Goal: Task Accomplishment & Management: Use online tool/utility

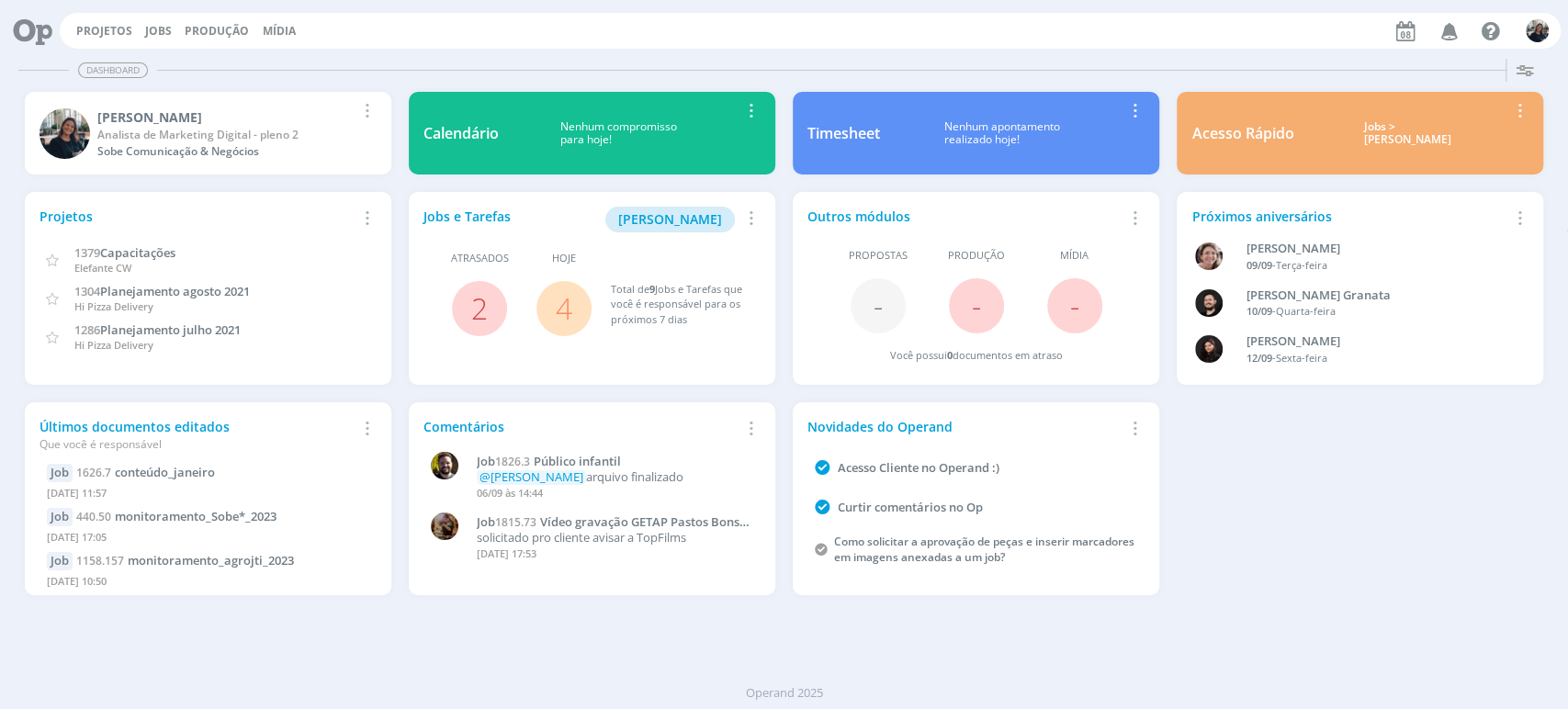
click at [1390, 135] on div "Jobs > Minha pauta" at bounding box center [1406, 133] width 199 height 27
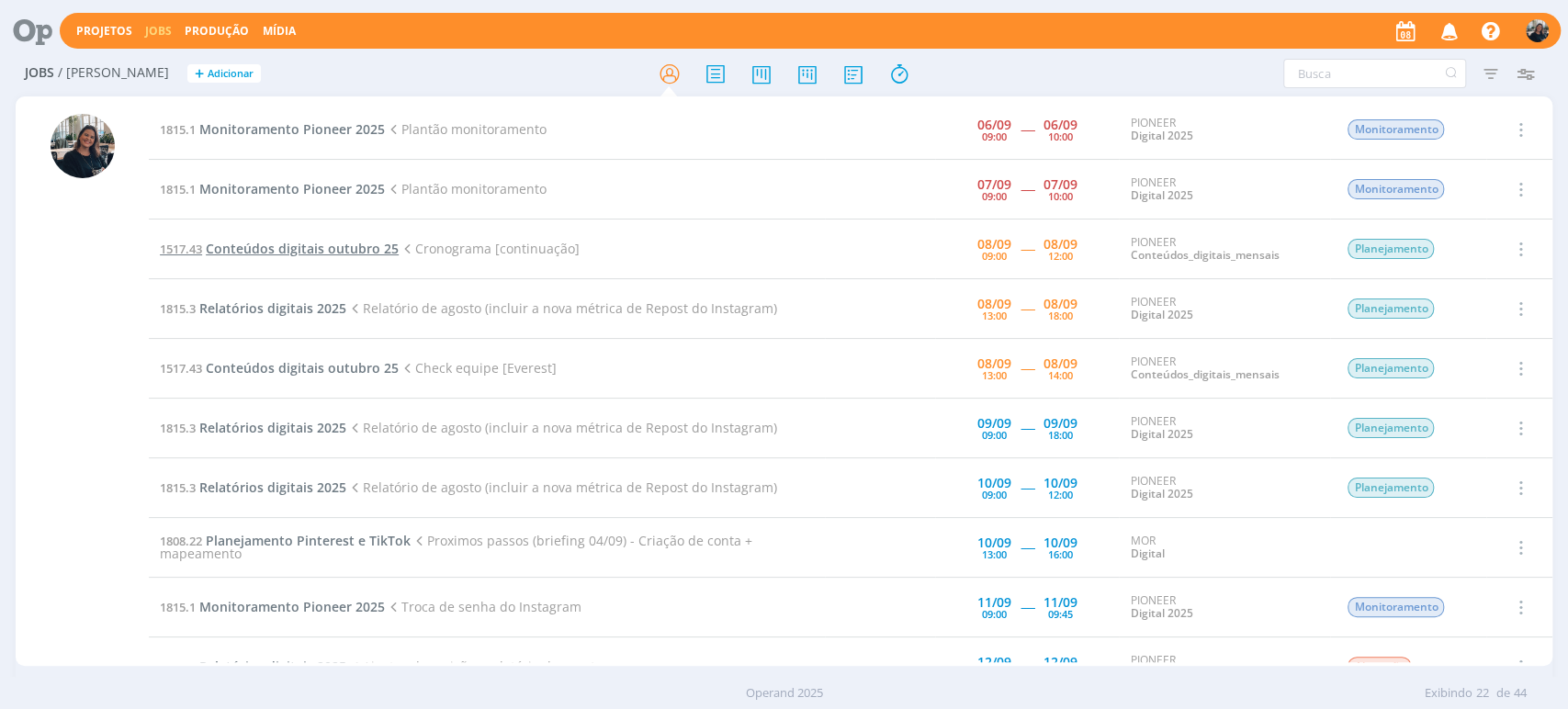
click at [307, 241] on span "Conteúdos digitais outubro 25" at bounding box center [302, 249] width 193 height 18
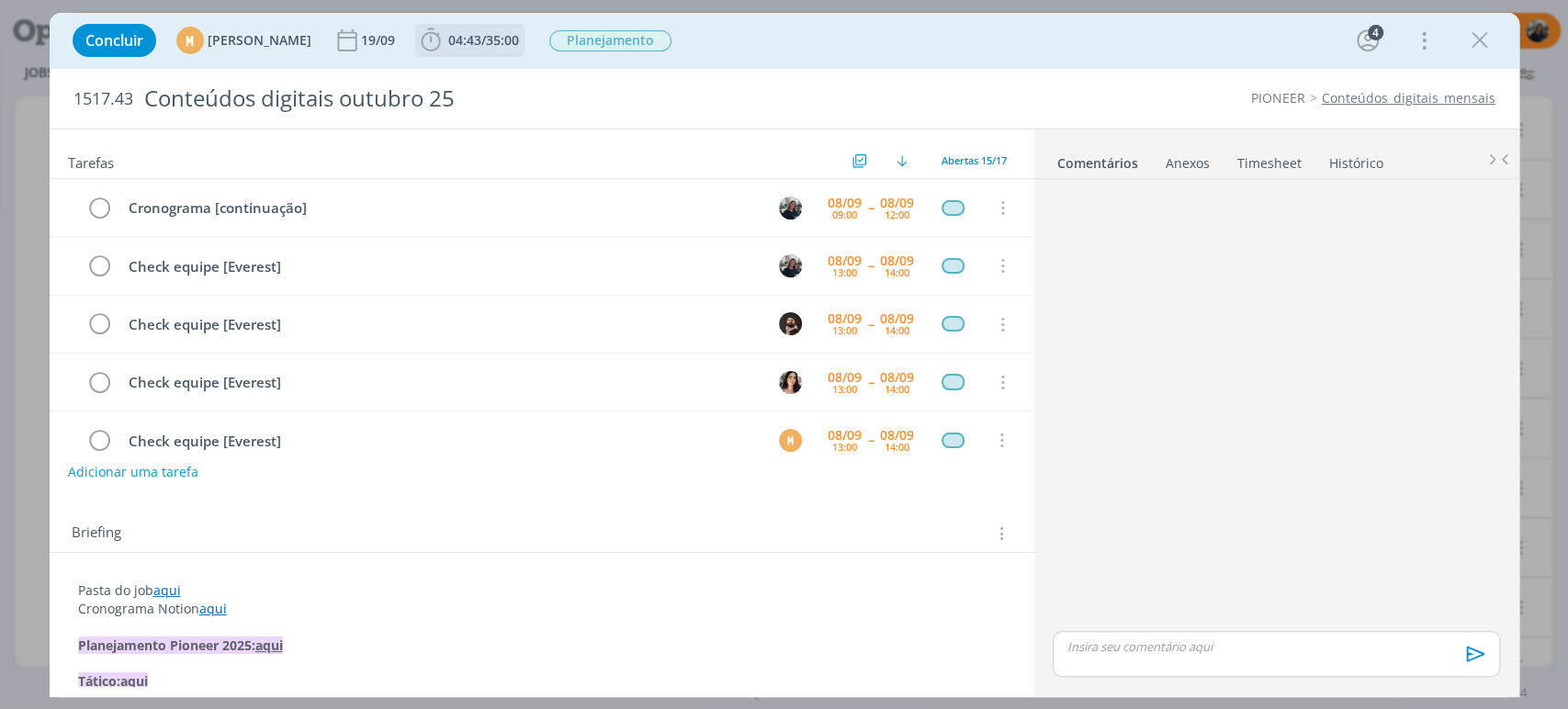
click at [445, 32] on icon "dialog" at bounding box center [431, 41] width 28 height 28
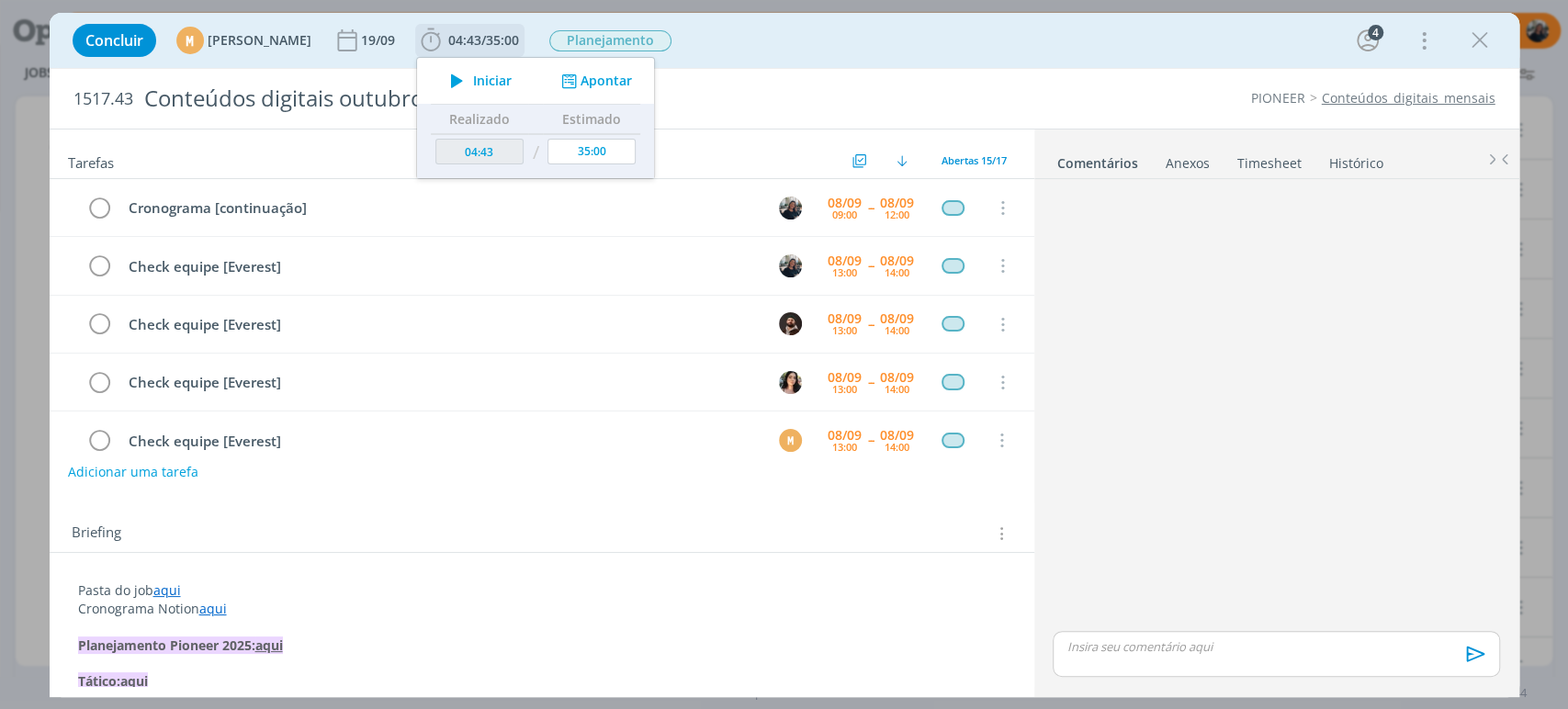
click at [473, 76] on icon "dialog" at bounding box center [457, 80] width 32 height 24
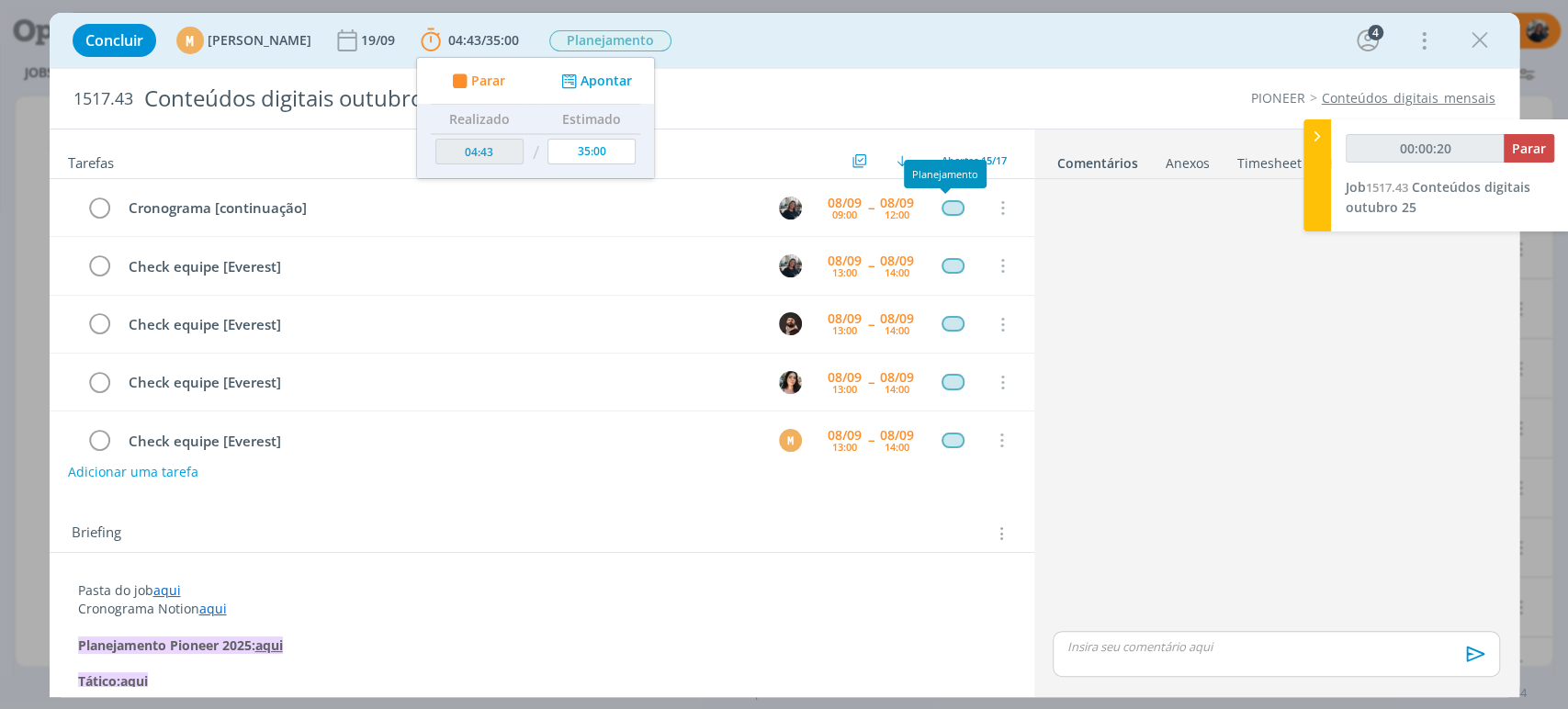
type input "00:00:21"
click at [1303, 134] on div at bounding box center [1317, 175] width 28 height 112
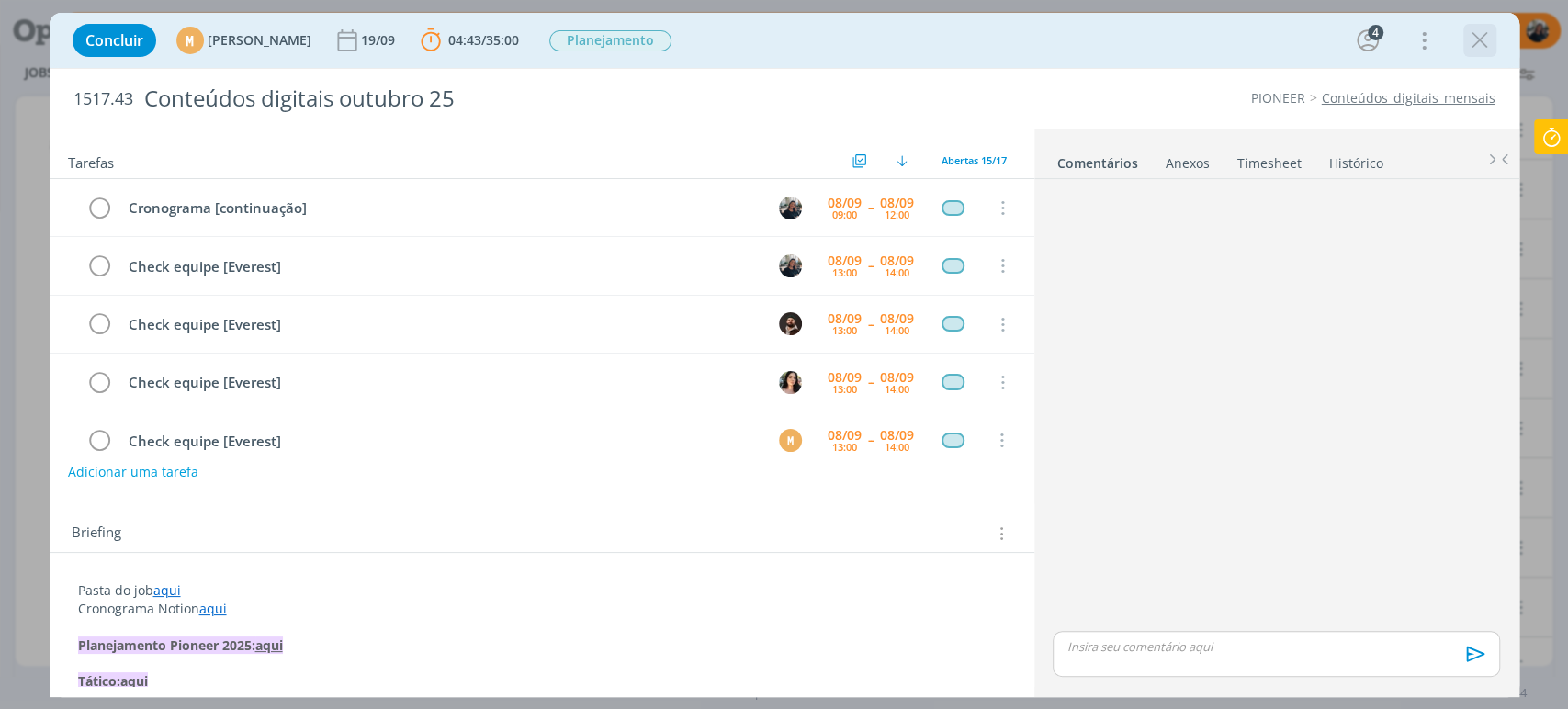
click at [1486, 44] on icon "dialog" at bounding box center [1480, 41] width 28 height 28
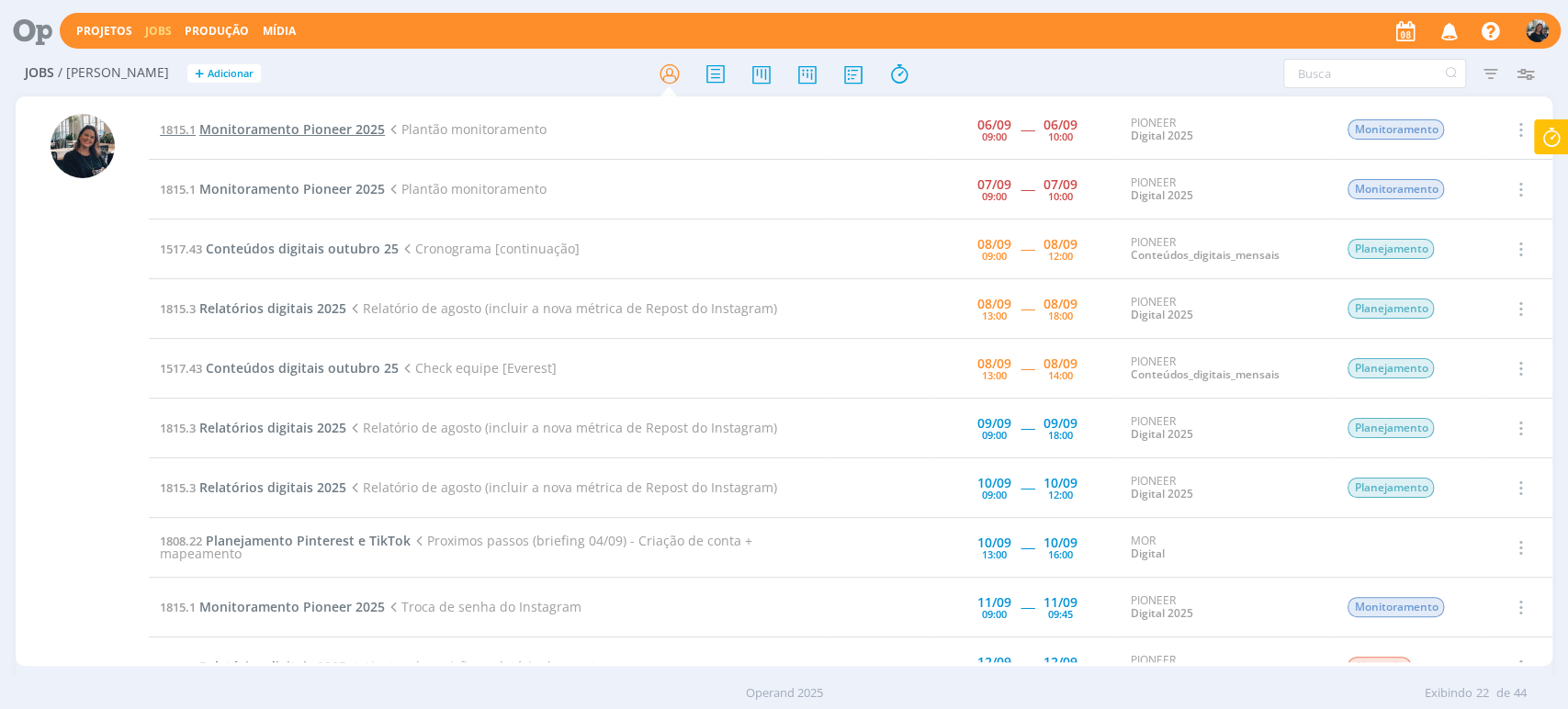
click at [295, 123] on span "Monitoramento Pioneer 2025" at bounding box center [292, 129] width 186 height 18
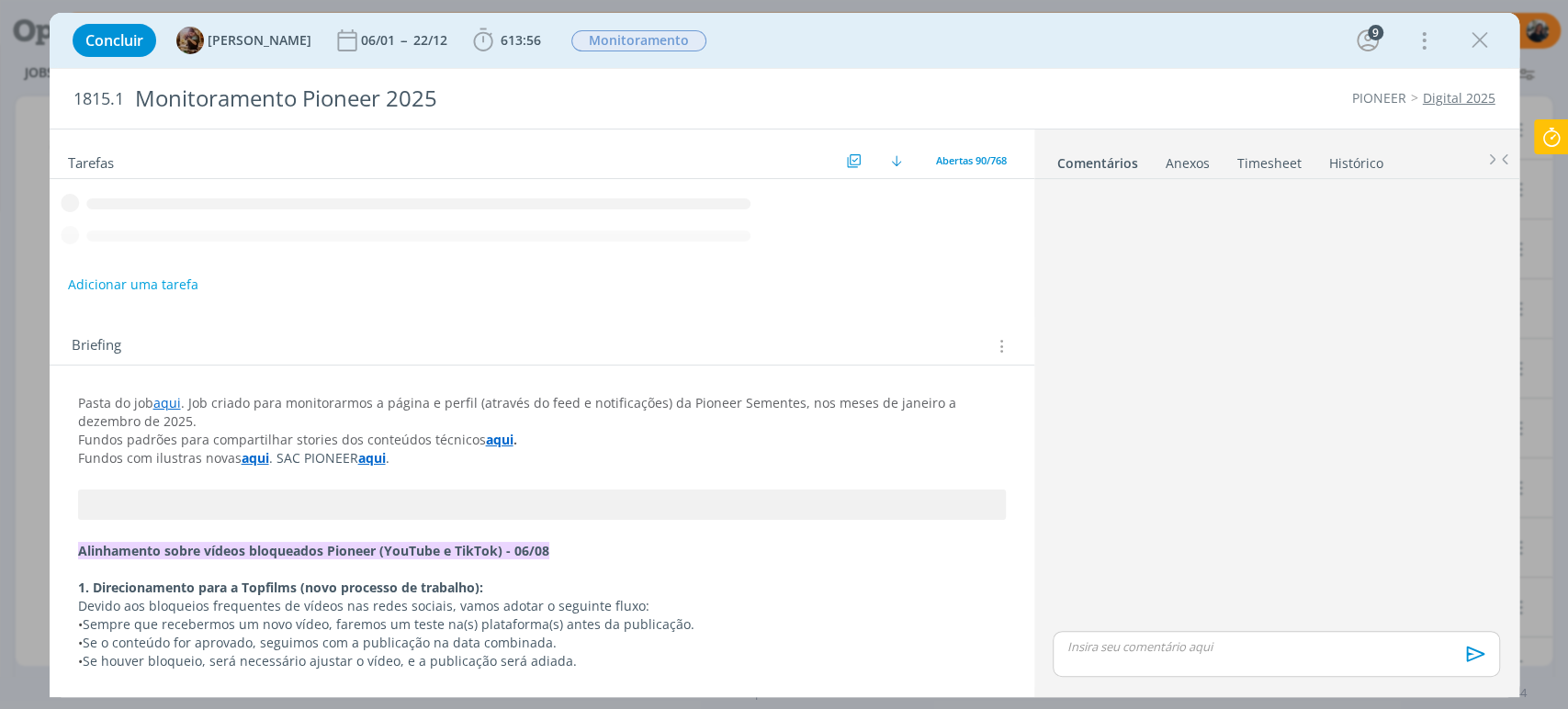
click at [492, 43] on icon "dialog" at bounding box center [482, 40] width 19 height 23
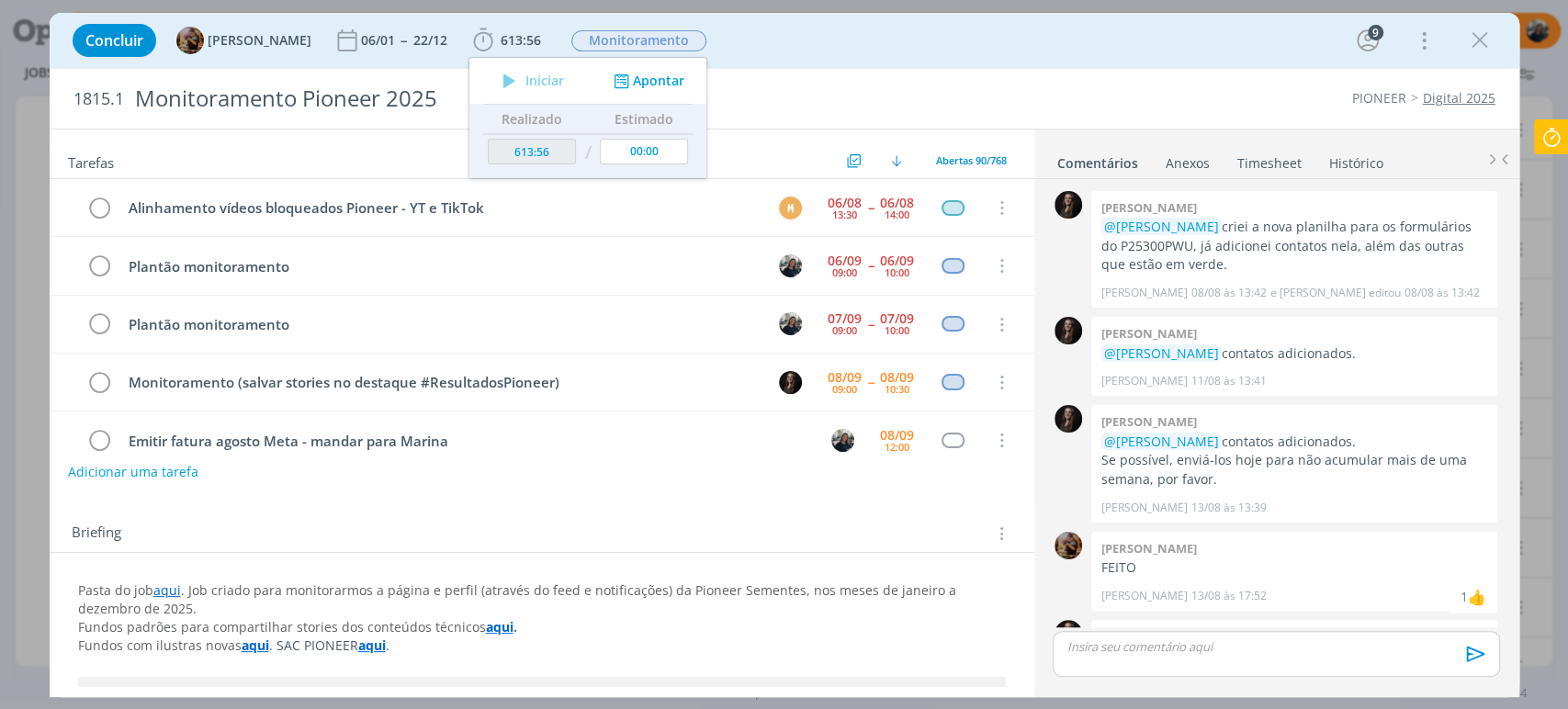
scroll to position [1439, 0]
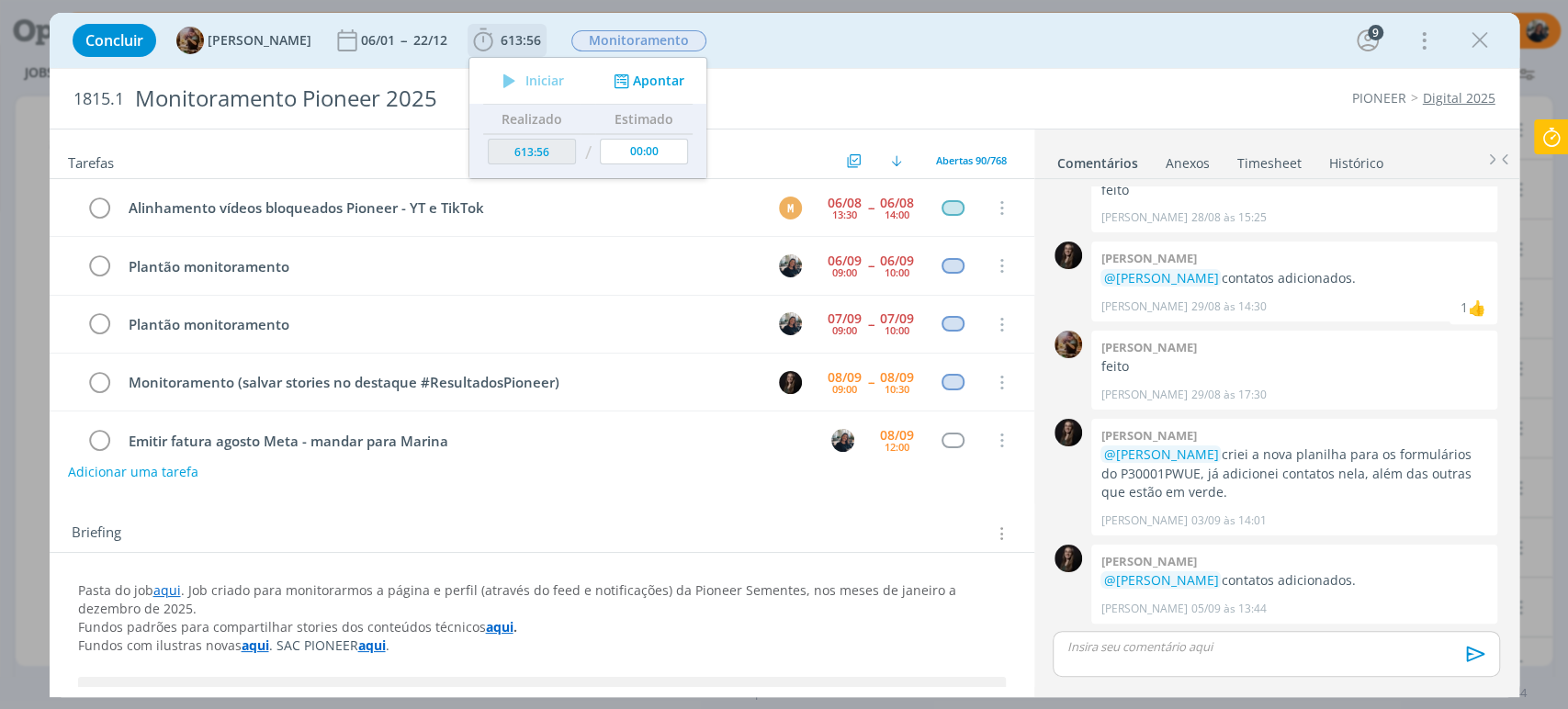
click at [653, 80] on button "Apontar" at bounding box center [646, 80] width 76 height 19
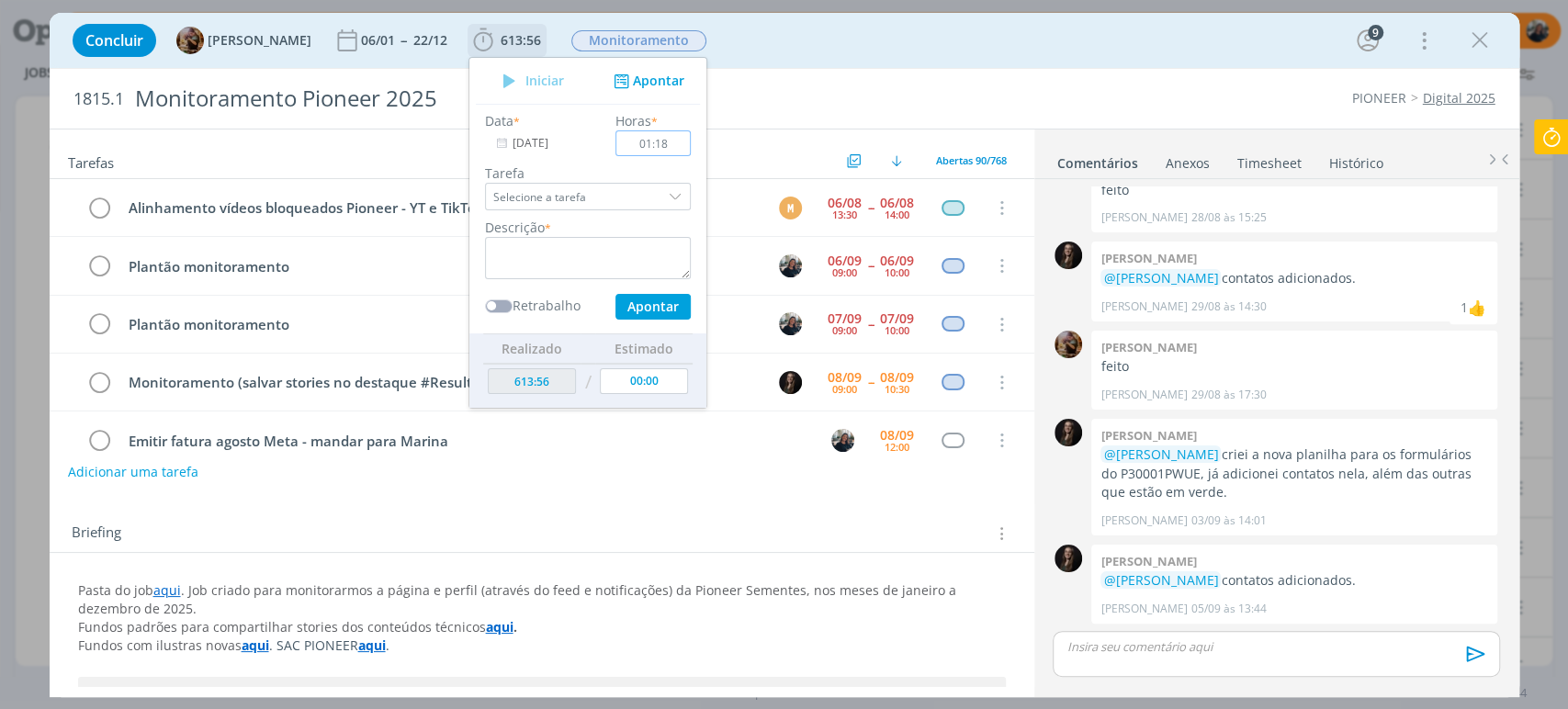
type input "01:18"
click at [573, 135] on input "[DATE]" at bounding box center [543, 143] width 115 height 26
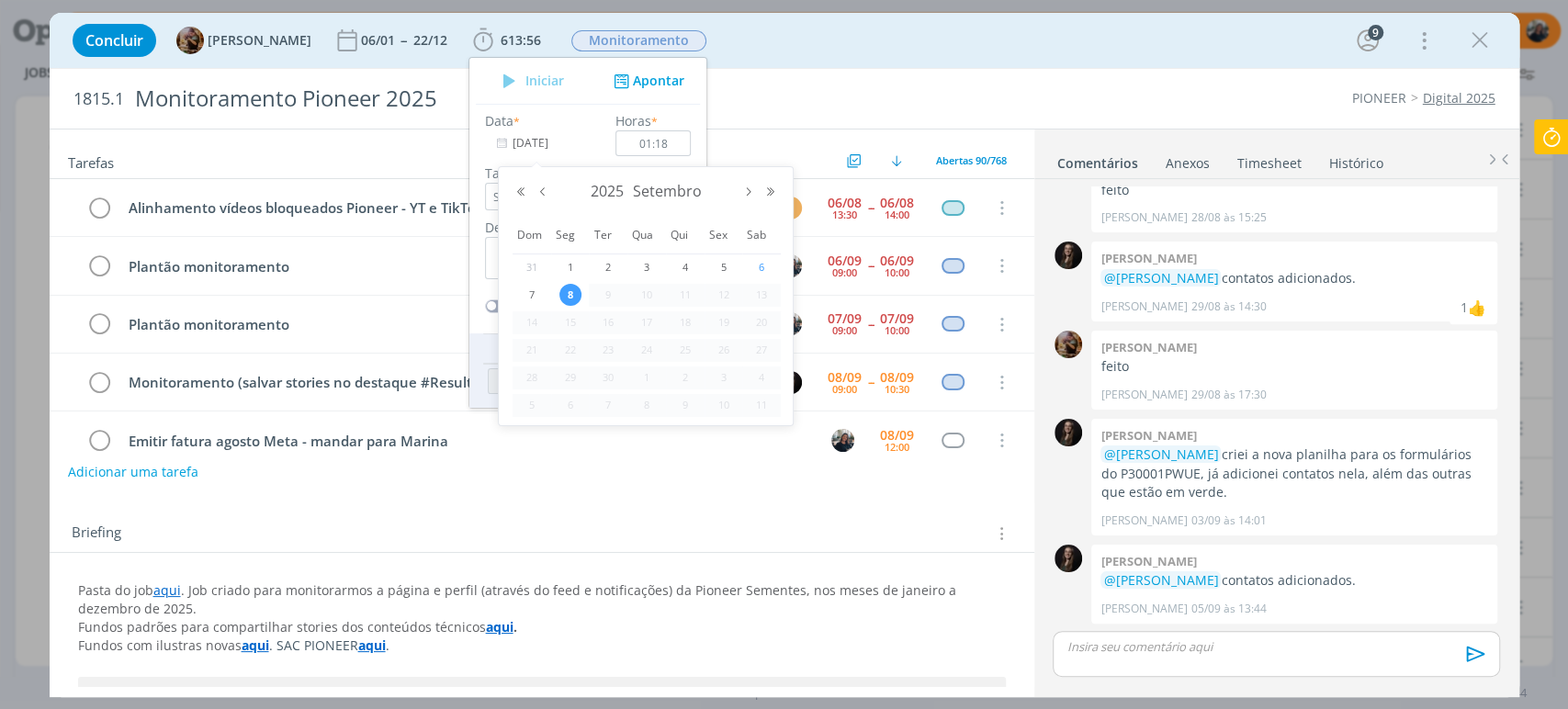
click at [755, 270] on span "6" at bounding box center [761, 267] width 22 height 22
type input "06/09/2025"
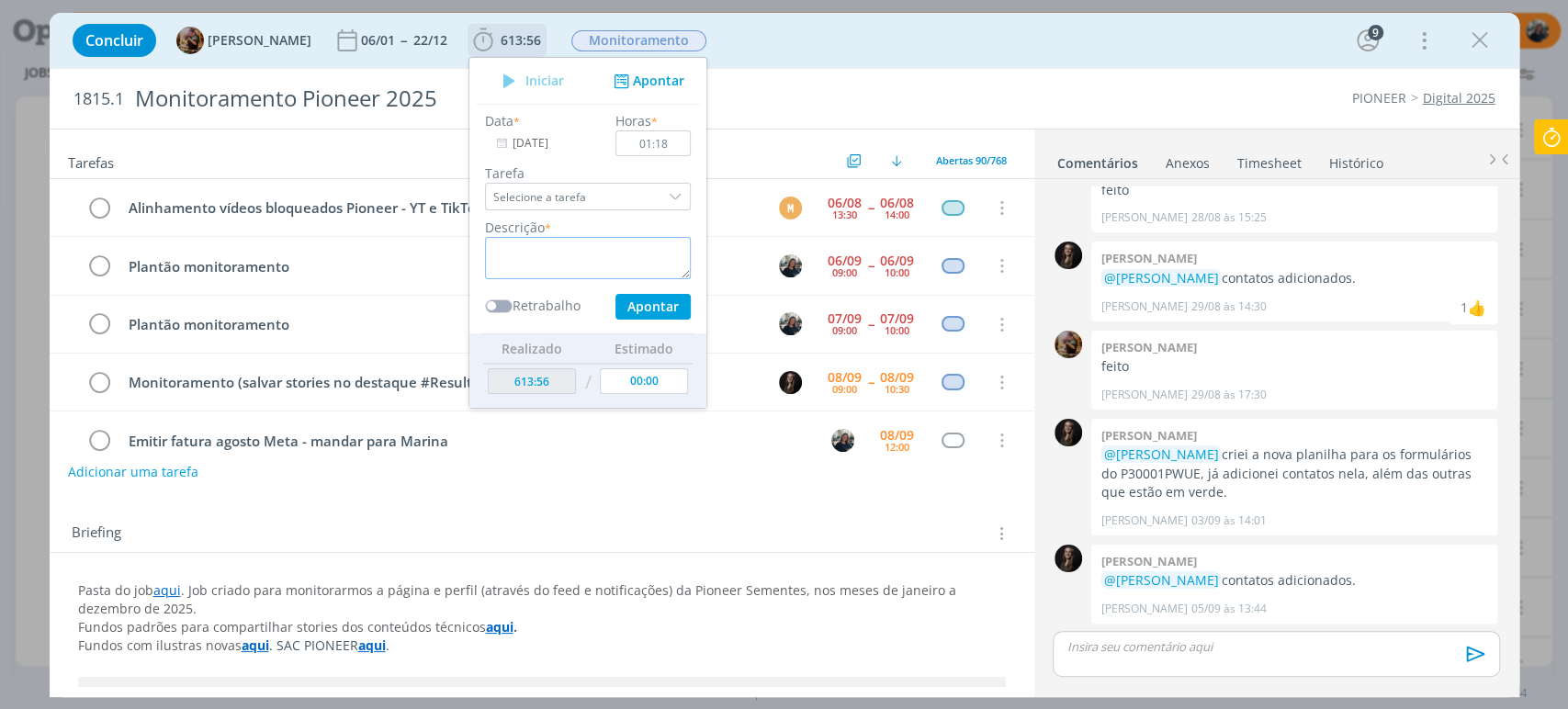
click at [609, 260] on textarea "dialog" at bounding box center [588, 258] width 205 height 43
type textarea "Plantão"
click at [663, 298] on button "Apontar" at bounding box center [652, 307] width 75 height 26
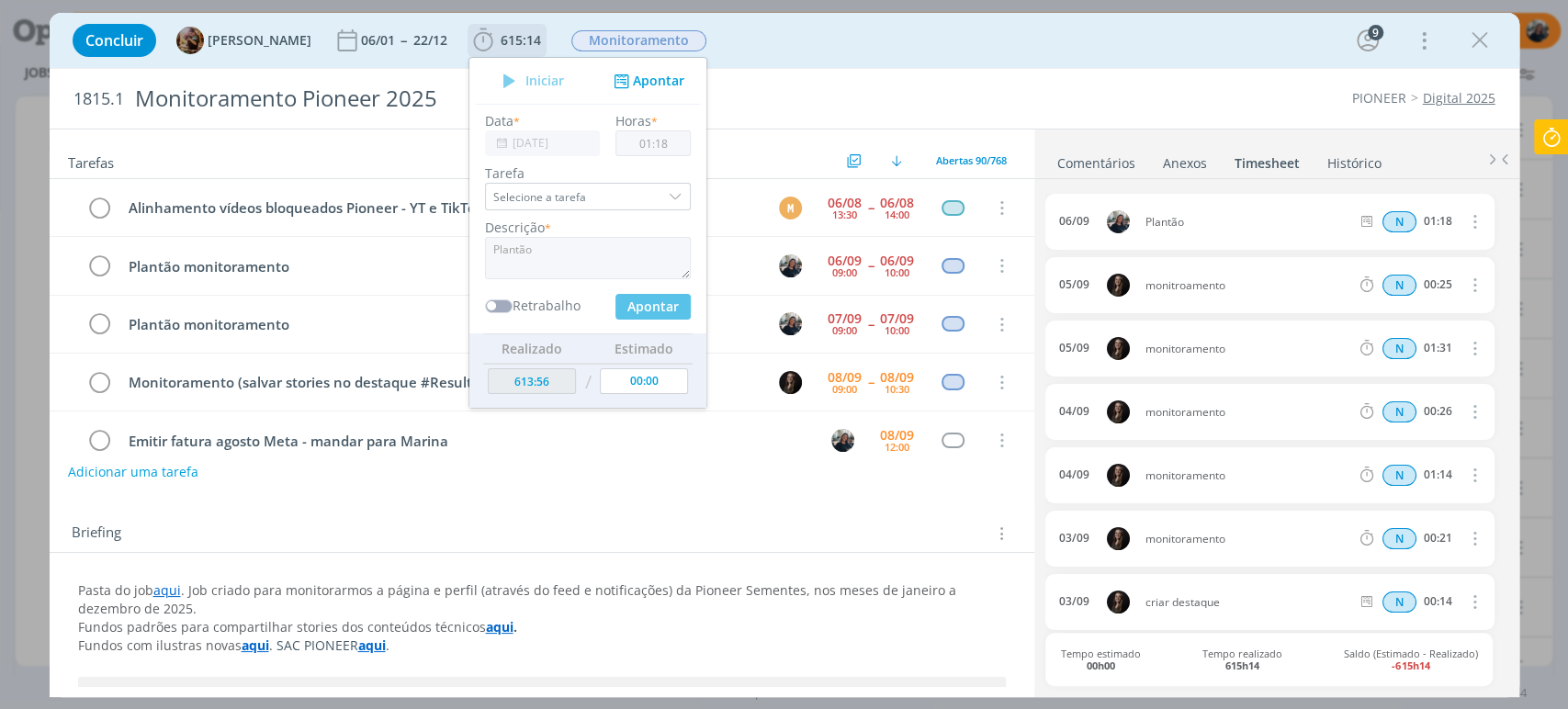
type input "615:14"
click at [651, 82] on button "Apontar" at bounding box center [646, 80] width 76 height 19
type input "[DATE]"
type input "00:00"
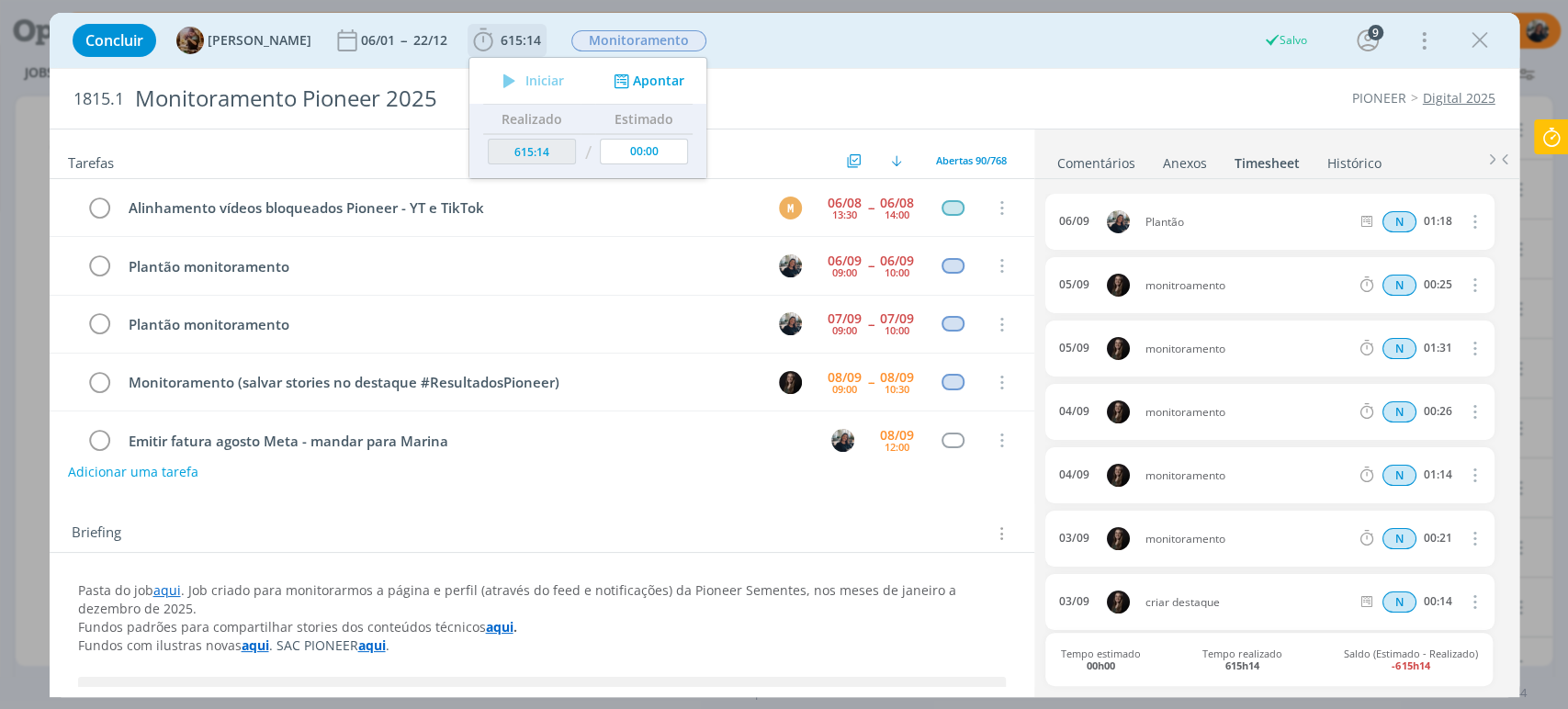
click at [670, 89] on div "Iniciar Apontar" at bounding box center [588, 80] width 237 height 46
click at [671, 86] on button "Apontar" at bounding box center [646, 80] width 76 height 19
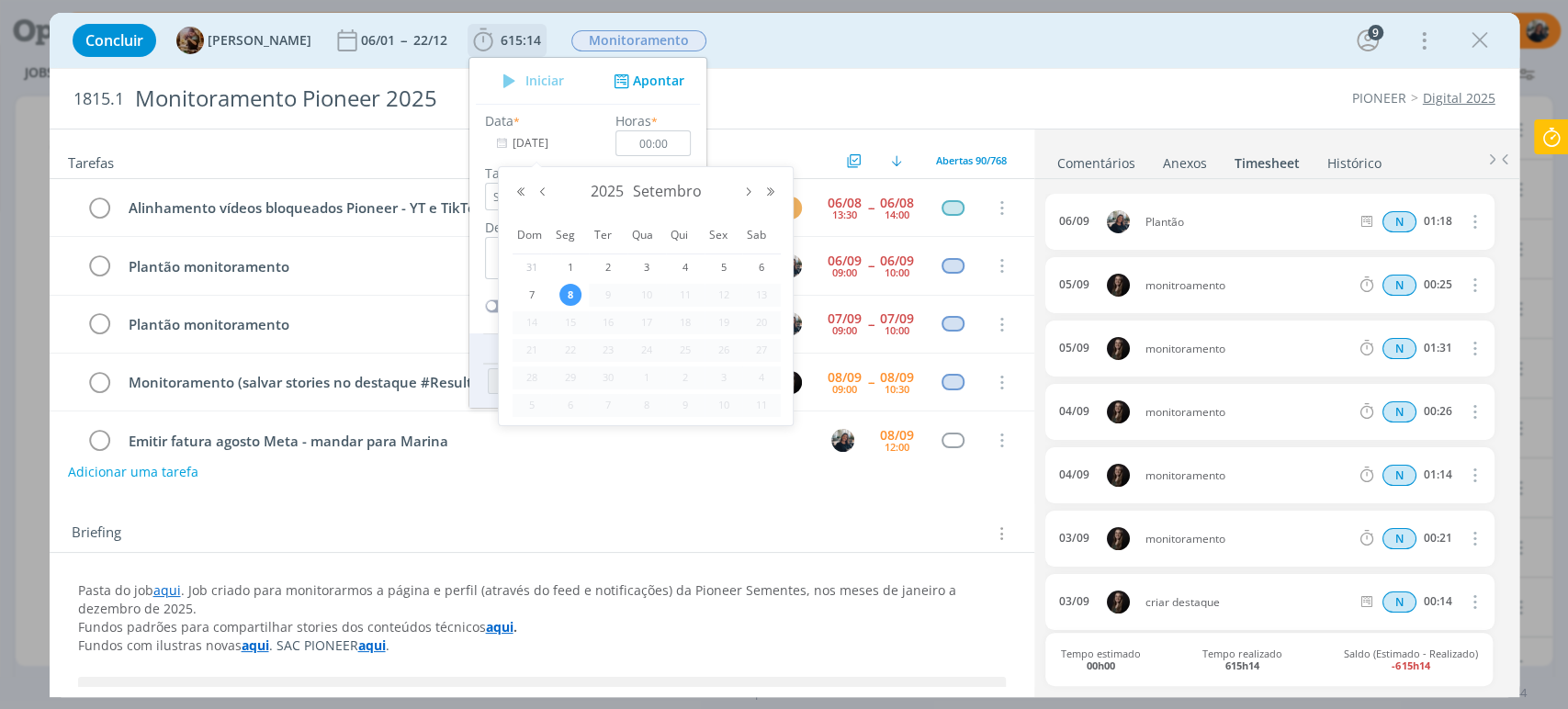
click at [548, 148] on input "[DATE]" at bounding box center [543, 143] width 115 height 26
click at [529, 292] on span "7" at bounding box center [532, 295] width 22 height 22
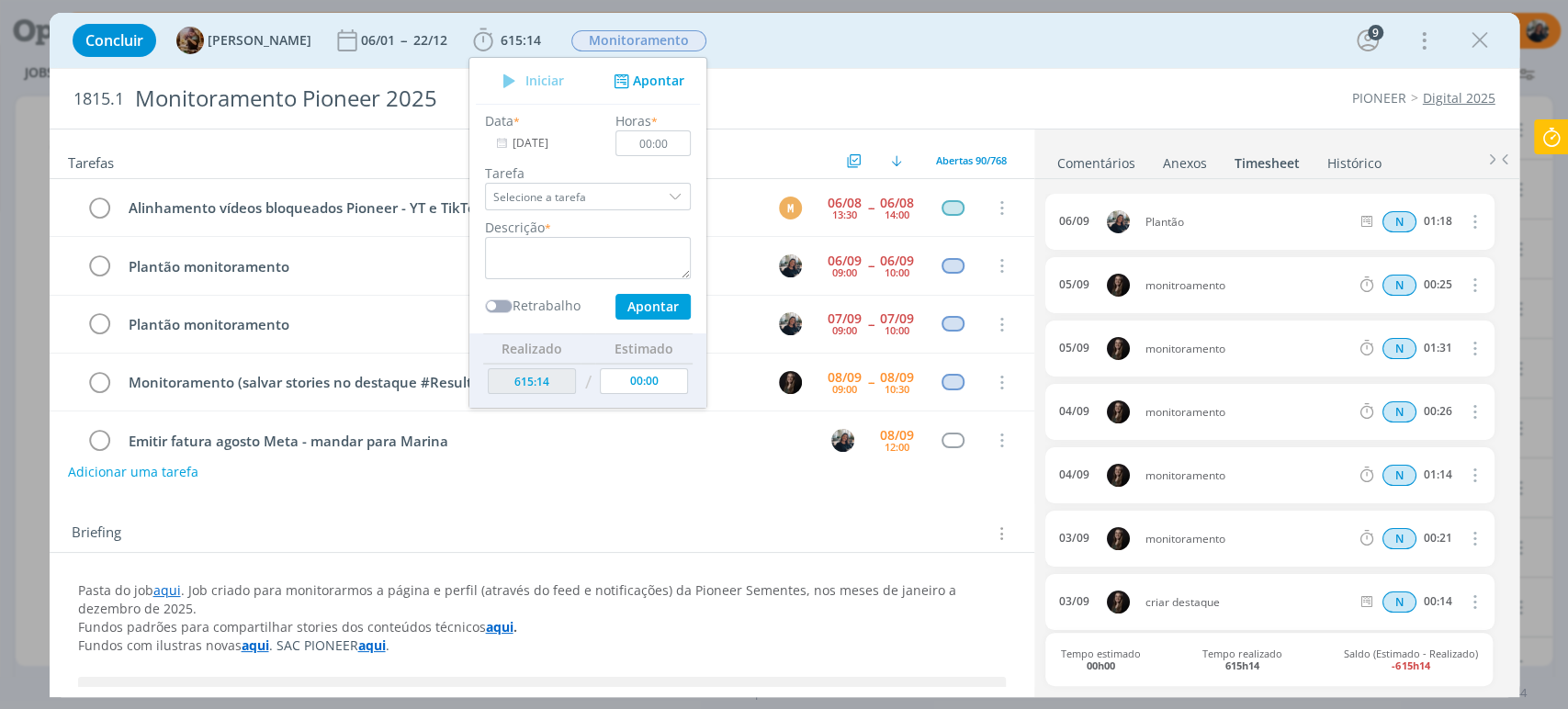
type input "07/09/2025"
click at [684, 143] on input "00:00" at bounding box center [653, 143] width 75 height 26
type input "01:19"
click at [616, 253] on textarea "dialog" at bounding box center [588, 258] width 205 height 43
click at [615, 253] on textarea "Plantão" at bounding box center [588, 258] width 205 height 43
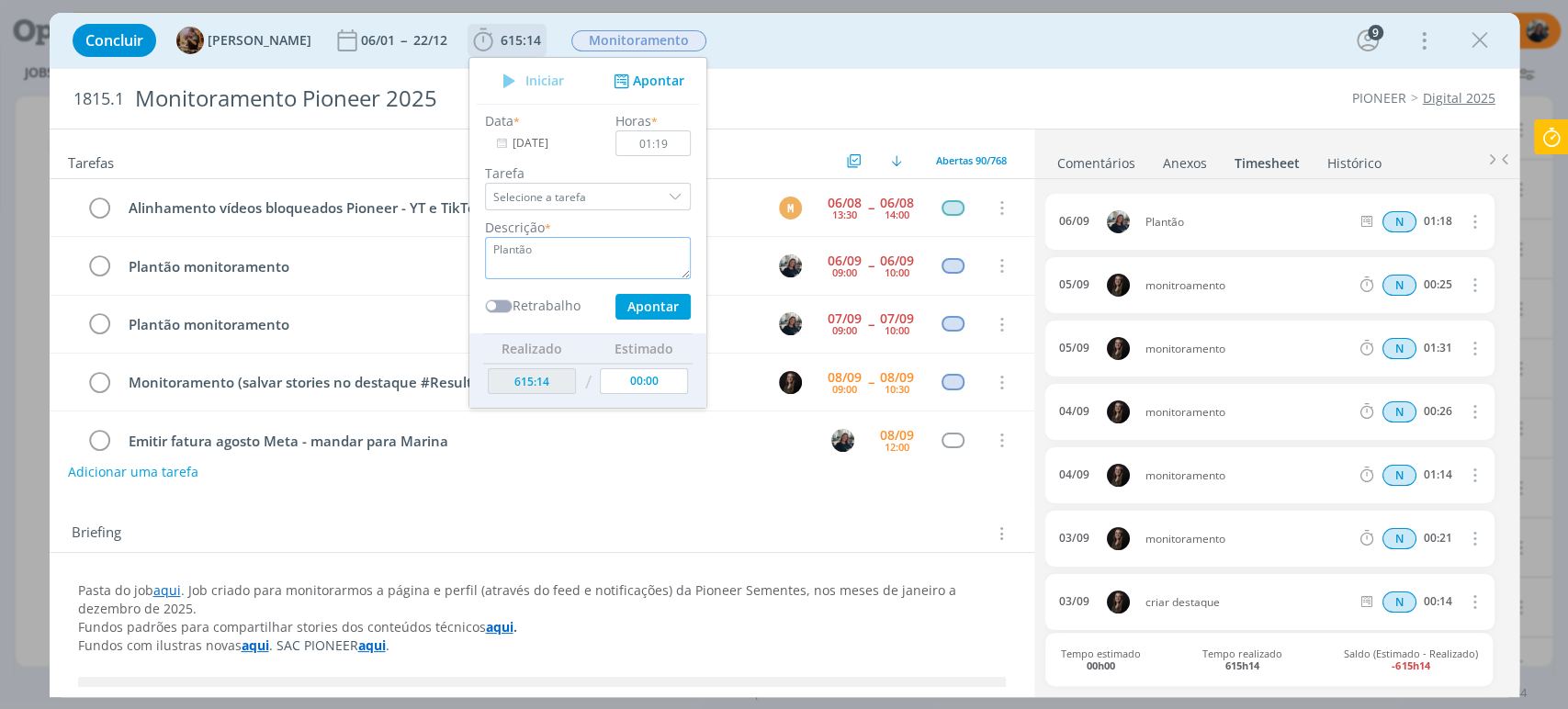
type textarea "Plantão"
click at [658, 307] on button "Apontar" at bounding box center [652, 307] width 75 height 26
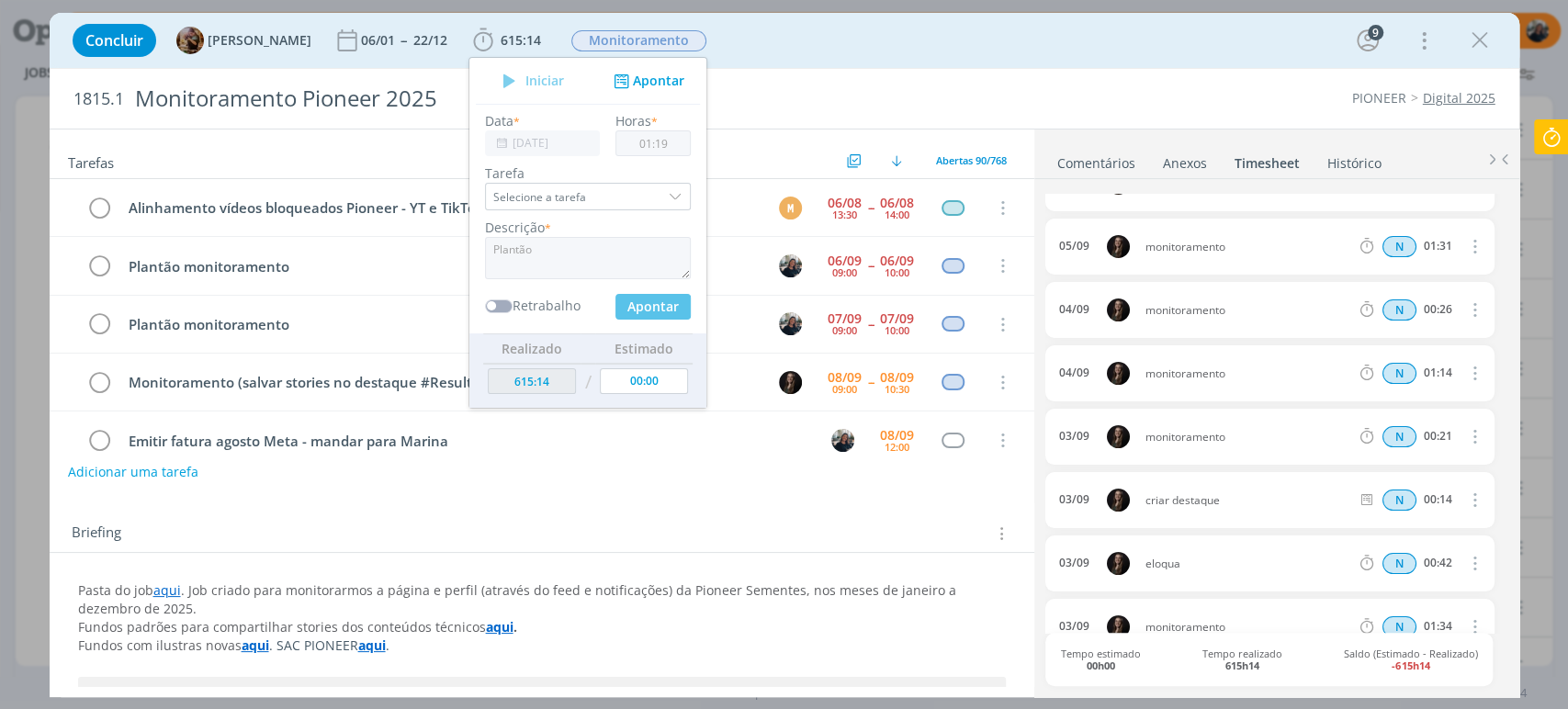
scroll to position [185, 0]
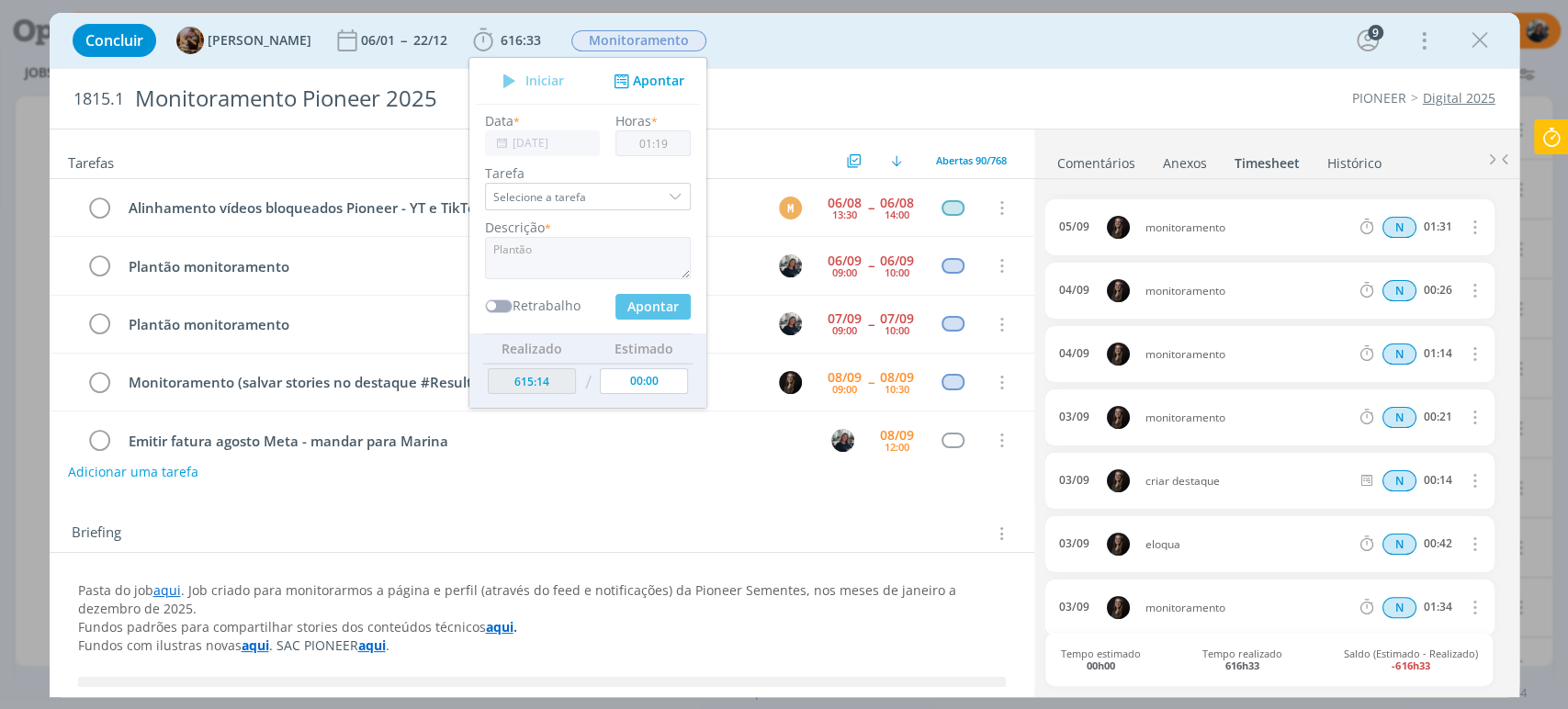
type input "616:33"
type input "[DATE]"
type input "00:00"
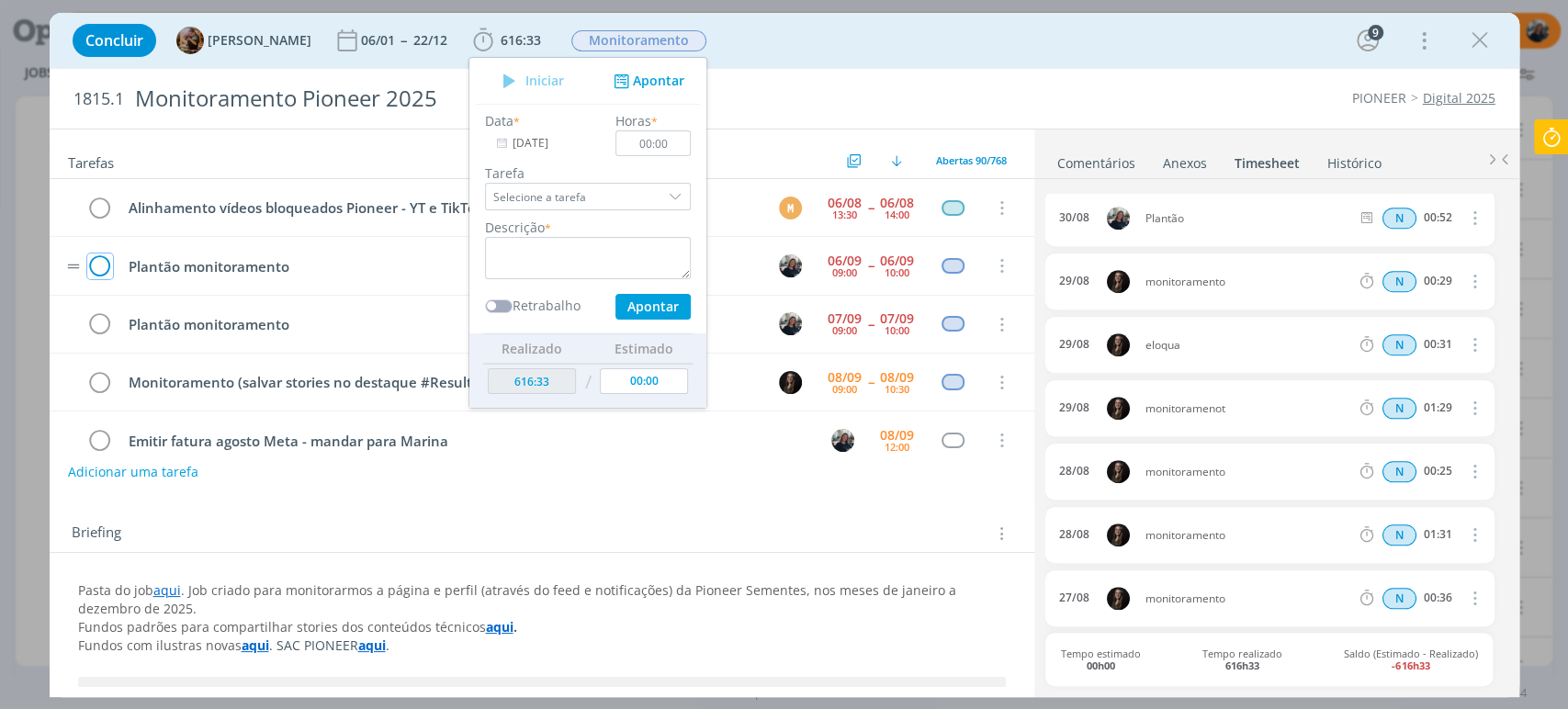
click at [98, 263] on icon "dialog" at bounding box center [100, 266] width 26 height 28
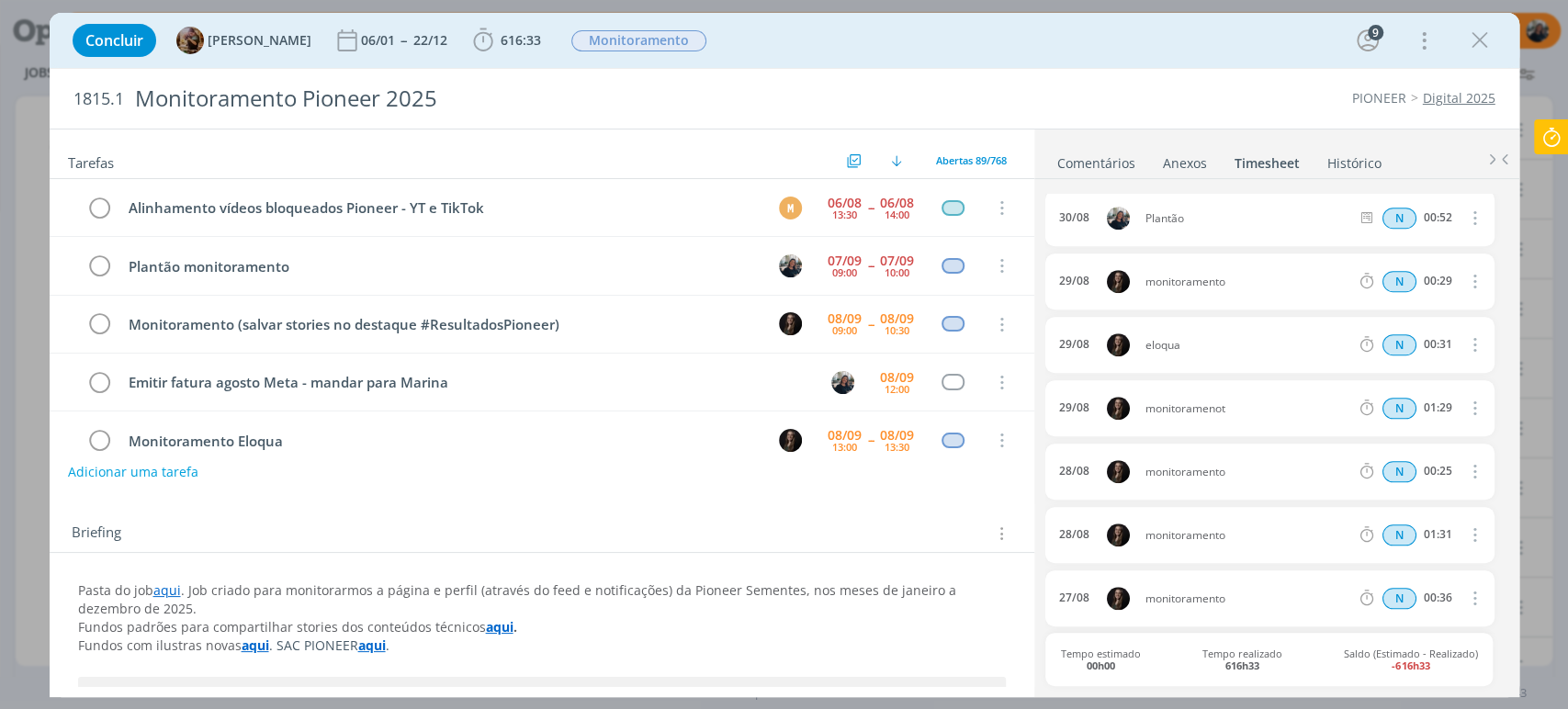
drag, startPoint x: 1483, startPoint y: 40, endPoint x: 698, endPoint y: 386, distance: 857.9
click at [1482, 40] on icon "dialog" at bounding box center [1480, 41] width 28 height 28
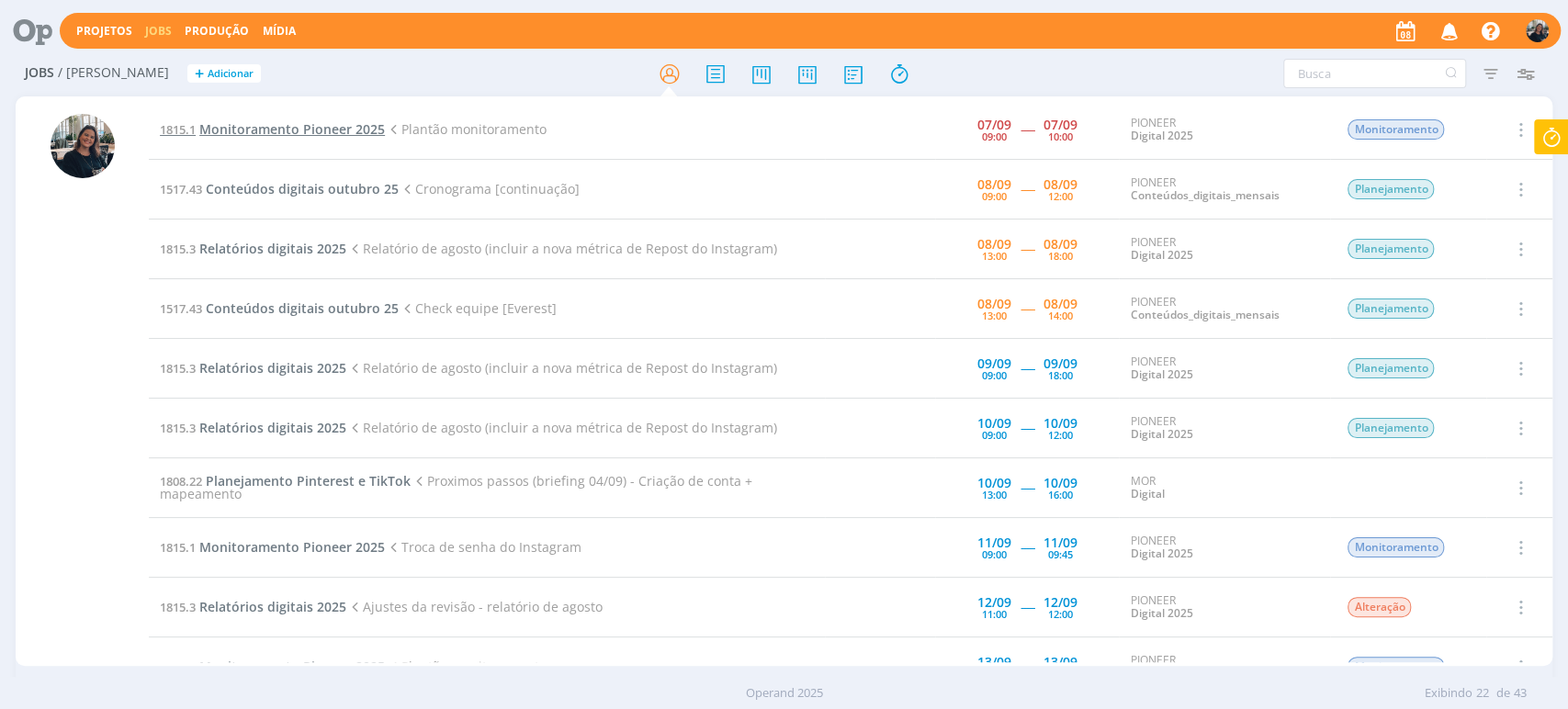
click at [309, 121] on span "Monitoramento Pioneer 2025" at bounding box center [292, 129] width 186 height 18
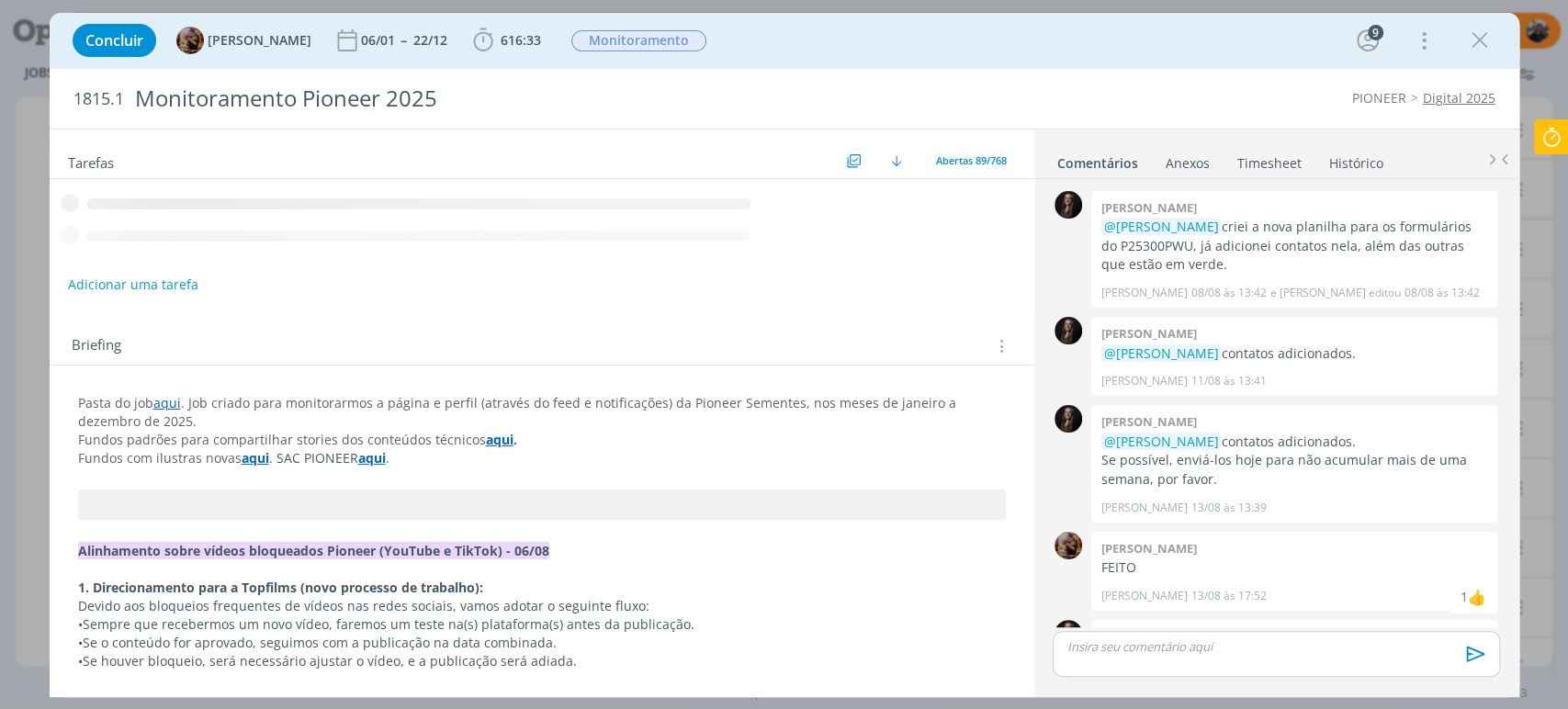
scroll to position [1439, 0]
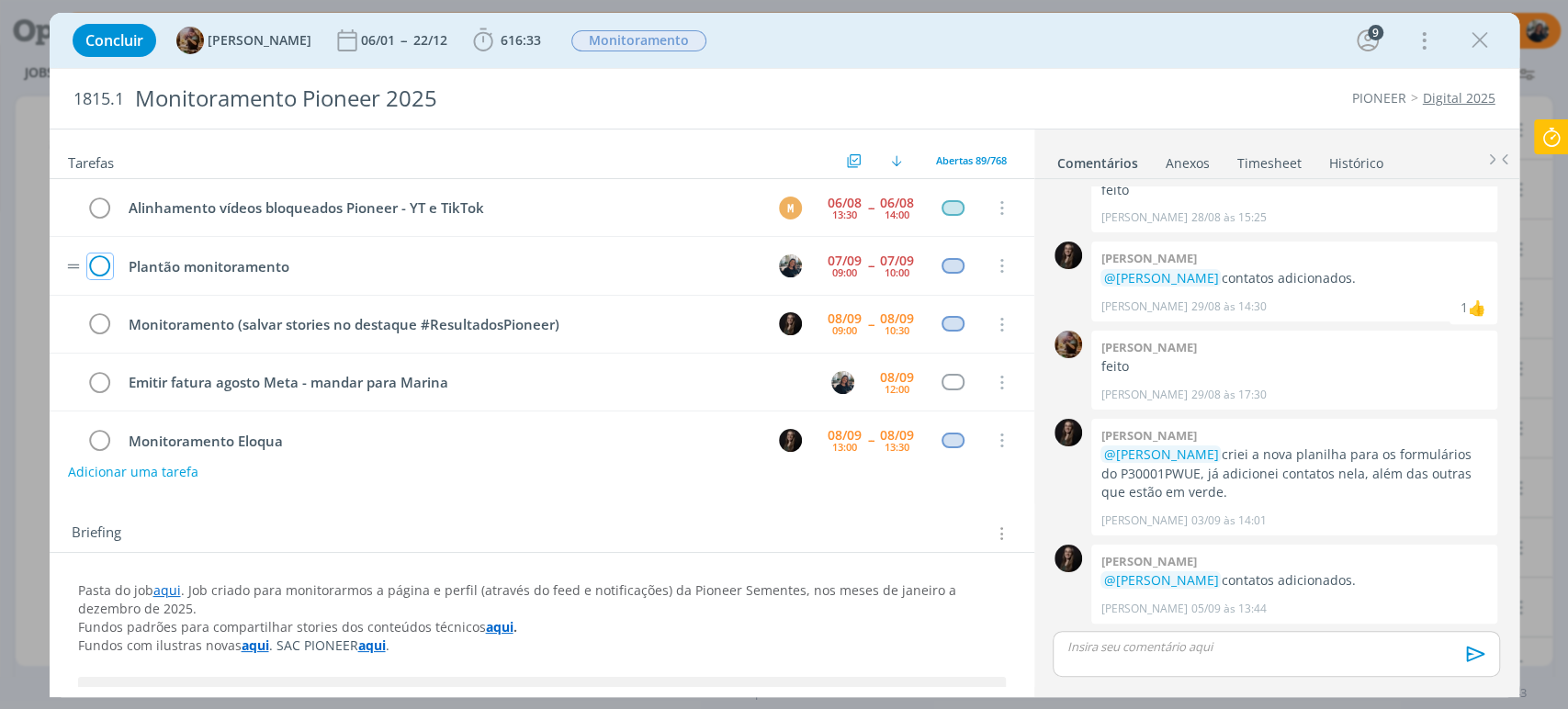
click at [92, 262] on icon "dialog" at bounding box center [100, 266] width 26 height 28
click at [1469, 45] on icon "dialog" at bounding box center [1480, 41] width 28 height 28
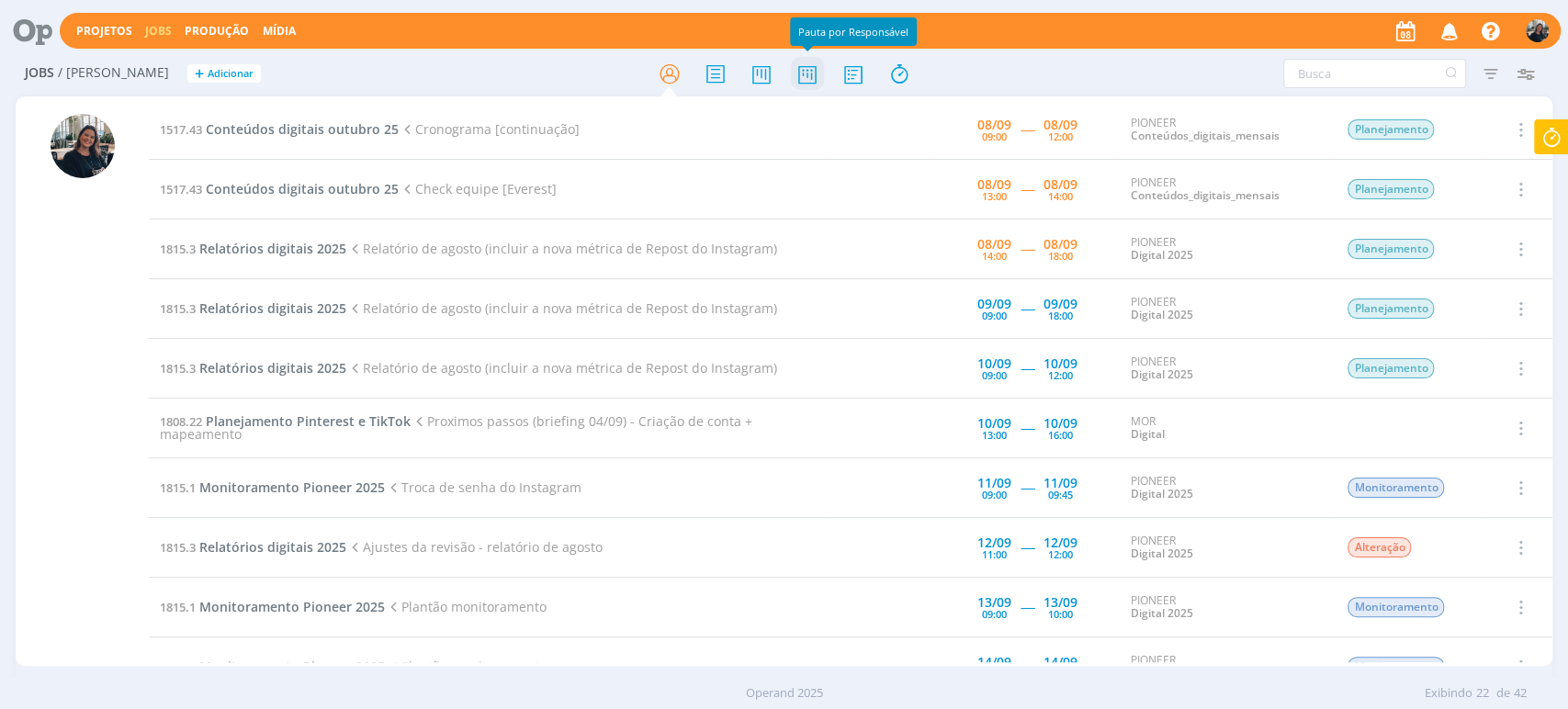
click at [800, 78] on icon at bounding box center [806, 73] width 33 height 36
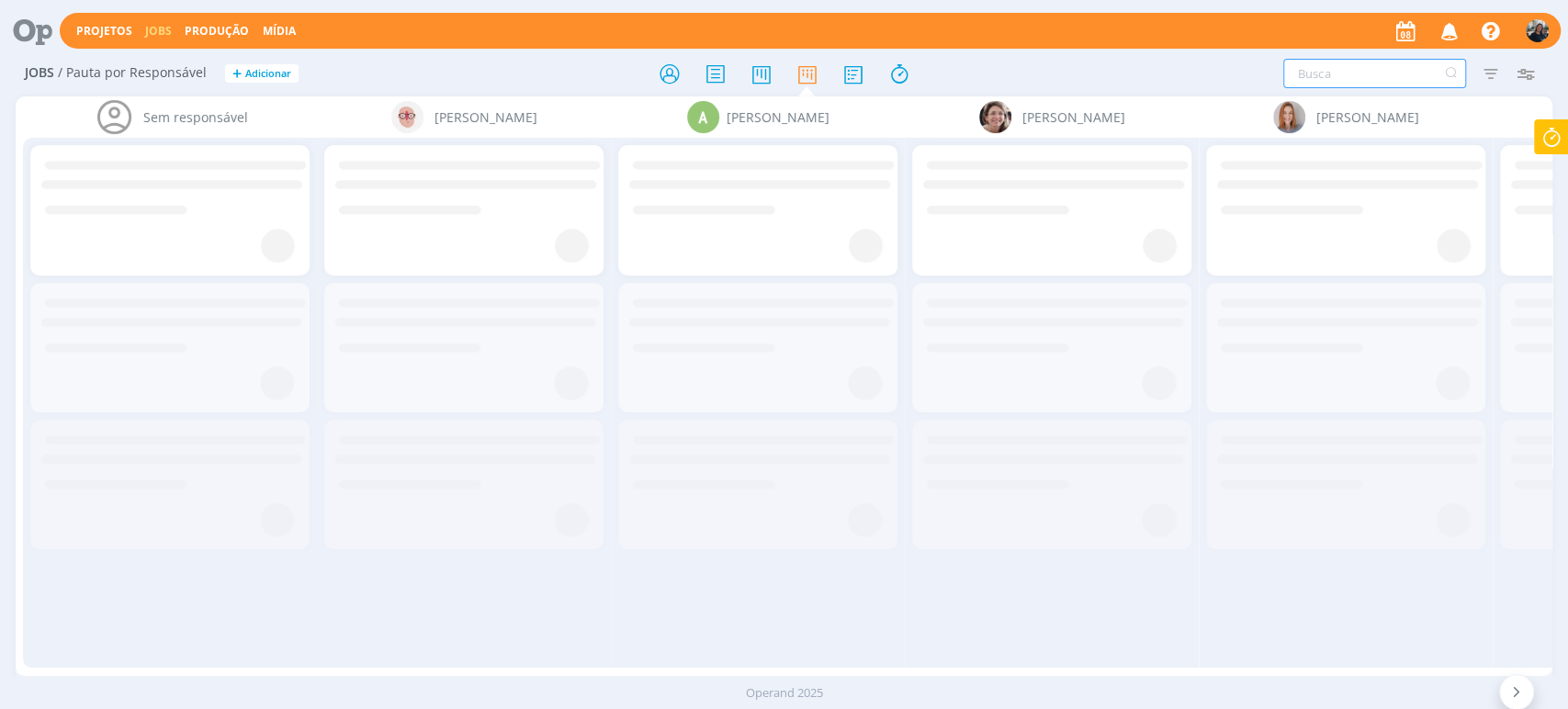
click at [1342, 78] on input "text" at bounding box center [1374, 73] width 183 height 30
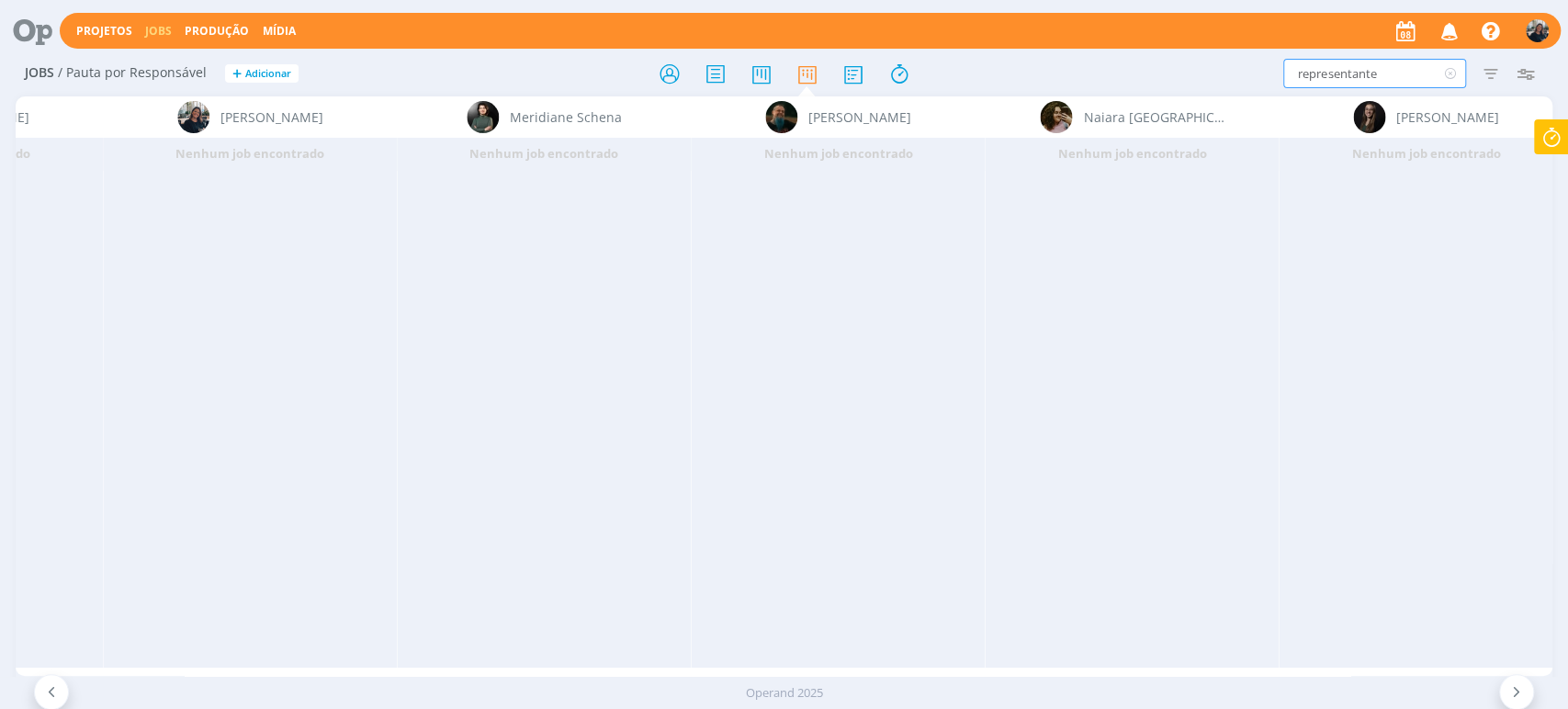
scroll to position [0, 9493]
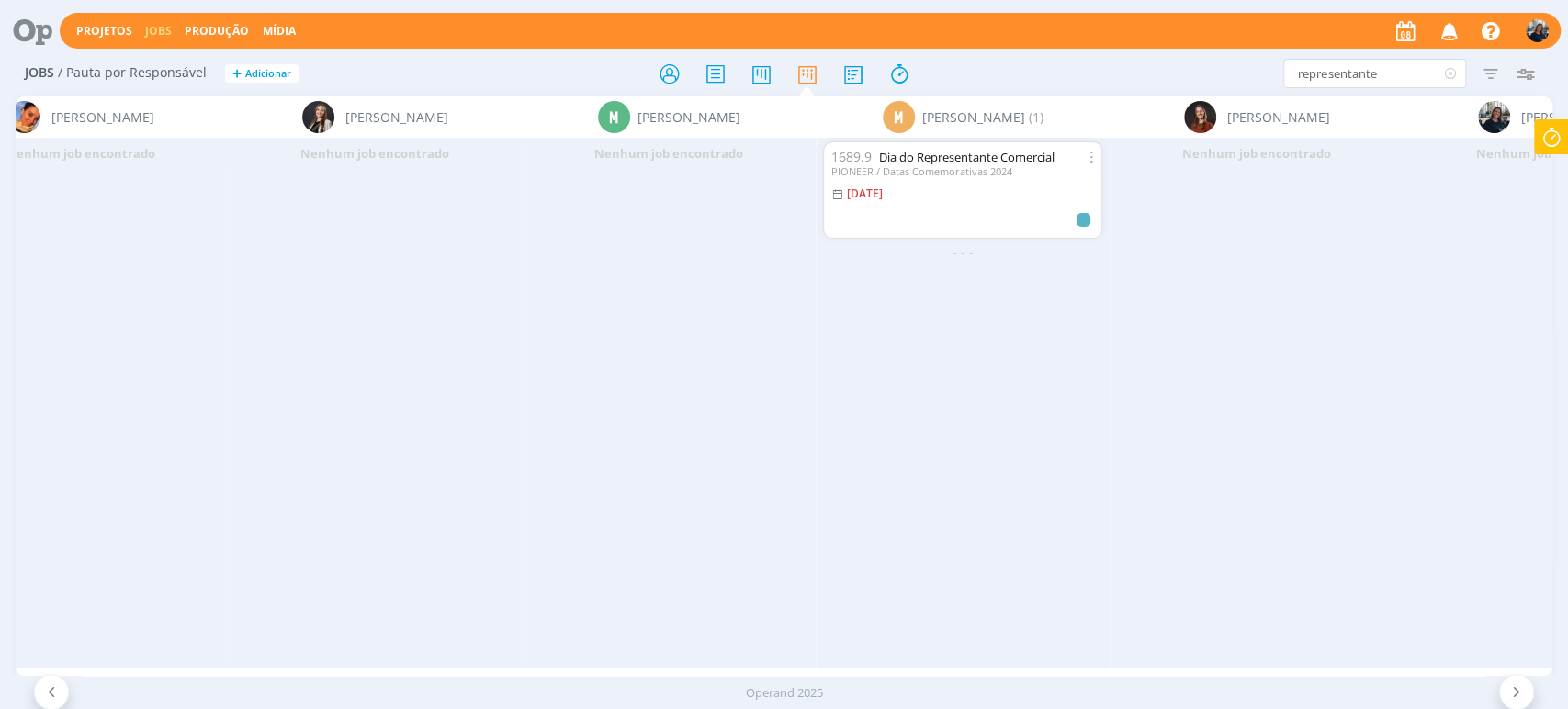
click at [976, 154] on link "Dia do Representante Comercial" at bounding box center [967, 157] width 176 height 17
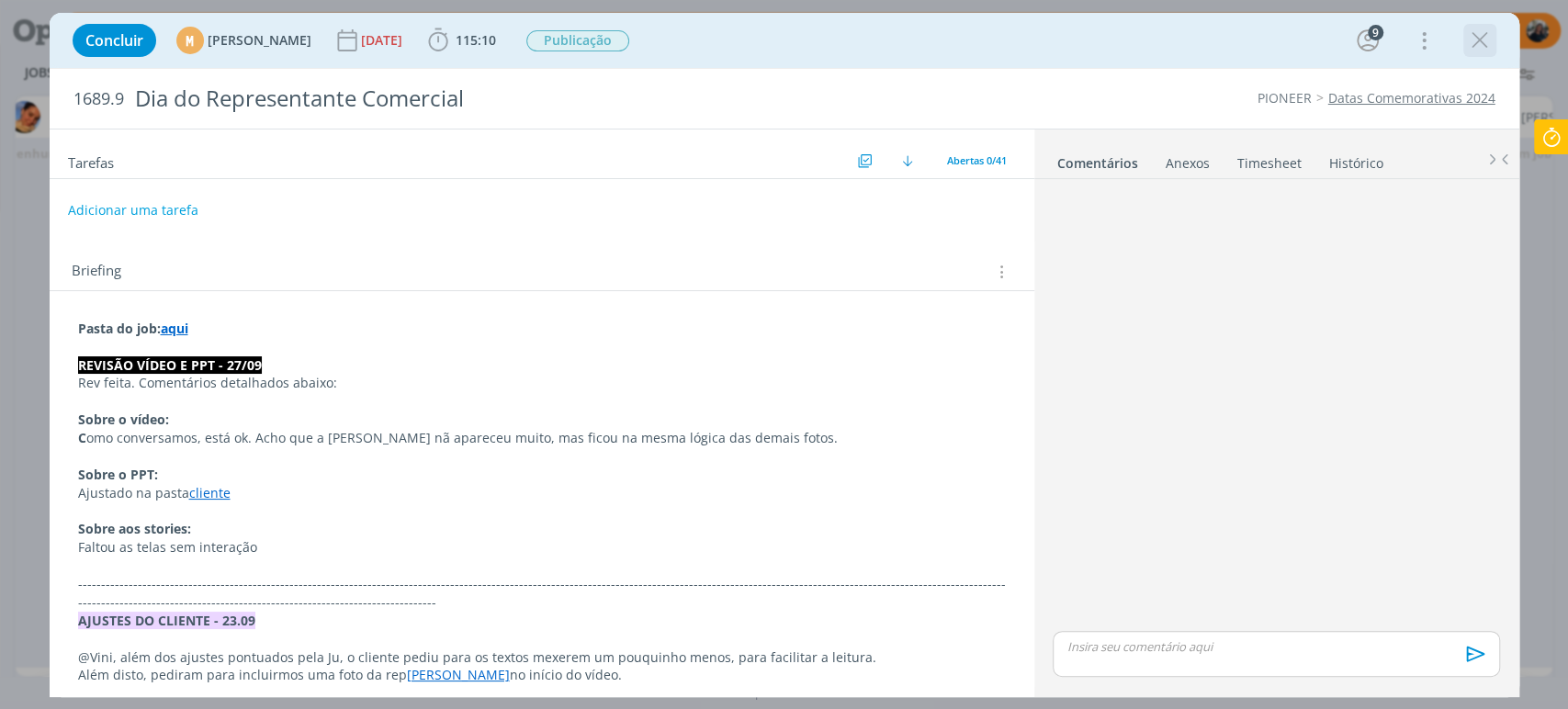
click at [1486, 48] on icon "dialog" at bounding box center [1480, 41] width 28 height 28
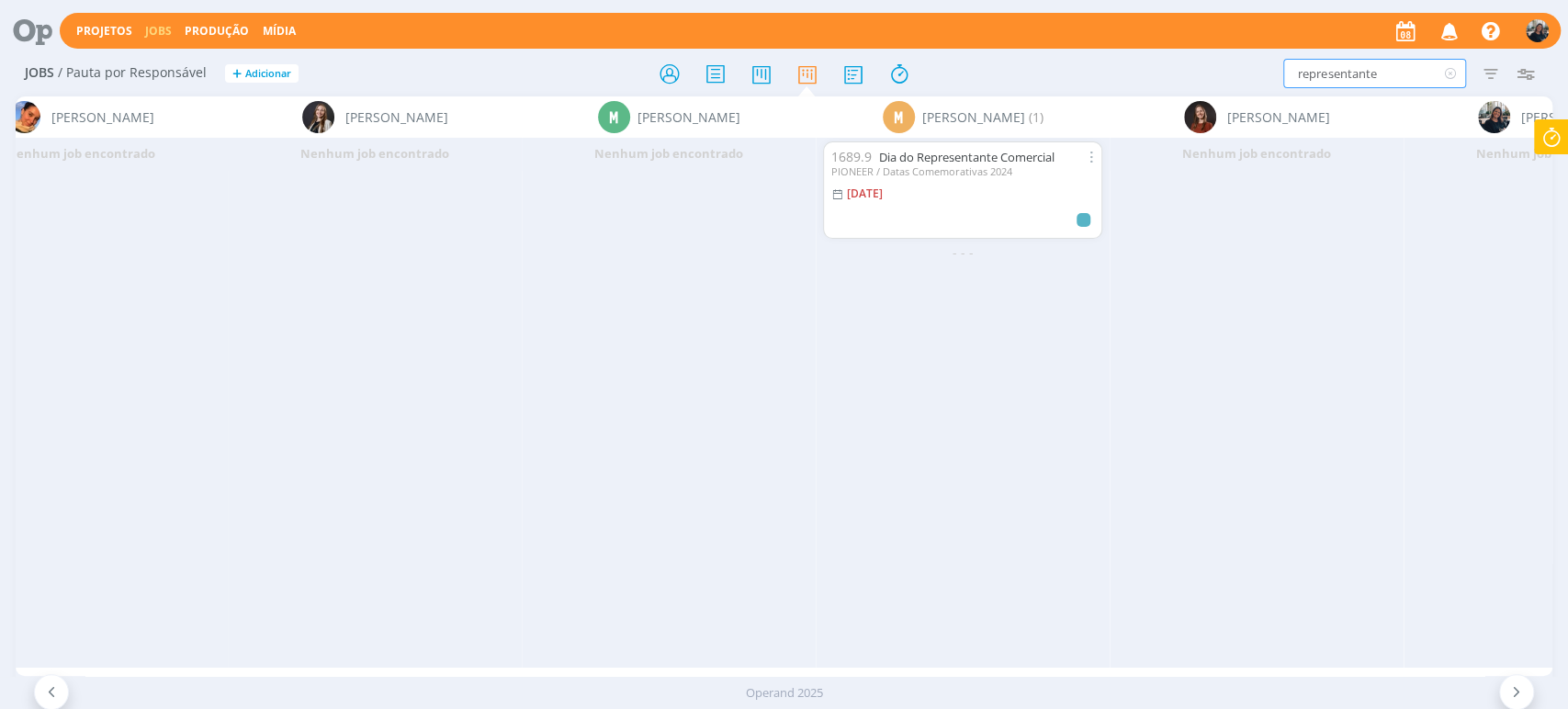
click at [1396, 70] on input "representante" at bounding box center [1374, 73] width 183 height 30
drag, startPoint x: 1387, startPoint y: 78, endPoint x: 1107, endPoint y: 85, distance: 280.1
click at [1107, 85] on div "representante Filtrar Filtrar Limpar representante Tipo Jobs e Tarefas Data Per…" at bounding box center [1296, 73] width 494 height 30
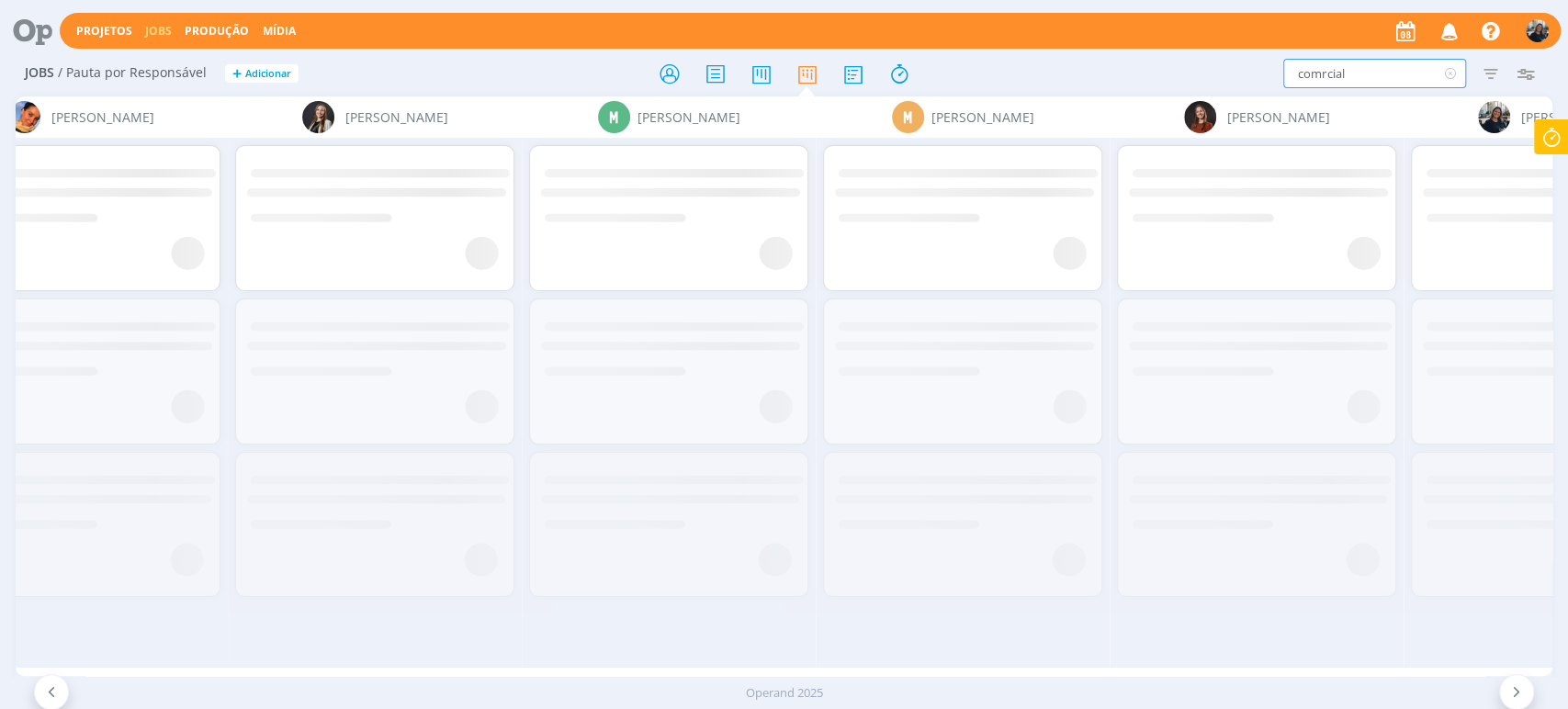
drag, startPoint x: 1320, startPoint y: 69, endPoint x: 1473, endPoint y: 73, distance: 153.1
click at [1473, 72] on div "comrcial Filtrar Filtrar Limpar comrcial Tipo Jobs e Tarefas Data Personalizado…" at bounding box center [1296, 73] width 494 height 30
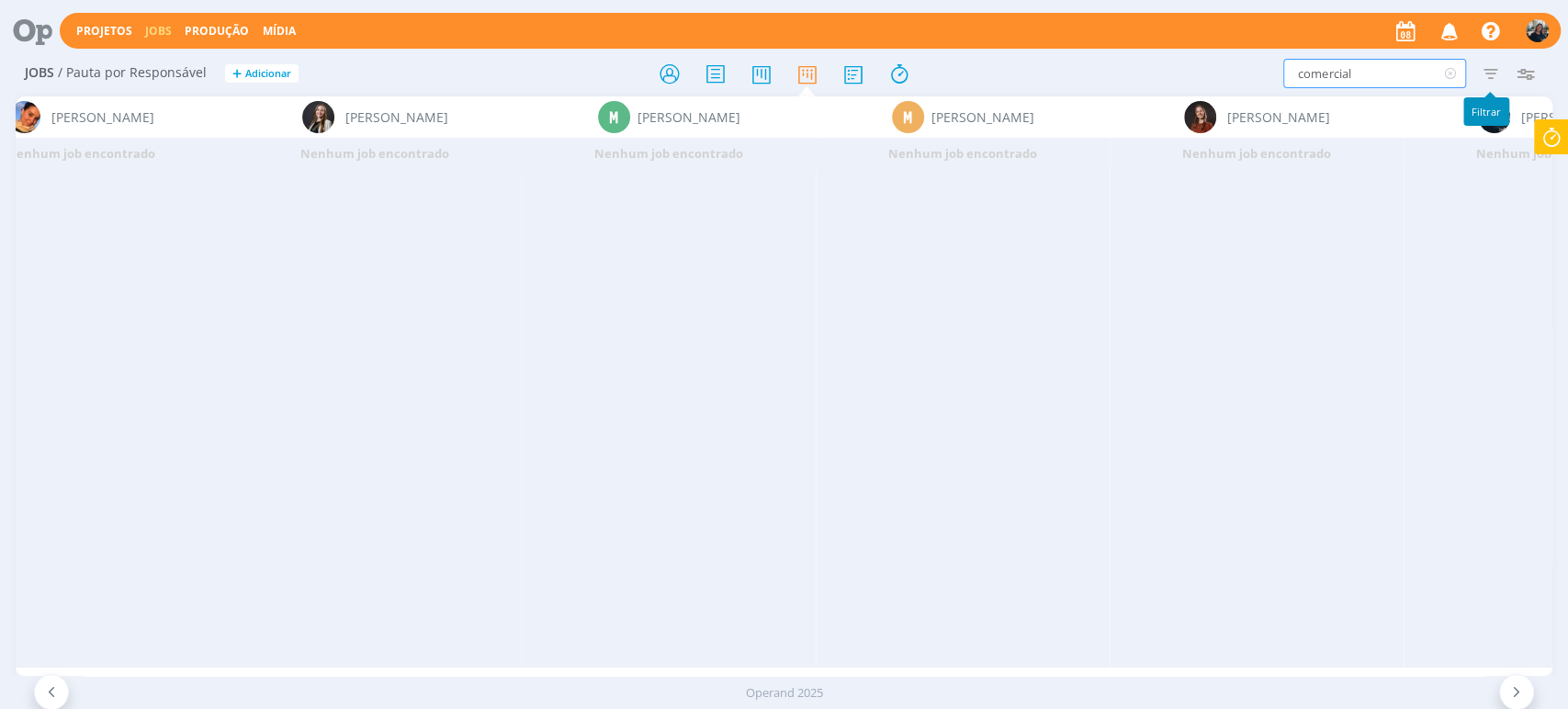
type input "comercial"
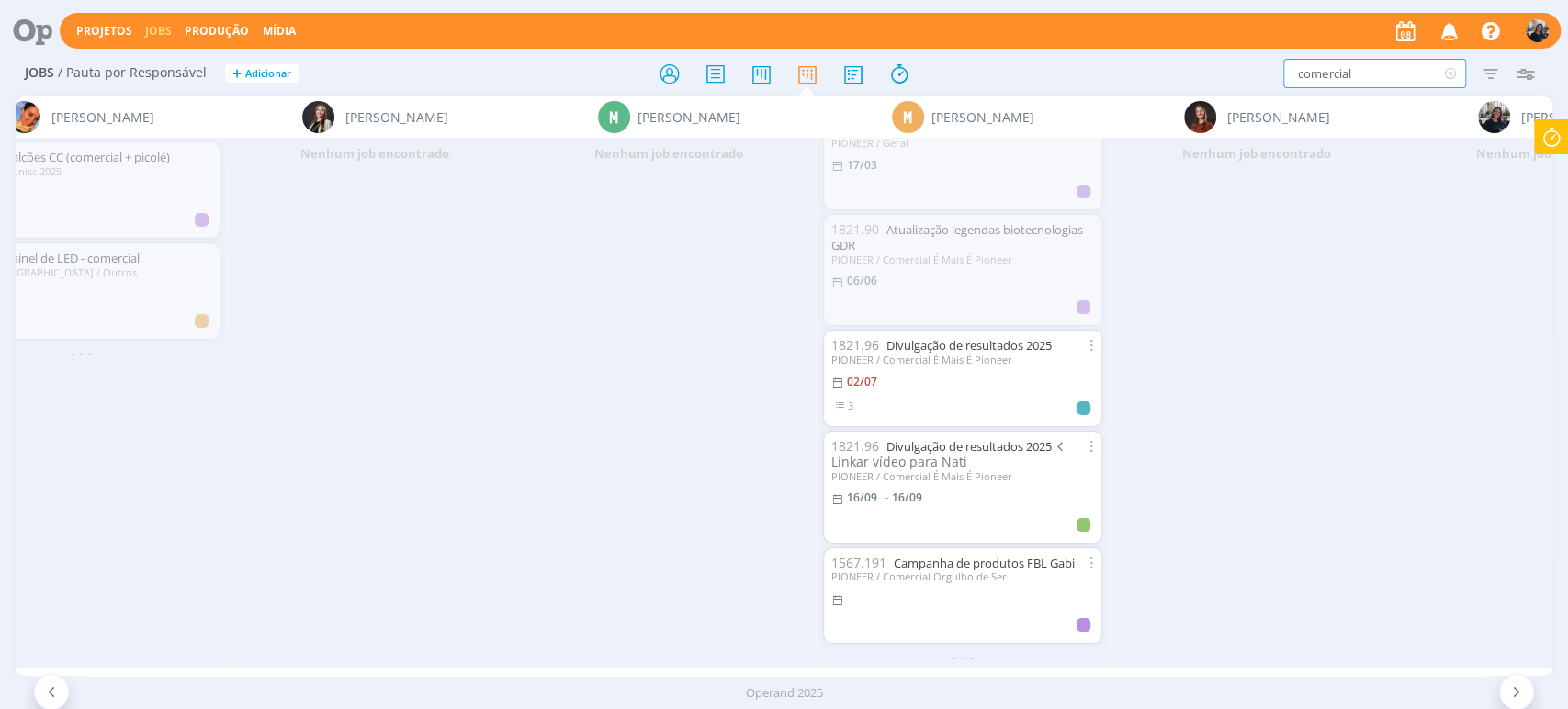
scroll to position [639, 0]
click at [672, 71] on icon at bounding box center [668, 73] width 33 height 36
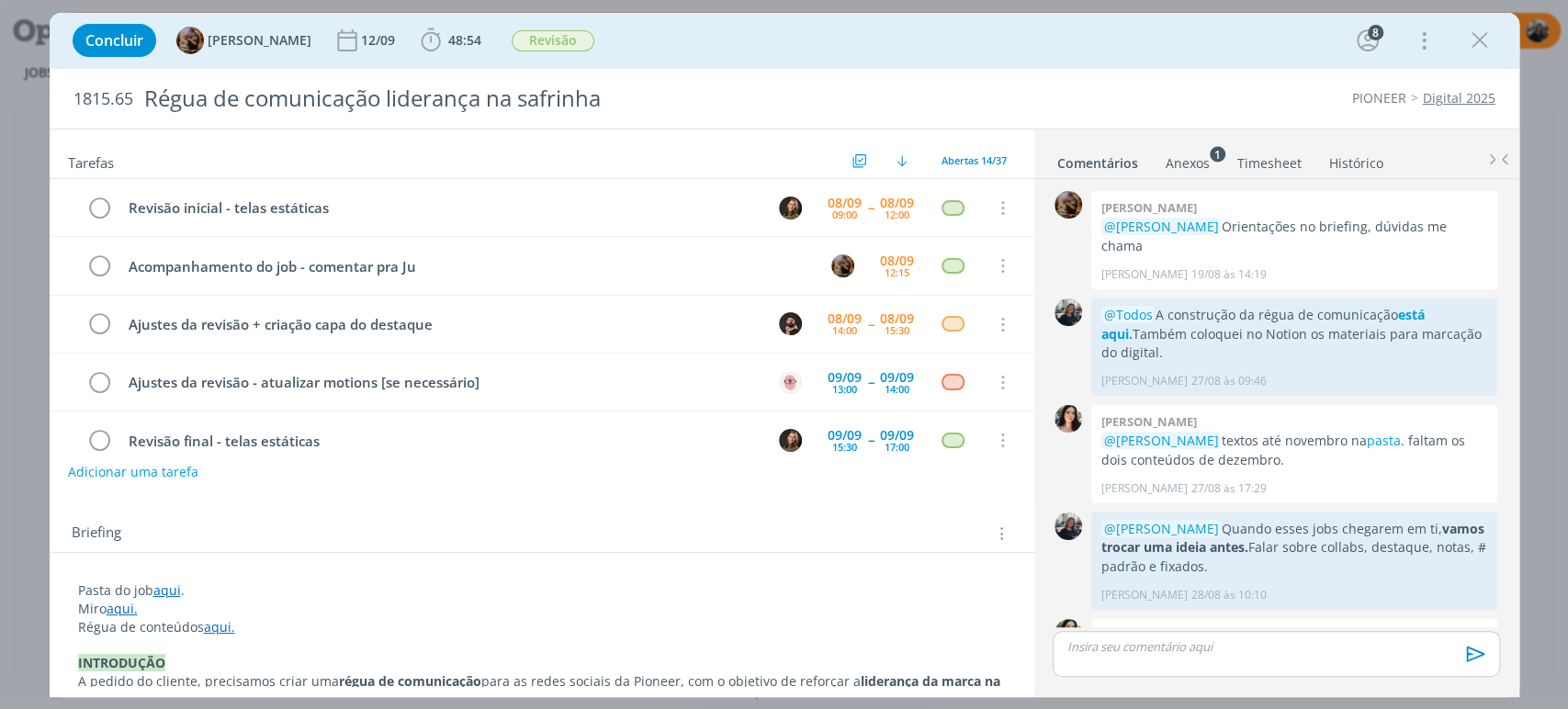
scroll to position [2104, 0]
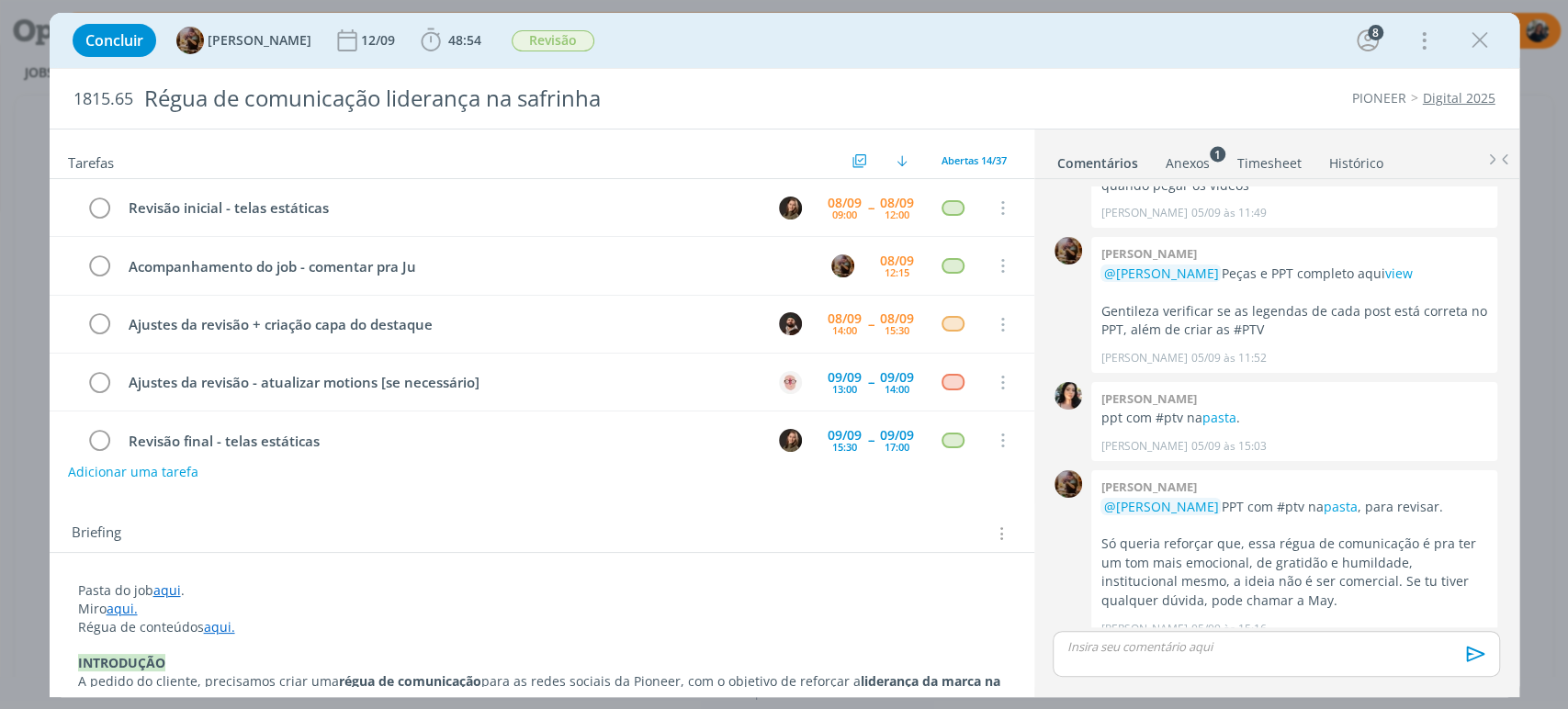
click at [160, 593] on link "aqui" at bounding box center [168, 591] width 28 height 18
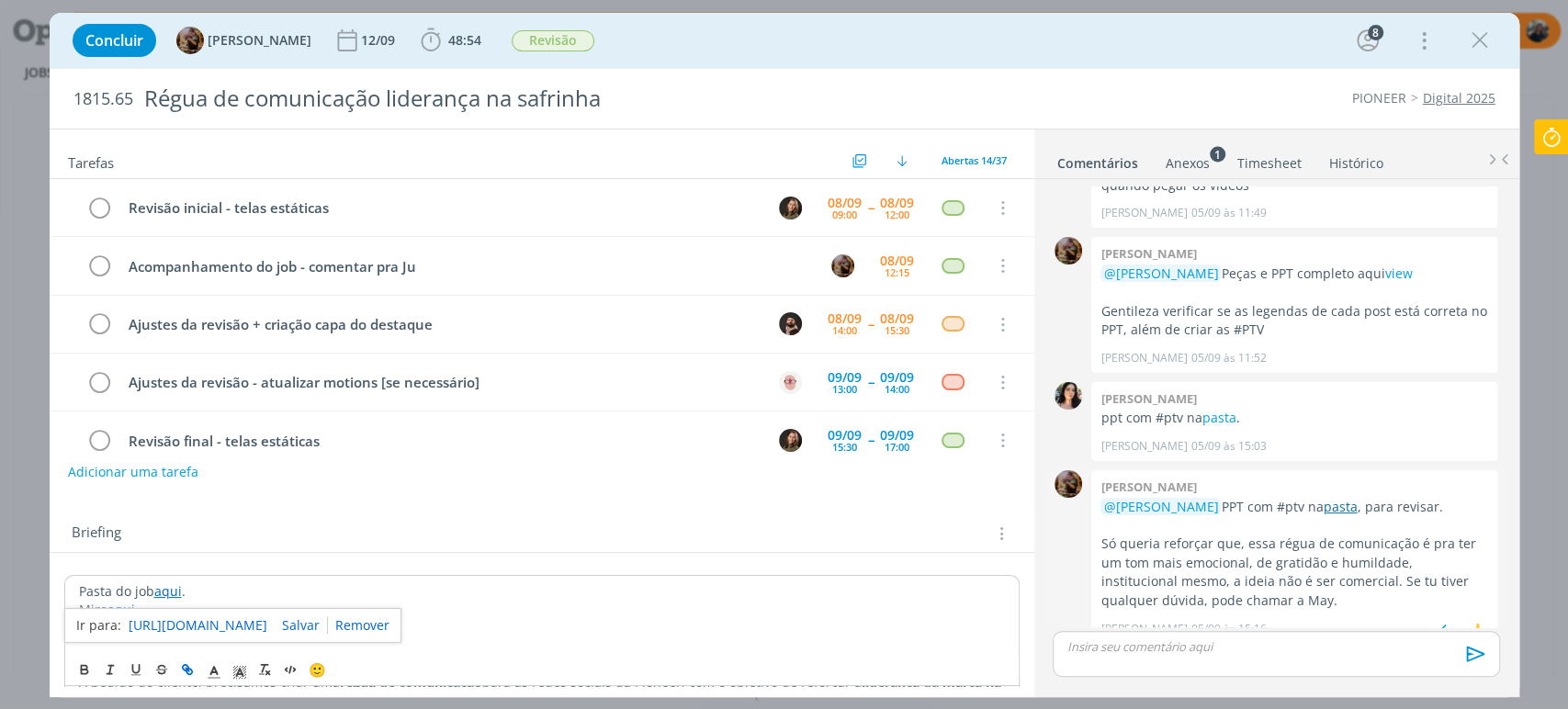
click at [1323, 498] on link "pasta" at bounding box center [1340, 507] width 34 height 18
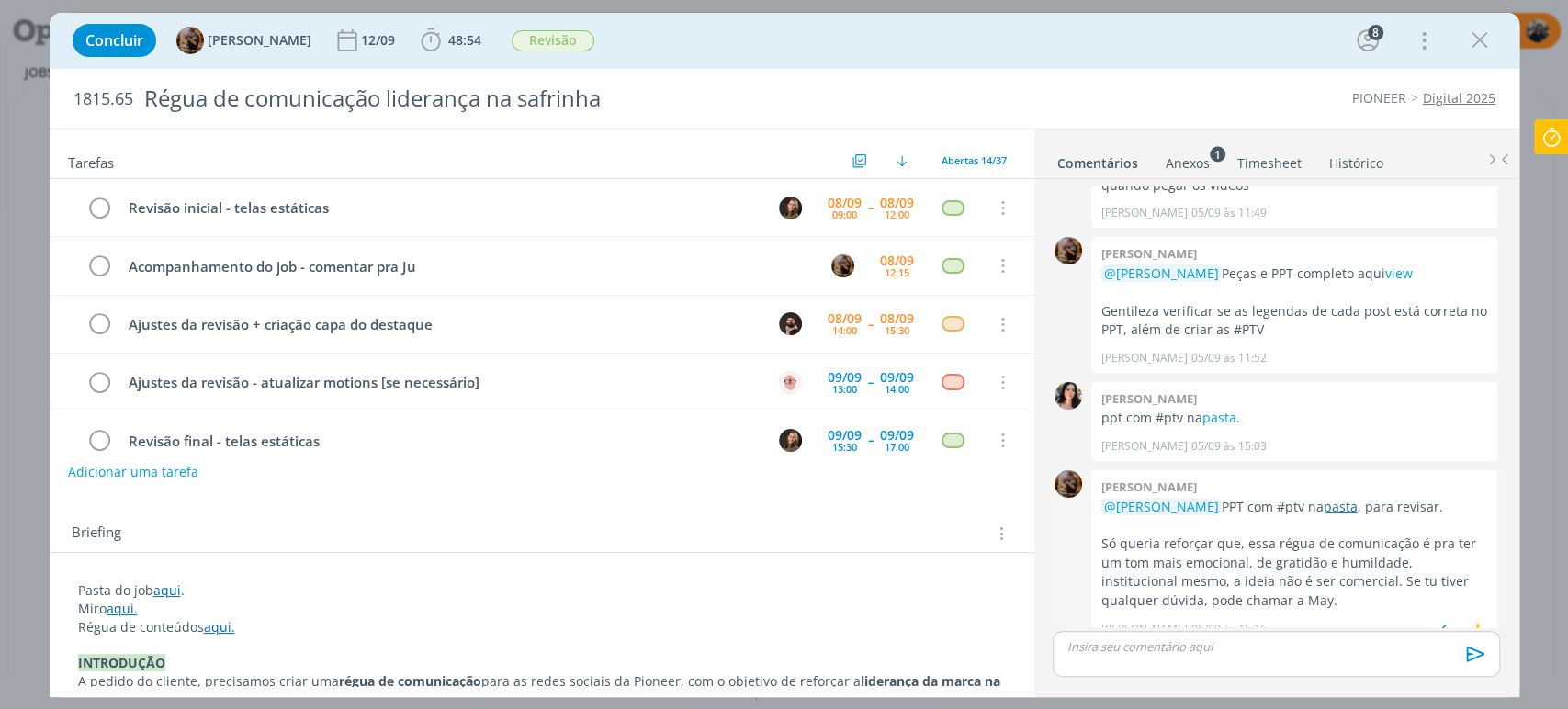
click at [1323, 498] on link "pasta" at bounding box center [1340, 507] width 34 height 18
click at [1384, 265] on link "view" at bounding box center [1398, 274] width 28 height 18
click at [216, 629] on link "aqui." at bounding box center [218, 628] width 31 height 18
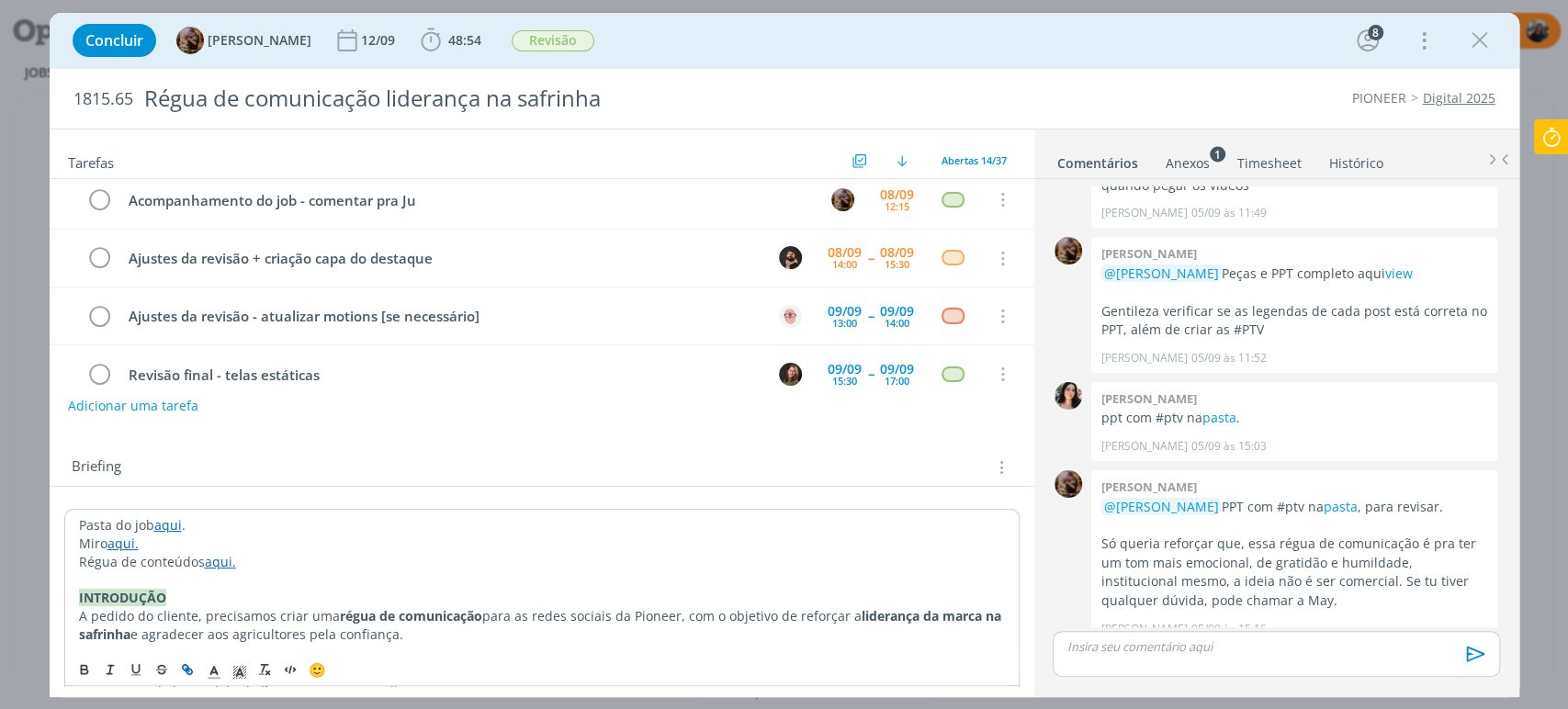
scroll to position [102, 0]
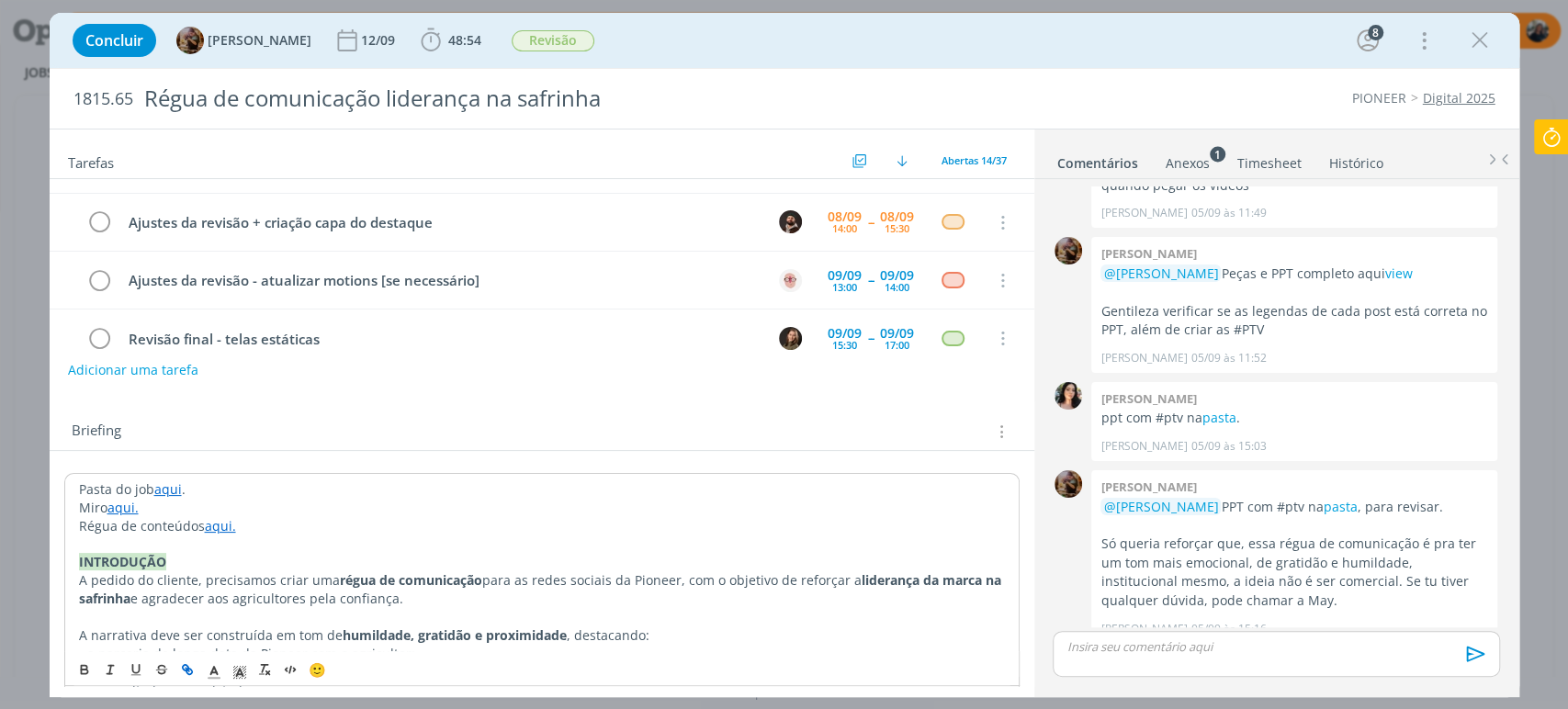
click at [221, 526] on link "aqui." at bounding box center [219, 526] width 31 height 18
click at [214, 524] on link "aqui." at bounding box center [219, 526] width 31 height 18
click at [216, 551] on link "https://sobeae.sharepoint.com/:b:/s/SOBEAE/EZ3sbWOPn8NOu-tTguarRXMBKTQhFkmeN_m1…" at bounding box center [198, 561] width 139 height 24
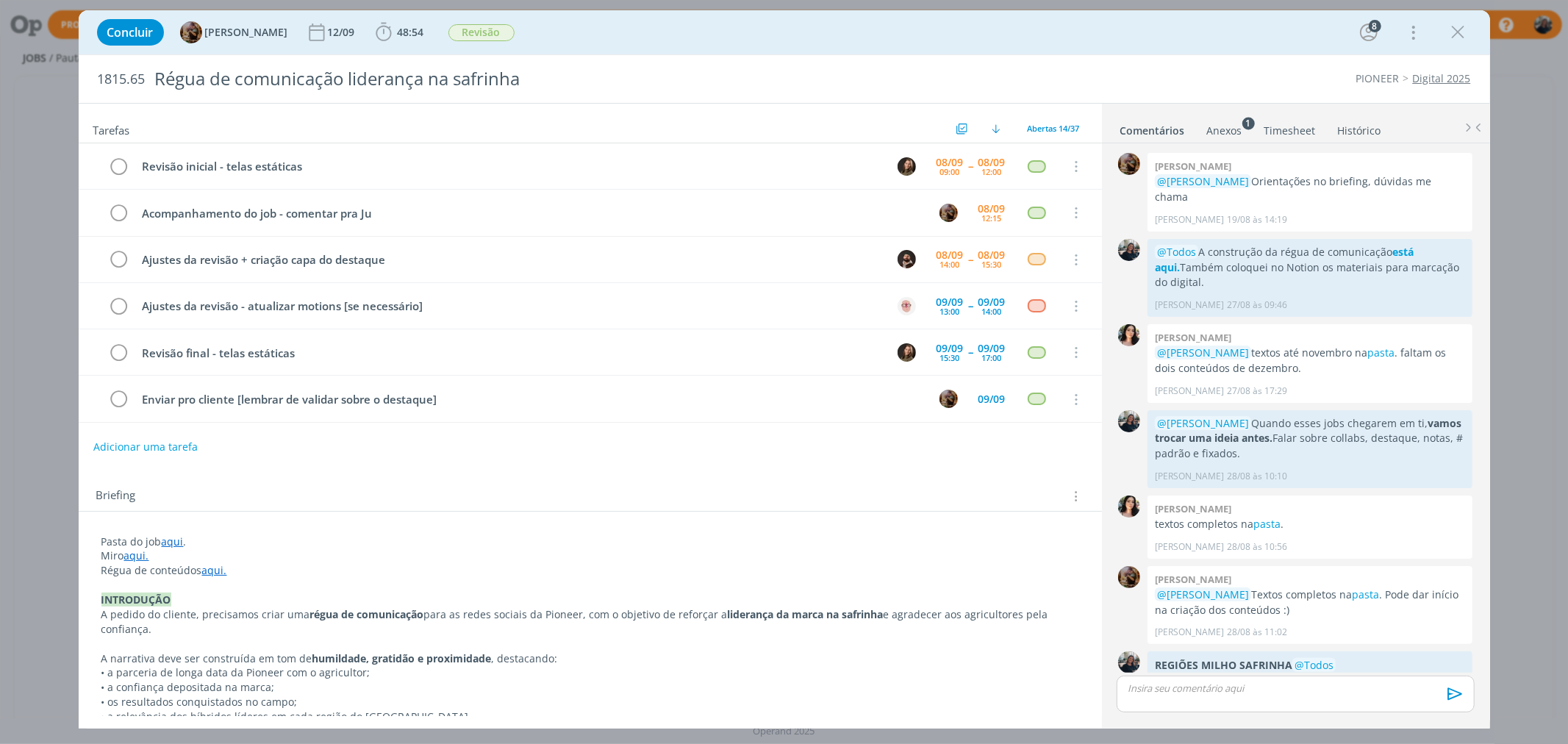
scroll to position [1513, 0]
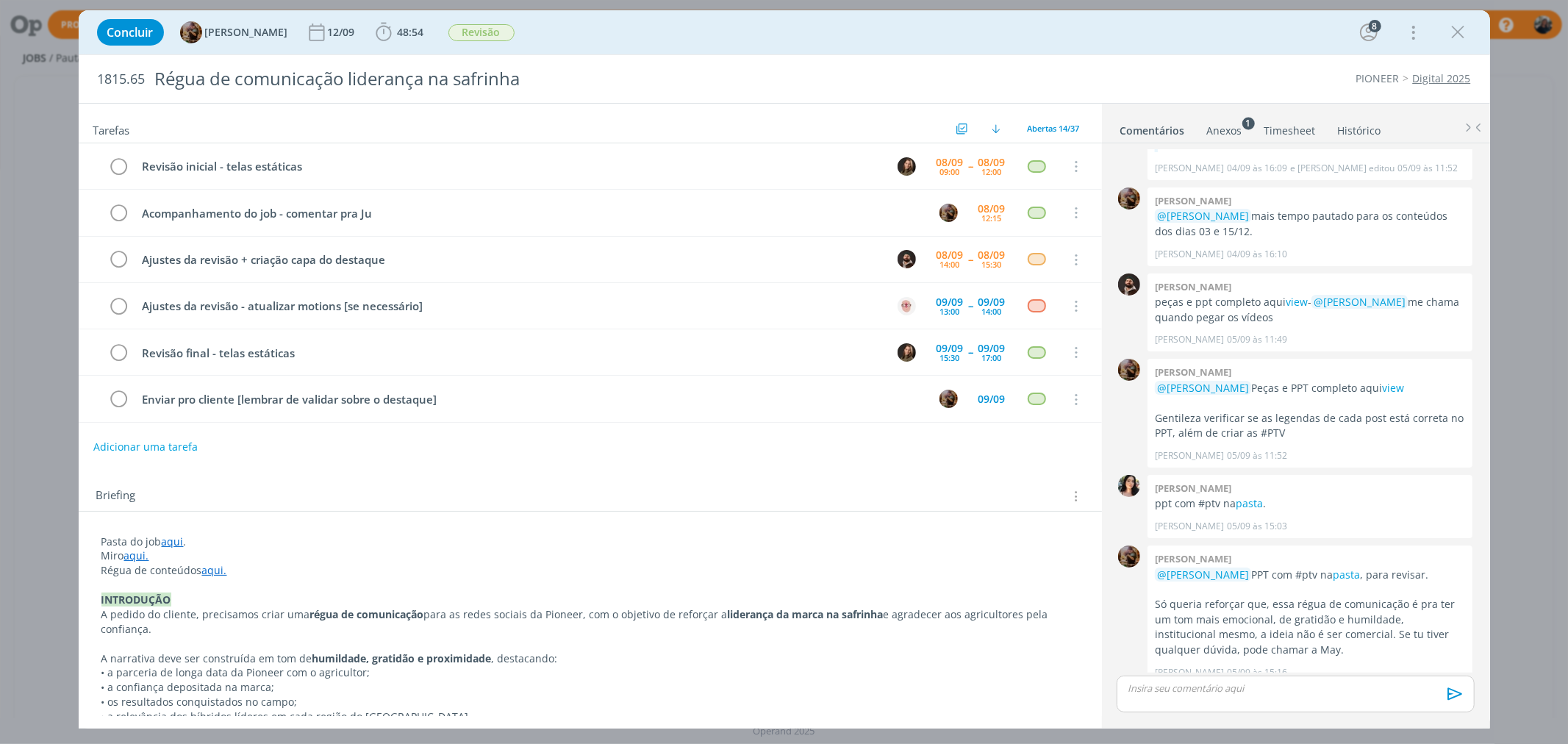
click at [211, 574] on link "aqui." at bounding box center [214, 570] width 25 height 14
click at [209, 606] on link "https://sobeae.sharepoint.com/:b:/s/SOBEAE/EZ3sbWOPn8NOu-tTguarRXMBKTQhFkmeN_m1…" at bounding box center [198, 598] width 111 height 19
drag, startPoint x: 137, startPoint y: 556, endPoint x: 151, endPoint y: 561, distance: 14.9
click at [137, 556] on link "aqui." at bounding box center [137, 556] width 25 height 14
click at [163, 578] on link "https://miro.com/app/board/uXjVLeGdqnI=/" at bounding box center [198, 584] width 111 height 19
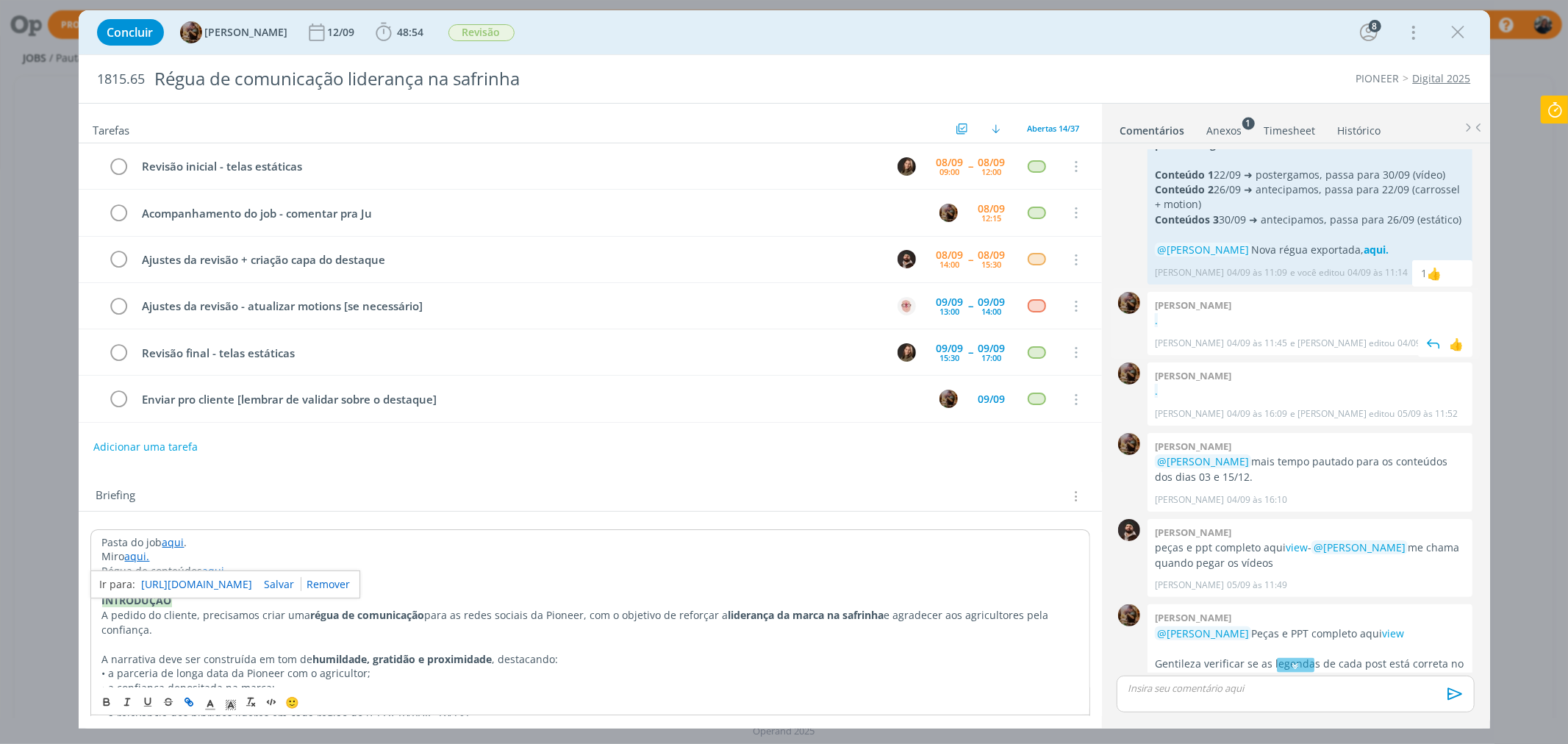
scroll to position [1105, 0]
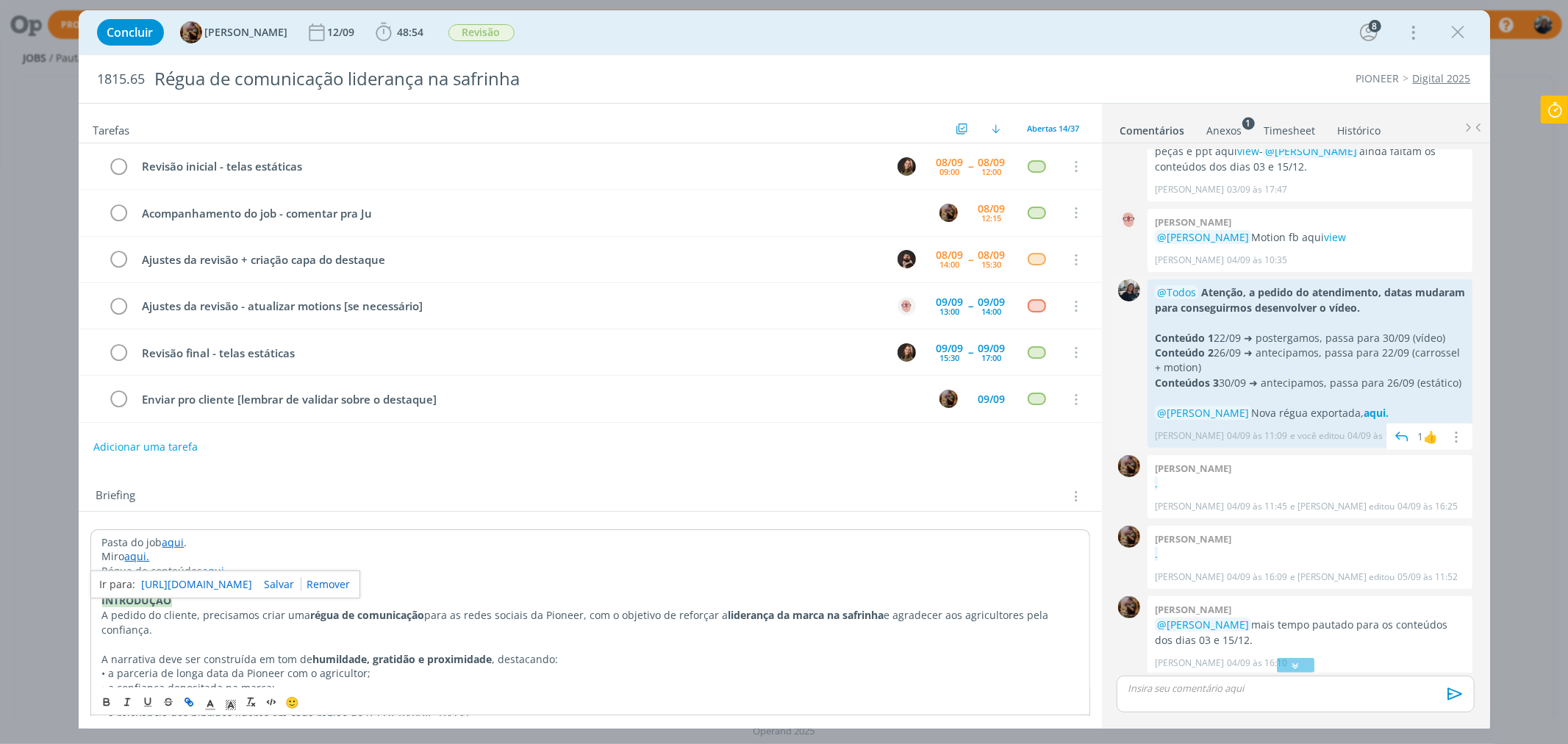
drag, startPoint x: 1461, startPoint y: 368, endPoint x: 1199, endPoint y: 276, distance: 277.7
click at [1199, 279] on div "@Todos Atenção, a pedido do atendimento, datas mudaram para conseguirmos desenv…" at bounding box center [1310, 364] width 325 height 168
copy div "Atenção, a pedido do atendimento, datas mudaram para conseguirmos desenvolver o…"
click at [1388, 406] on strong "aqui." at bounding box center [1376, 413] width 25 height 14
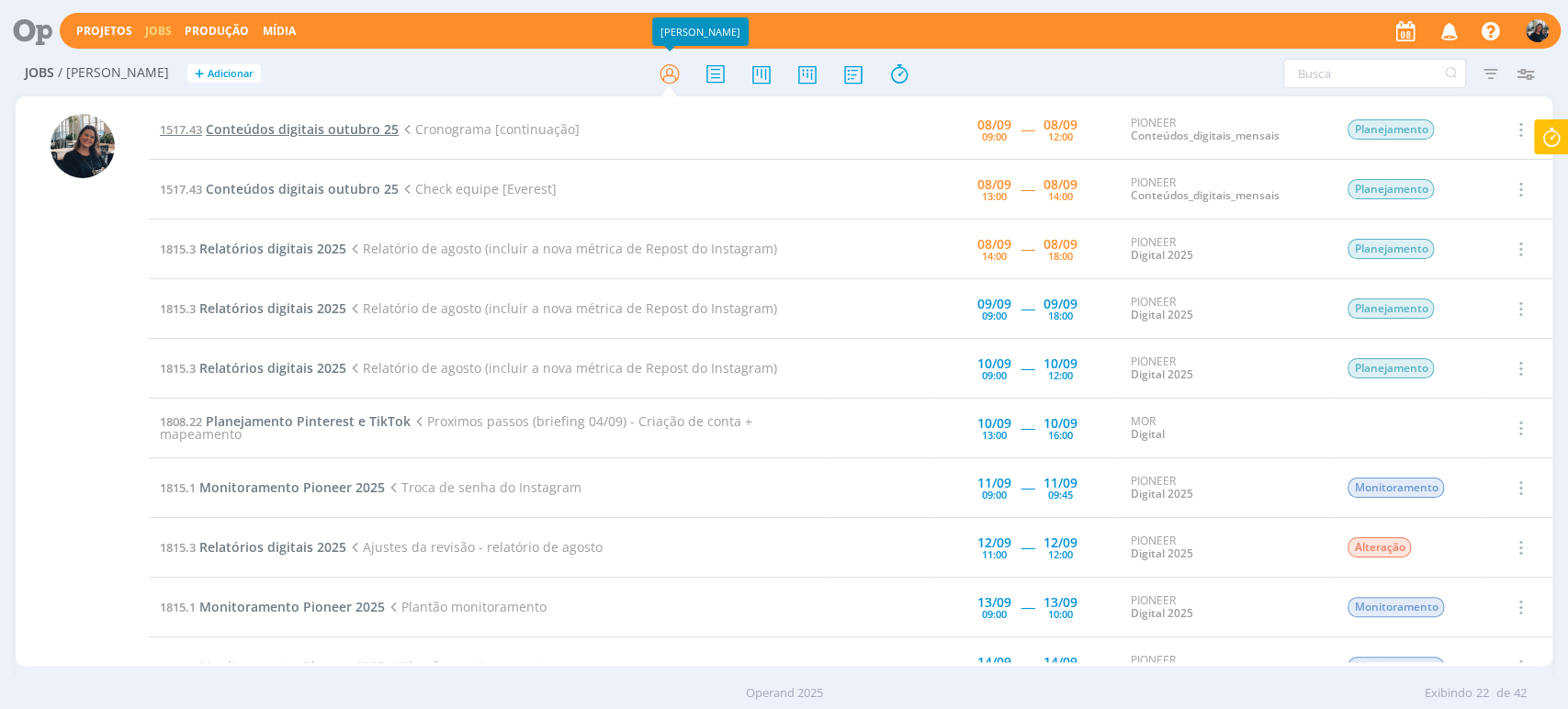
click at [316, 130] on span "Conteúdos digitais outubro 25" at bounding box center [302, 129] width 193 height 18
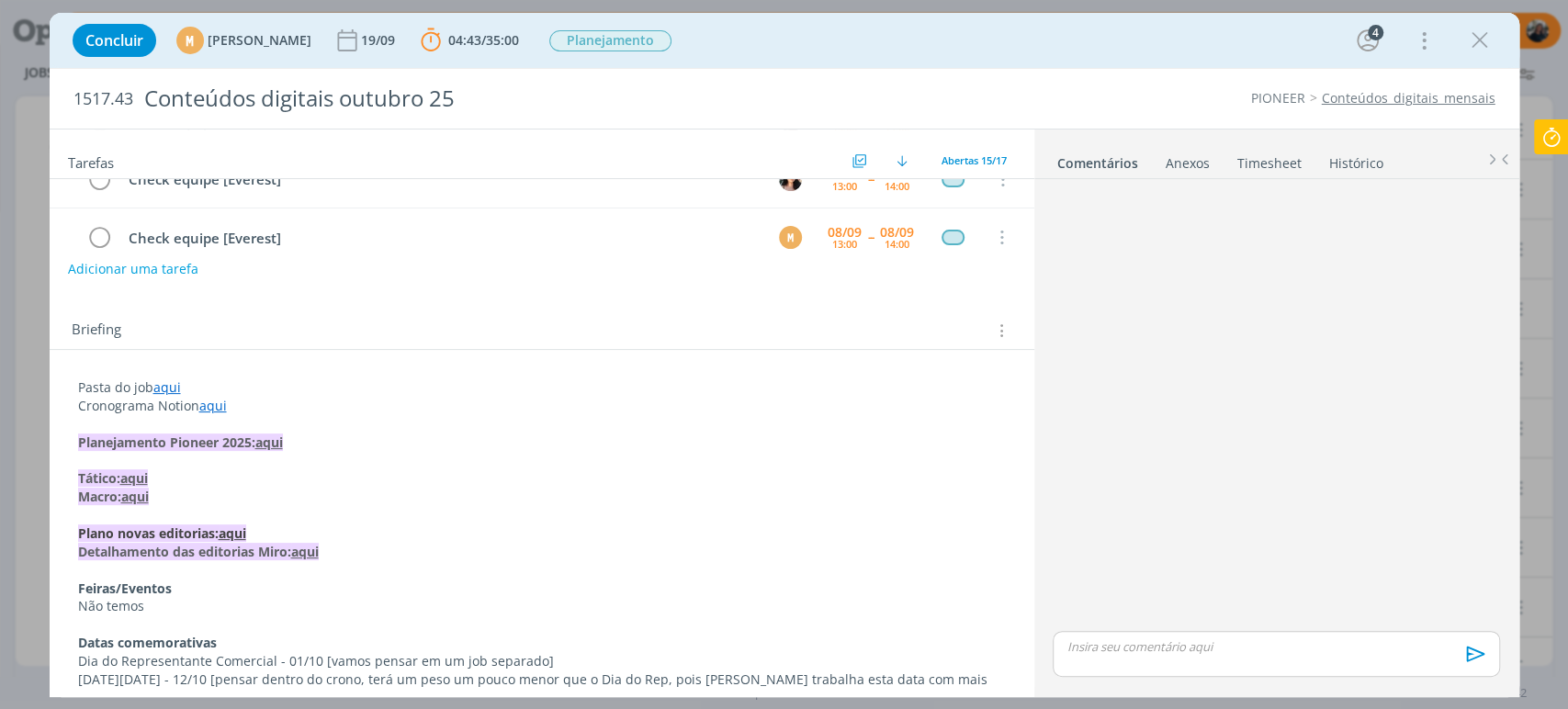
scroll to position [204, 0]
click at [167, 388] on link "aqui" at bounding box center [168, 386] width 28 height 18
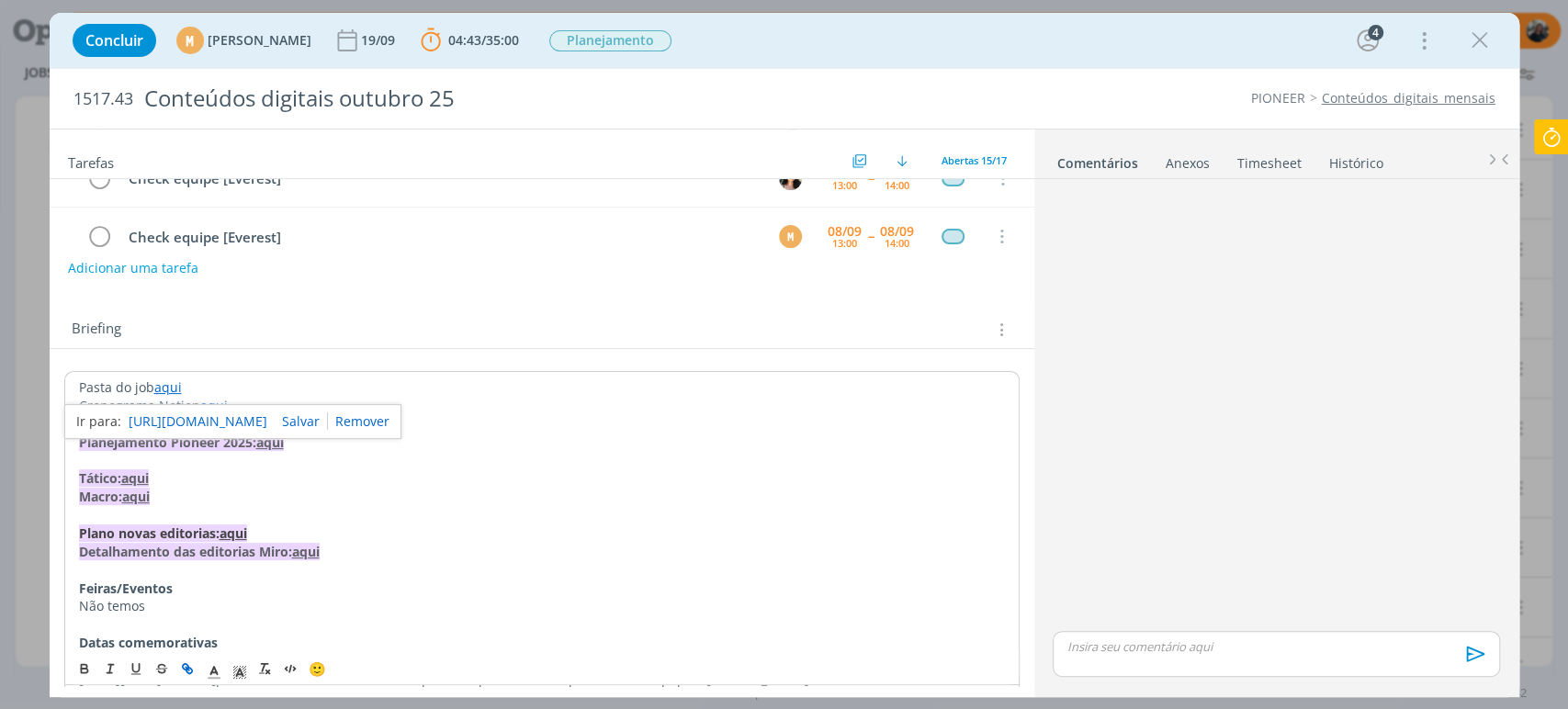
click at [174, 415] on link "https://sobeae.sharepoint.com/:f:/s/SOBEAE/Eq2kRokXBYJFpH2NPxNOcMMBpmwb6W4UOKcm…" at bounding box center [198, 422] width 139 height 24
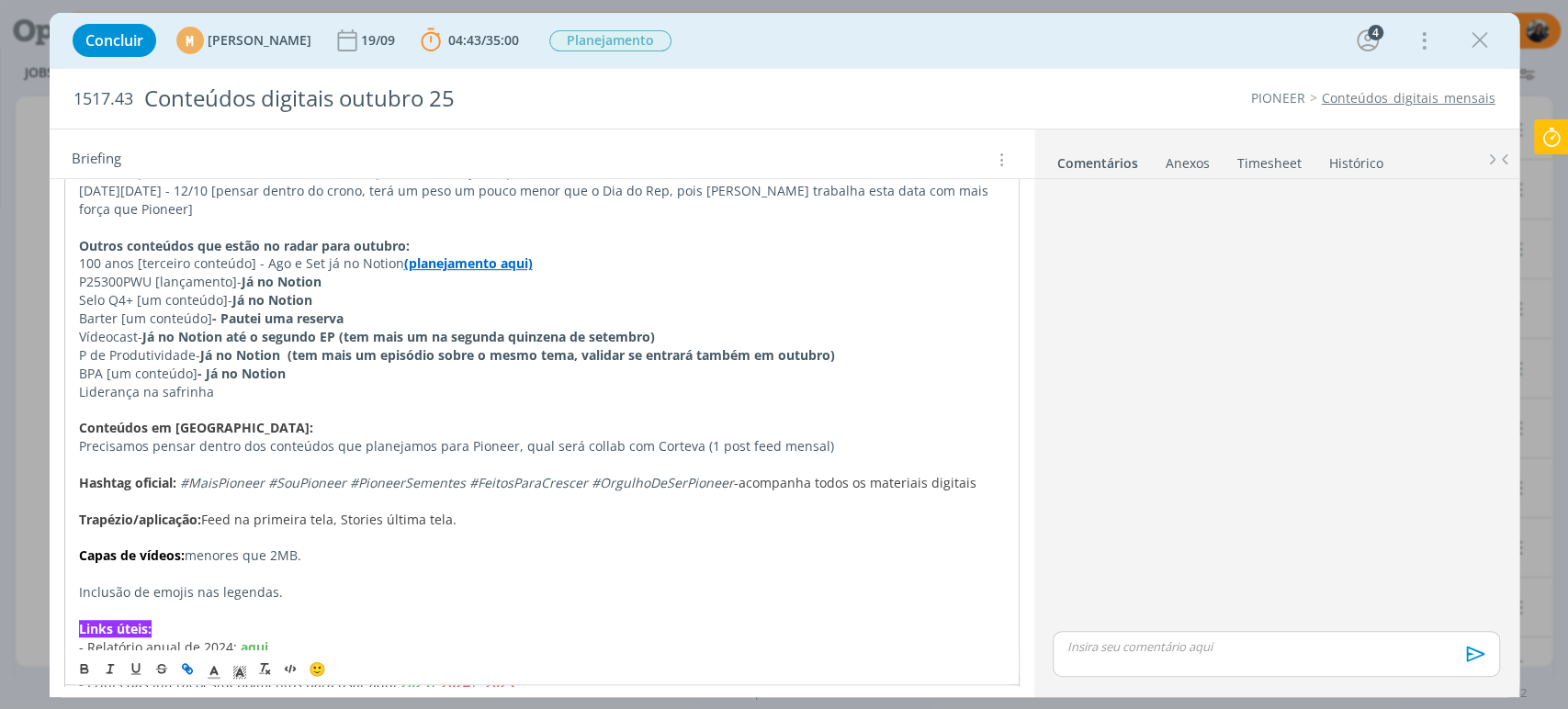
scroll to position [714, 0]
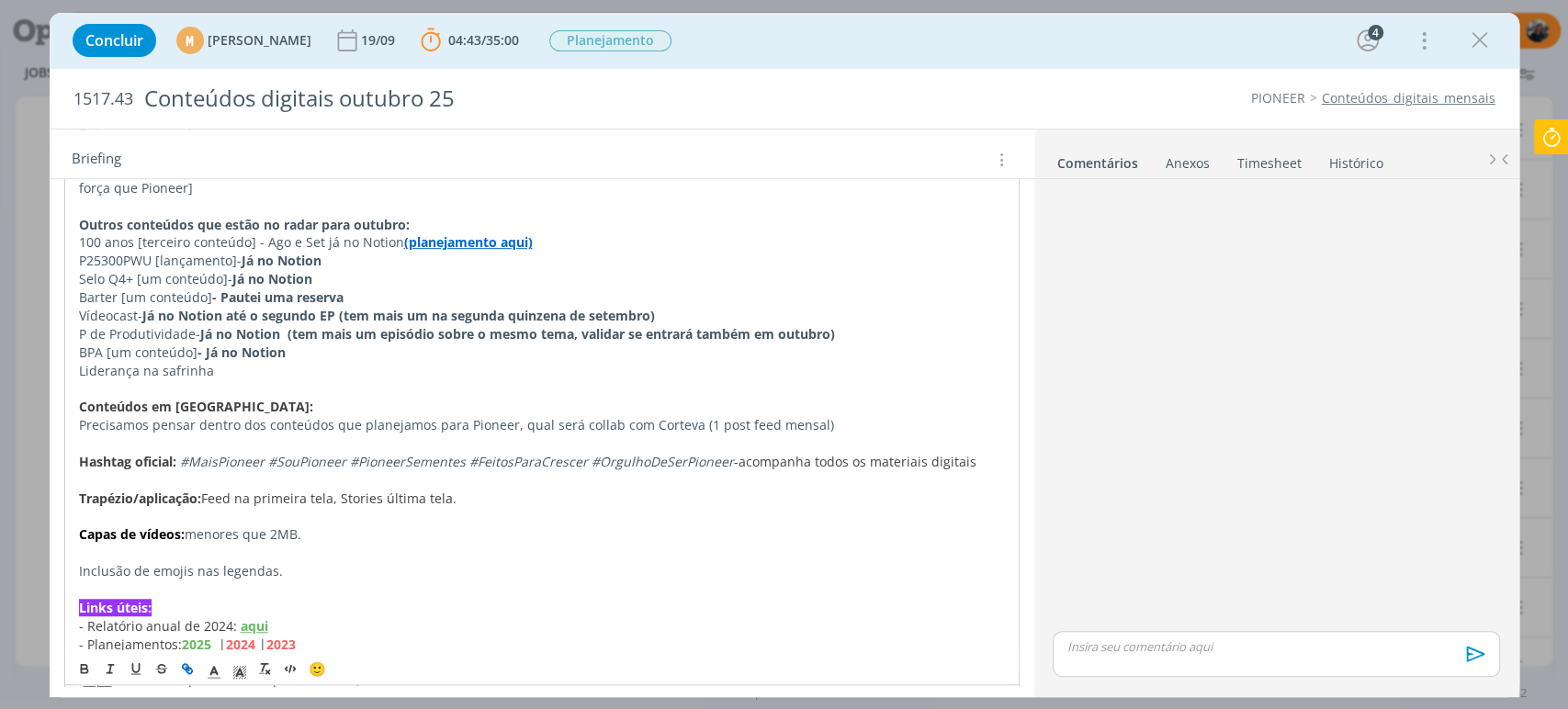
click at [259, 364] on p "Liderança na safrinha" at bounding box center [542, 371] width 926 height 19
click at [324, 345] on p "BPA [um conteúdo] - Já no Notion" at bounding box center [542, 353] width 926 height 19
click at [316, 379] on p "dialog" at bounding box center [542, 388] width 926 height 19
click at [314, 362] on p "Liderança na safrinha" at bounding box center [542, 371] width 926 height 19
drag, startPoint x: 222, startPoint y: 369, endPoint x: 265, endPoint y: 384, distance: 45.5
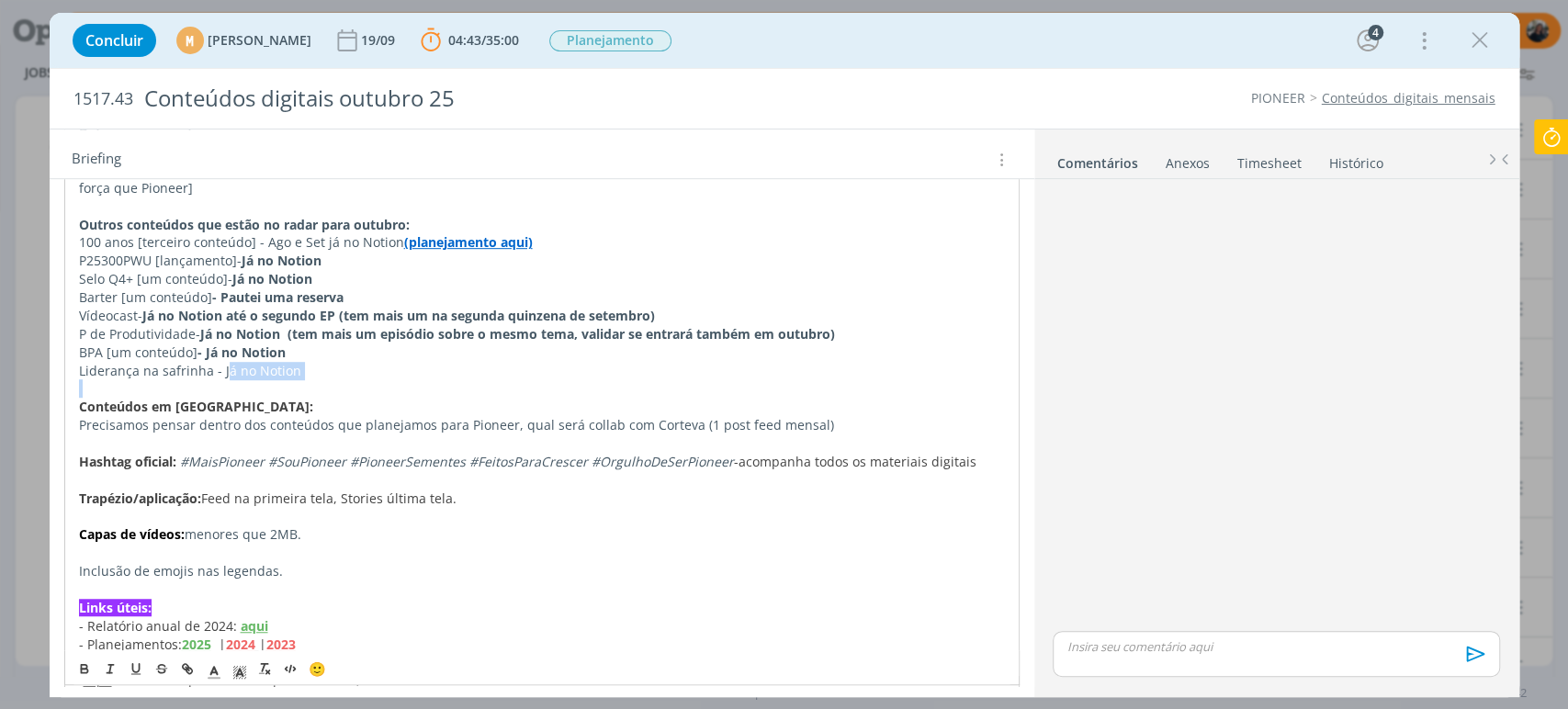
click at [265, 384] on div "Pasta do job aqui Cronograma Notion aqui Planejamento Pioneer 2025: aqui Tático…" at bounding box center [542, 352] width 955 height 981
drag, startPoint x: 216, startPoint y: 368, endPoint x: 330, endPoint y: 382, distance: 114.9
click at [330, 382] on div "Pasta do job aqui Cronograma Notion aqui Planejamento Pioneer 2025: aqui Tático…" at bounding box center [542, 352] width 955 height 981
click at [77, 669] on icon "dialog" at bounding box center [84, 669] width 15 height 15
click at [396, 365] on p "Liderança na safrinha - Já no Notion" at bounding box center [542, 371] width 926 height 19
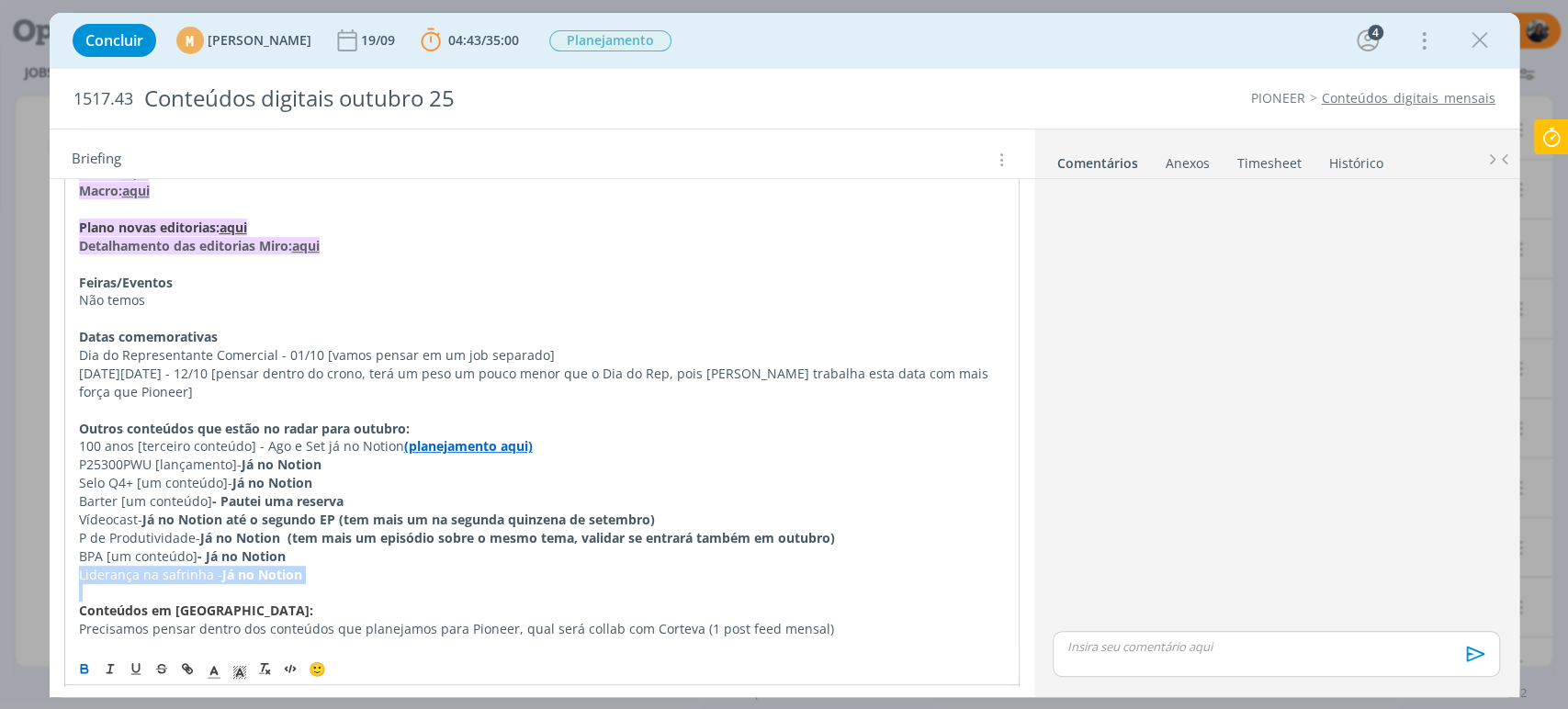
scroll to position [408, 0]
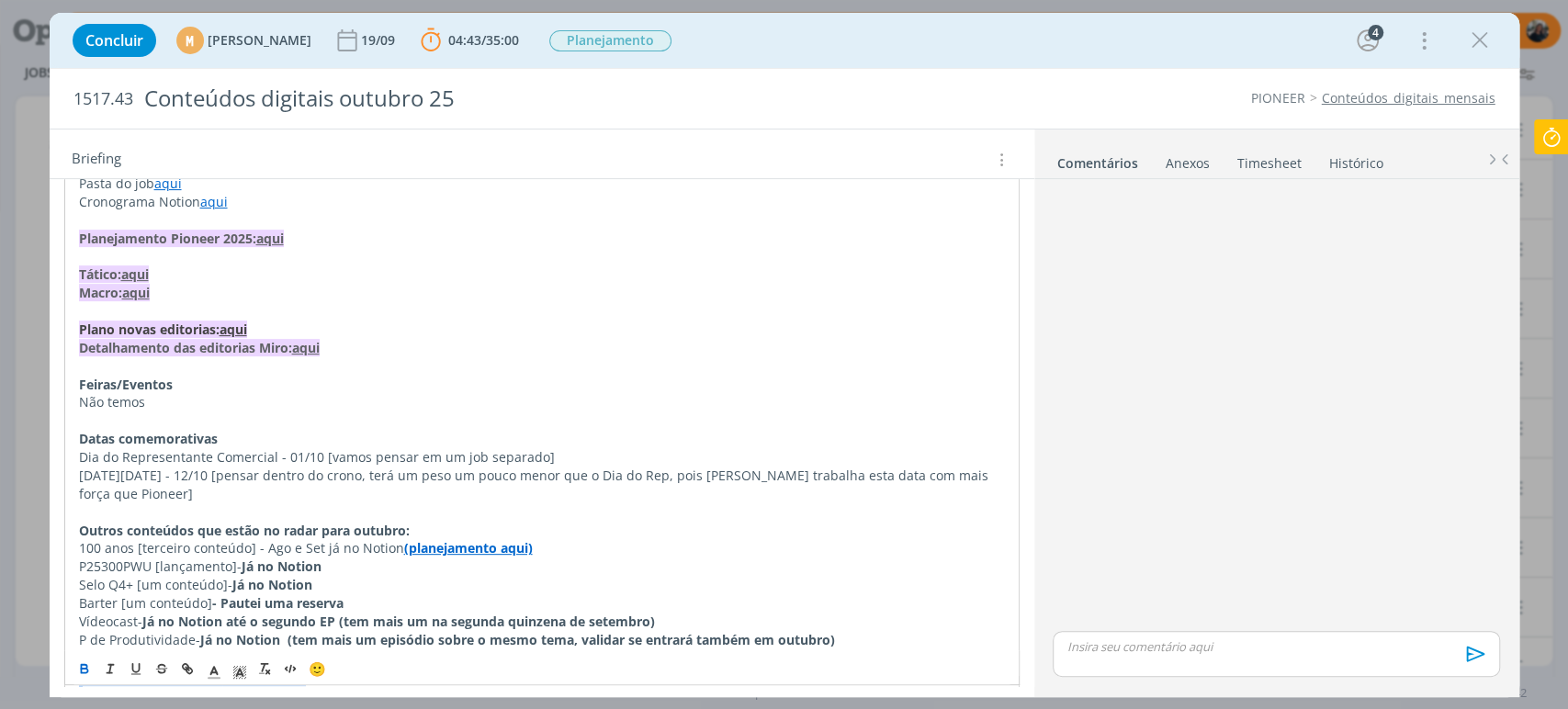
click at [426, 159] on div "Briefing Briefings Predefinidos Versões do Briefing Ver Briefing do Projeto" at bounding box center [544, 160] width 945 height 24
drag, startPoint x: 260, startPoint y: 542, endPoint x: 351, endPoint y: 540, distance: 91.0
click at [347, 540] on p "100 anos [terceiro conteúdo] - Ago e Set já no Notion (planejamento aqui)" at bounding box center [542, 547] width 928 height 19
drag, startPoint x: 272, startPoint y: 551, endPoint x: 336, endPoint y: 543, distance: 64.5
click at [336, 543] on p "100 anos [terceiro conteúdo] - Já no Notion (planejamento aqui)" at bounding box center [542, 548] width 926 height 19
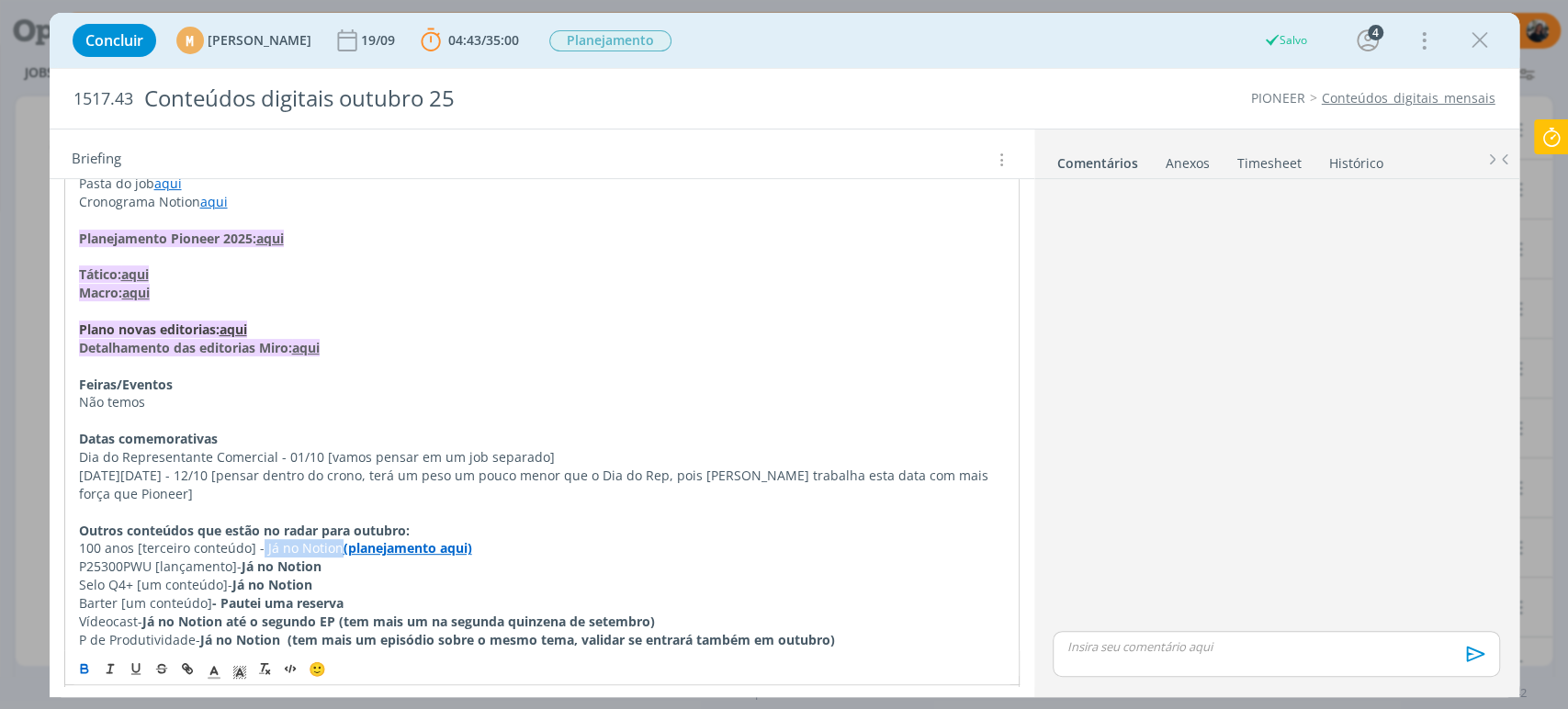
click at [79, 667] on icon "dialog" at bounding box center [84, 669] width 15 height 15
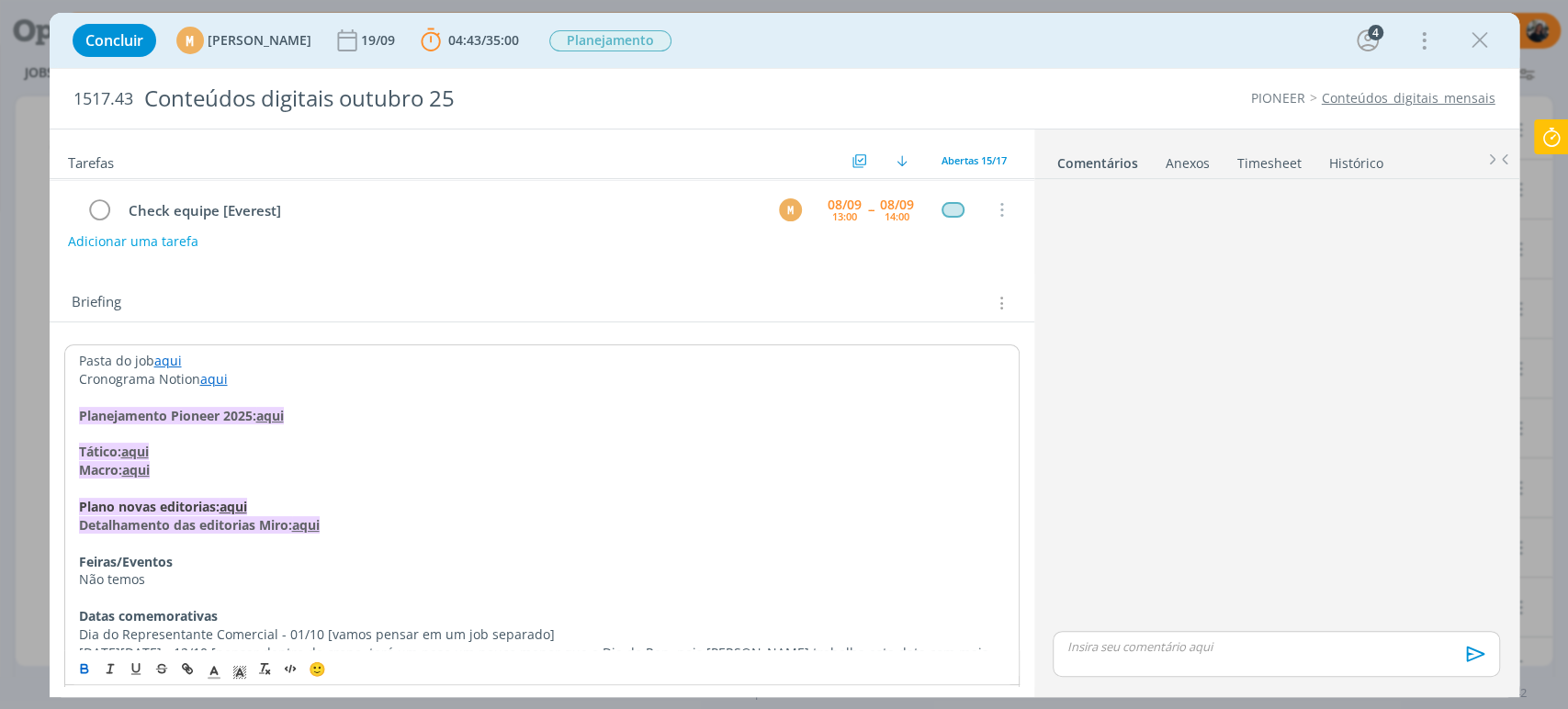
scroll to position [102, 0]
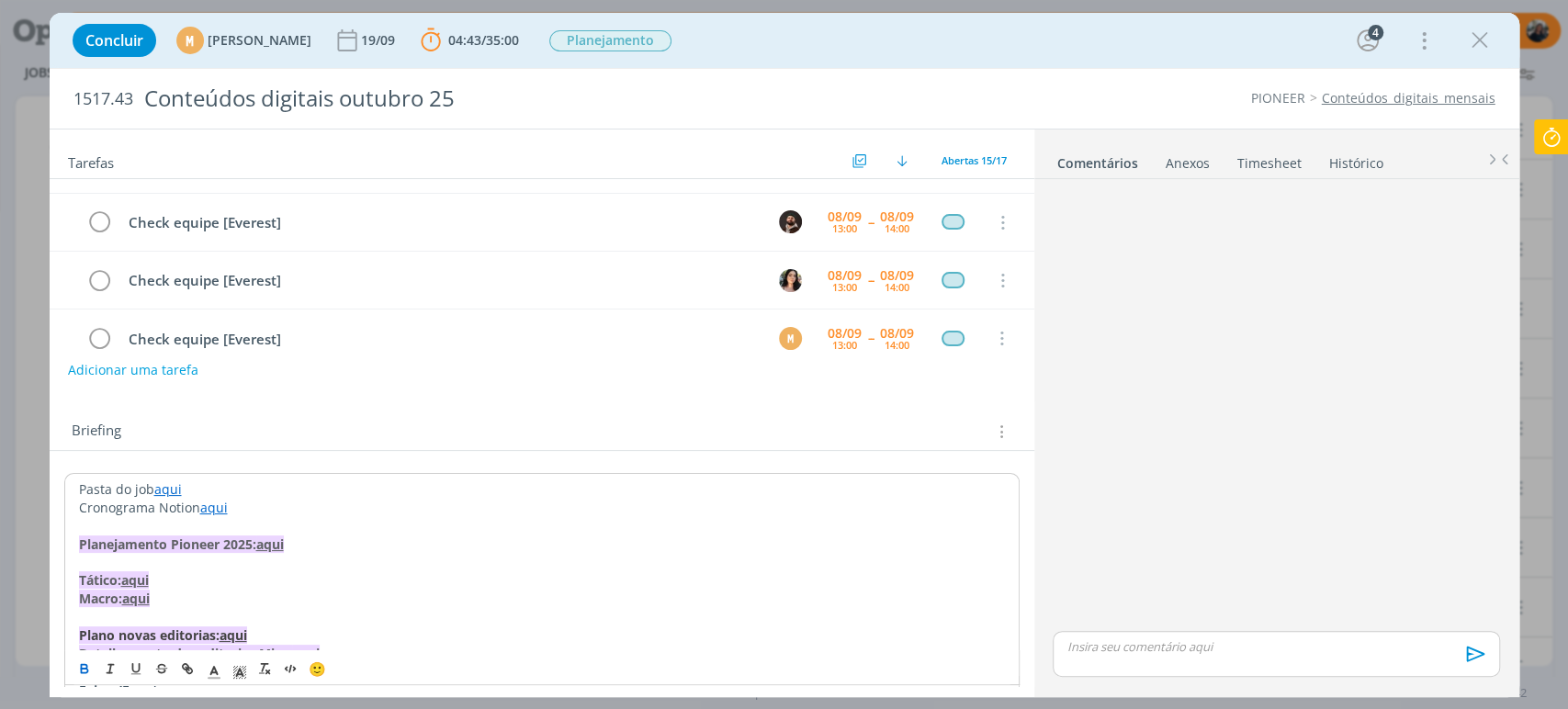
click at [624, 363] on div "Adicionar uma tarefa" at bounding box center [542, 369] width 984 height 33
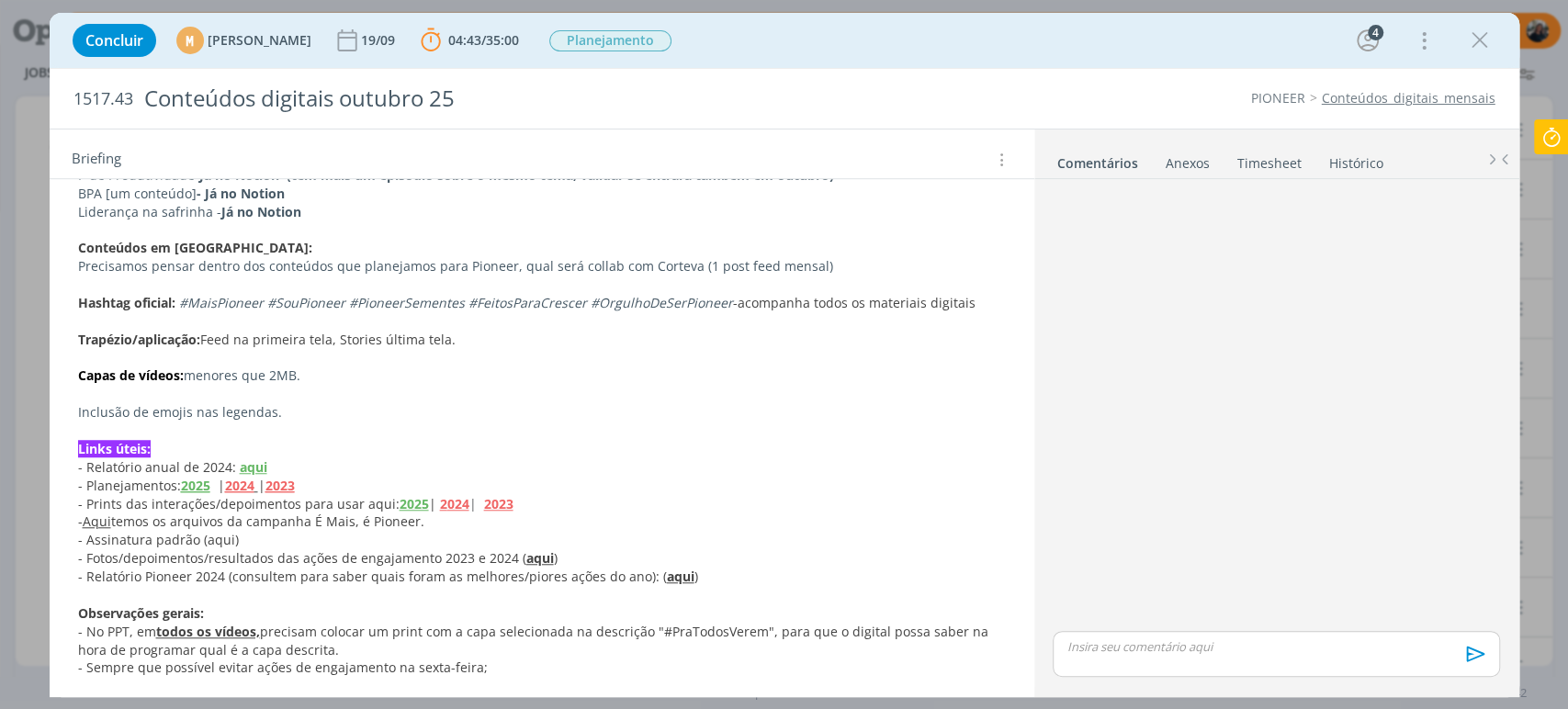
scroll to position [876, 0]
click at [1066, 414] on div "dialog" at bounding box center [1275, 407] width 461 height 441
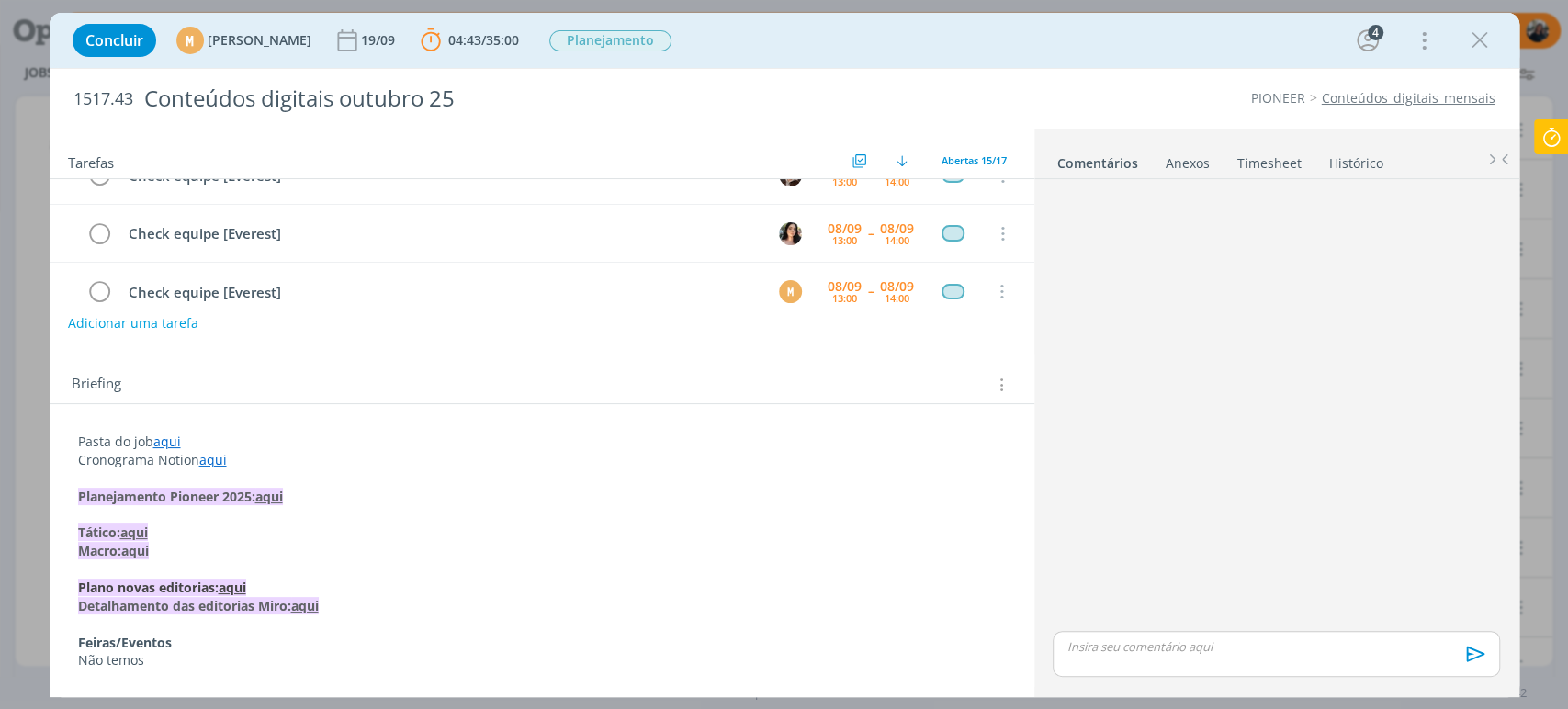
scroll to position [0, 0]
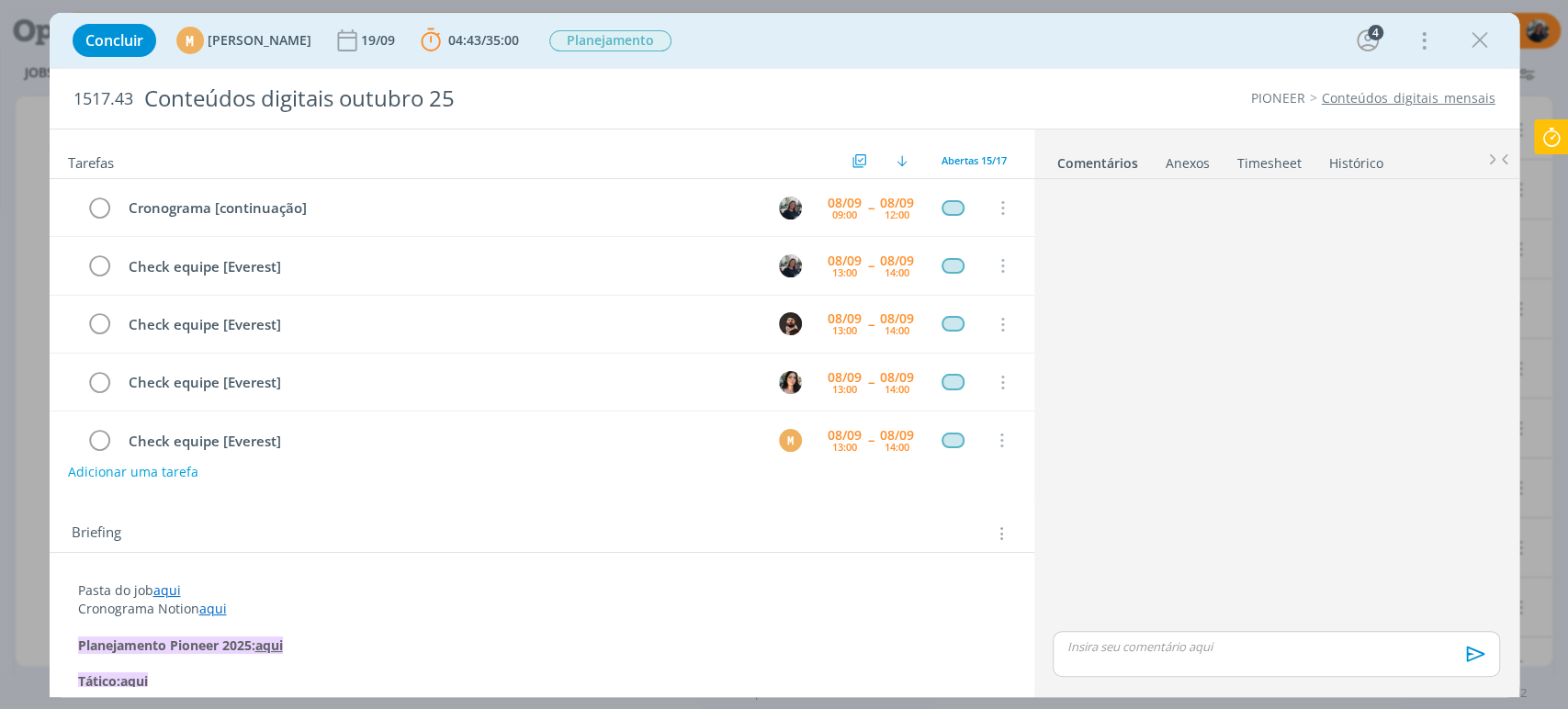
click at [389, 503] on div "Briefing Briefings Predefinidos Versões do Briefing Ver Briefing do Projeto" at bounding box center [542, 528] width 984 height 50
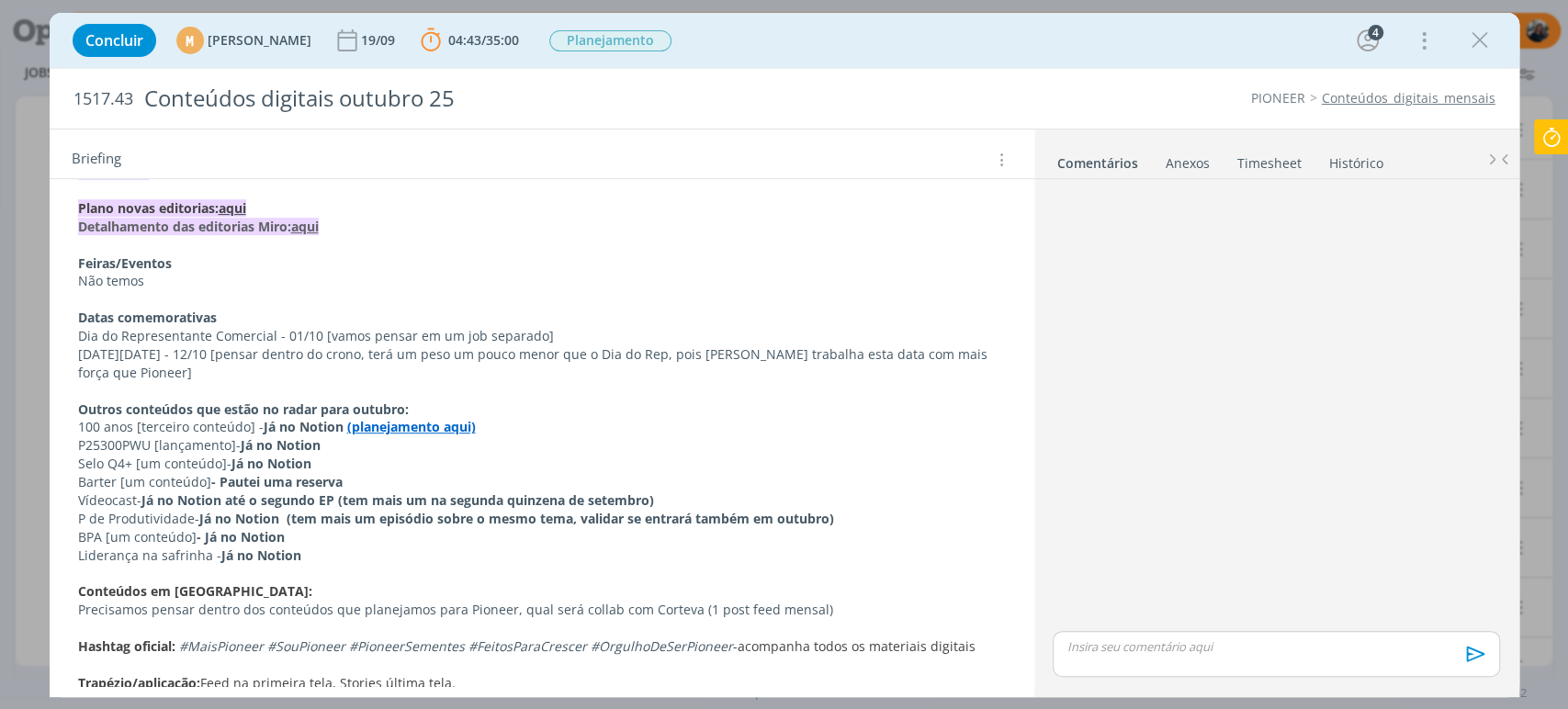
scroll to position [408, 0]
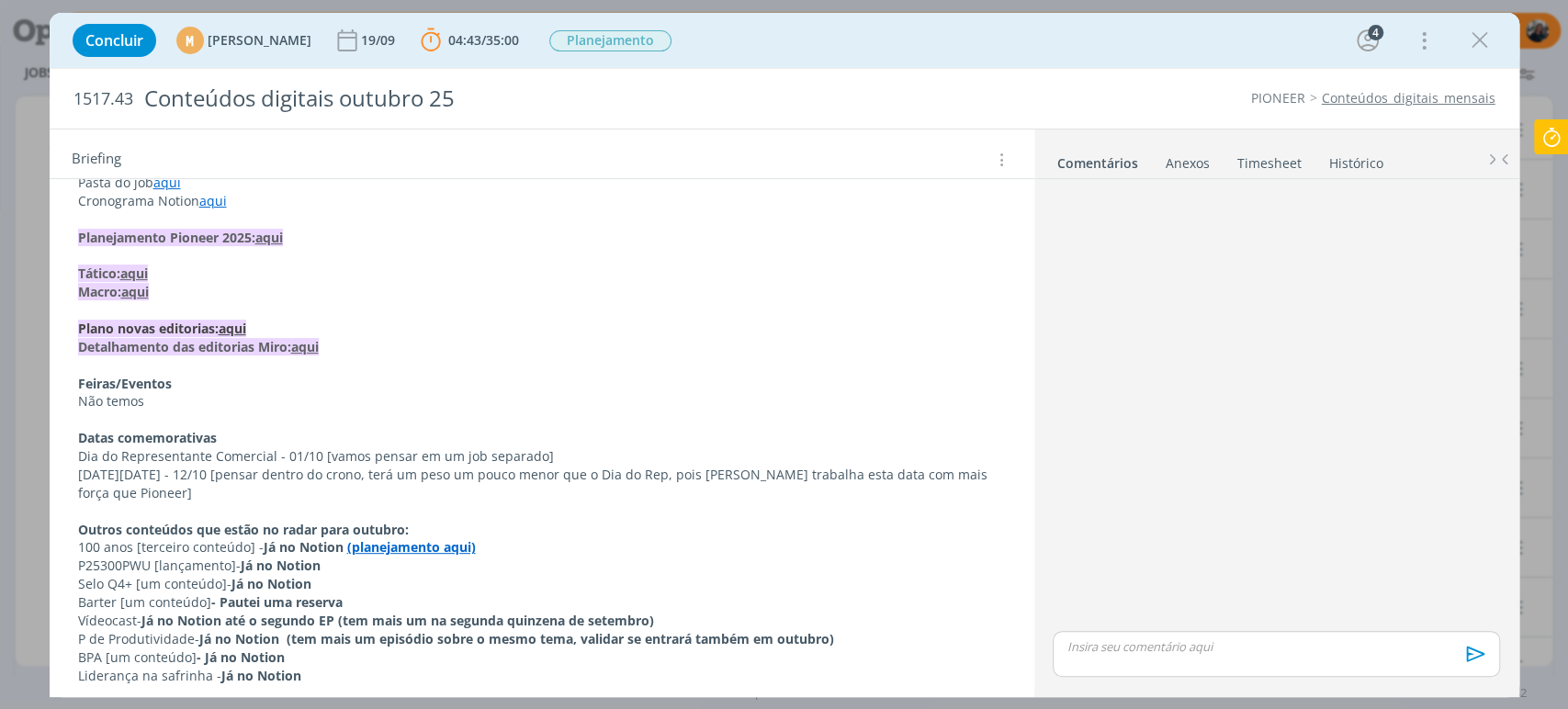
click at [235, 326] on strong "aqui" at bounding box center [232, 329] width 28 height 18
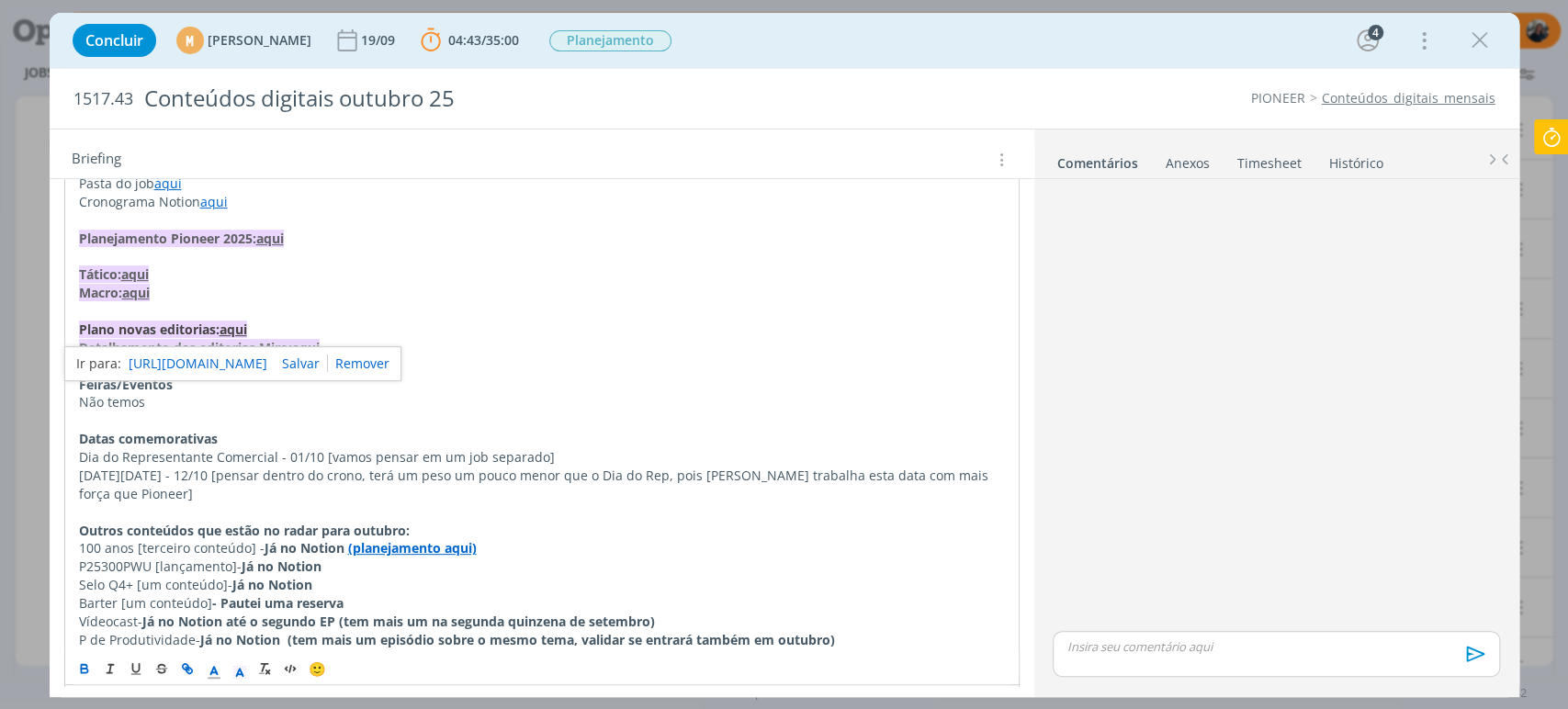
click at [246, 362] on link "https://sobeae.sharepoint.com/:b:/s/SOBEAE/ETejYd1Nzj9Gkd635fBI0kQBWDBDhWd3Dzsi…" at bounding box center [198, 363] width 139 height 24
click at [571, 322] on p "Plano novas editorias: aqui" at bounding box center [542, 330] width 926 height 19
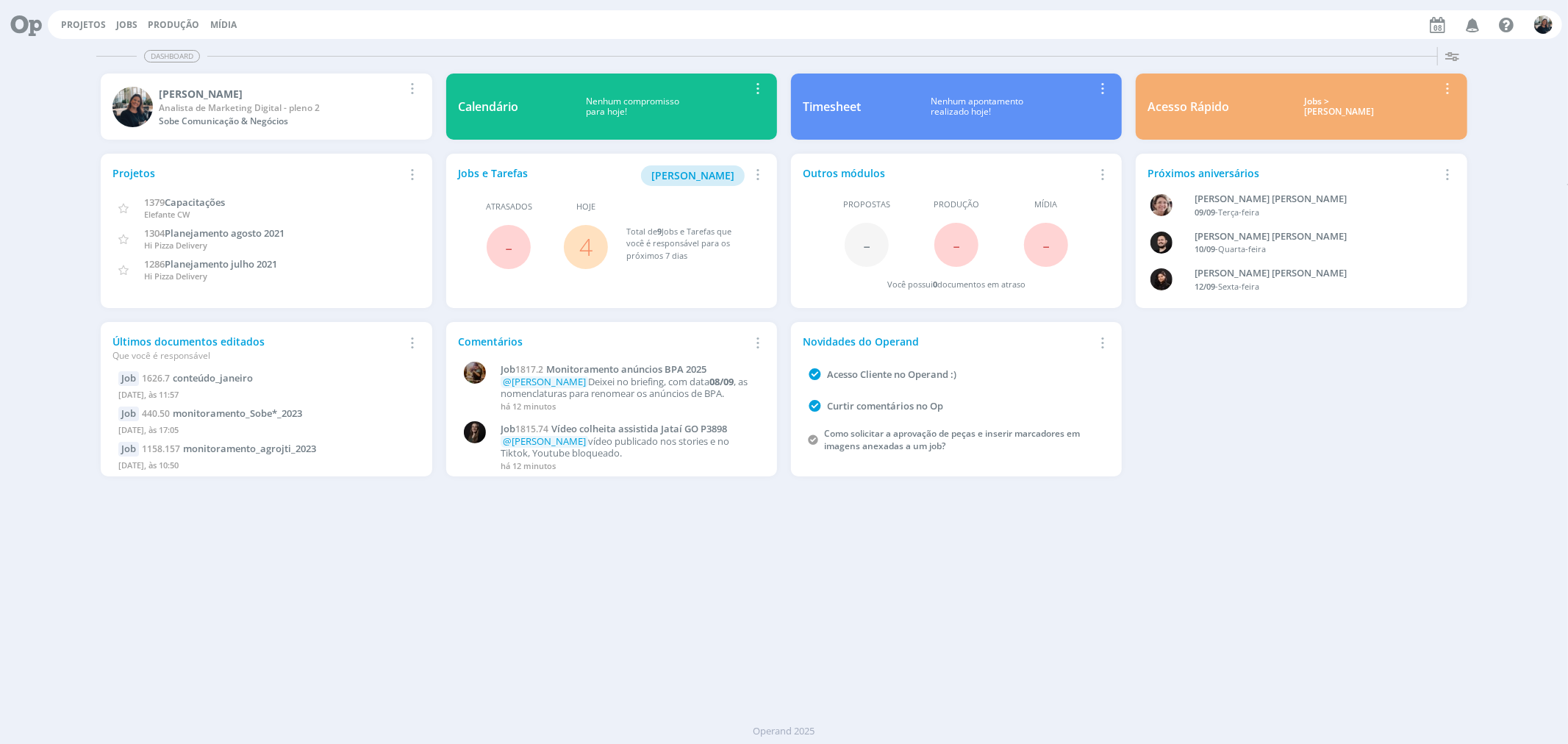
click at [1325, 110] on div "Jobs > [PERSON_NAME]" at bounding box center [1338, 106] width 198 height 21
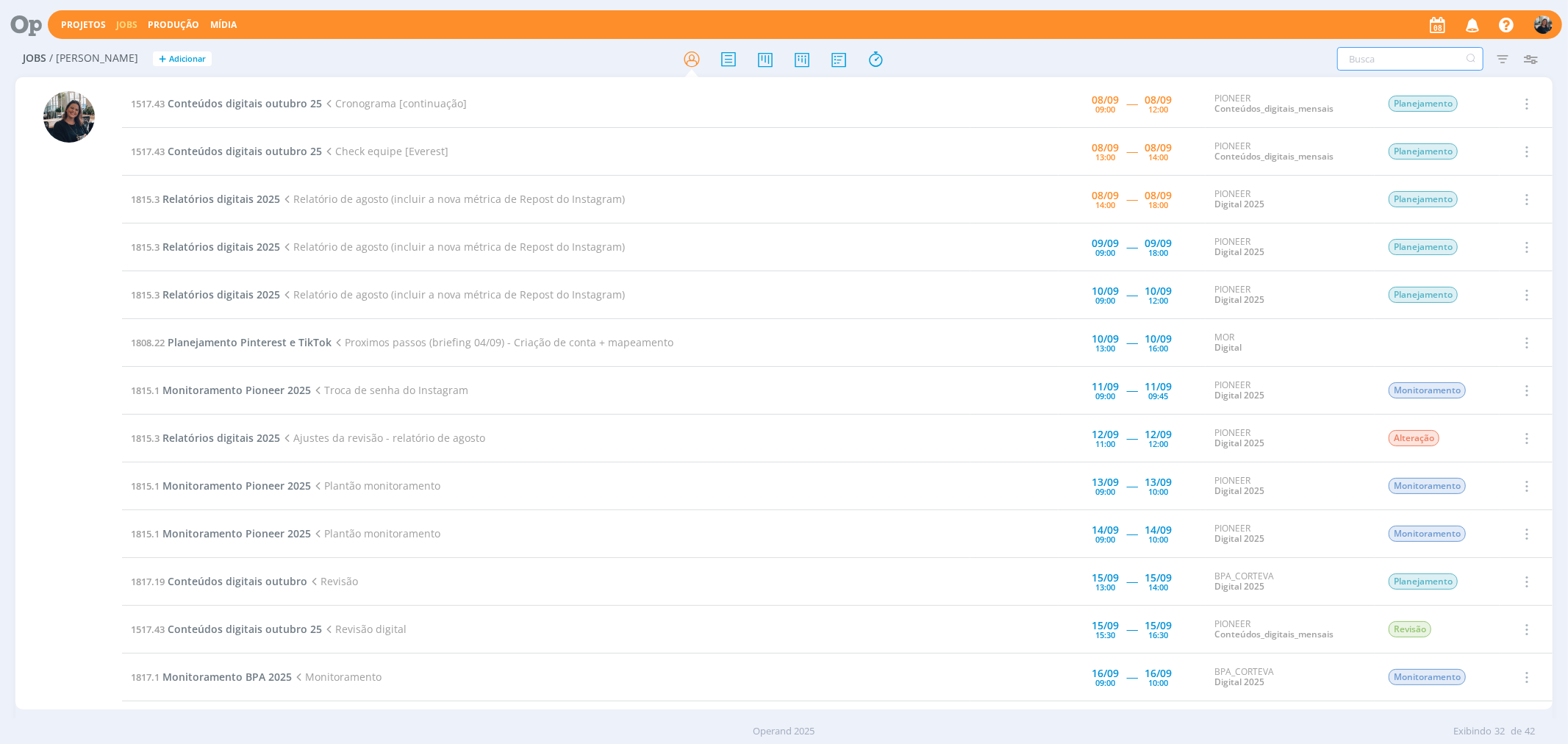
click at [1385, 57] on input "text" at bounding box center [1410, 59] width 146 height 24
click at [191, 341] on span "Planejamento Pinterest e TikTok" at bounding box center [249, 342] width 164 height 14
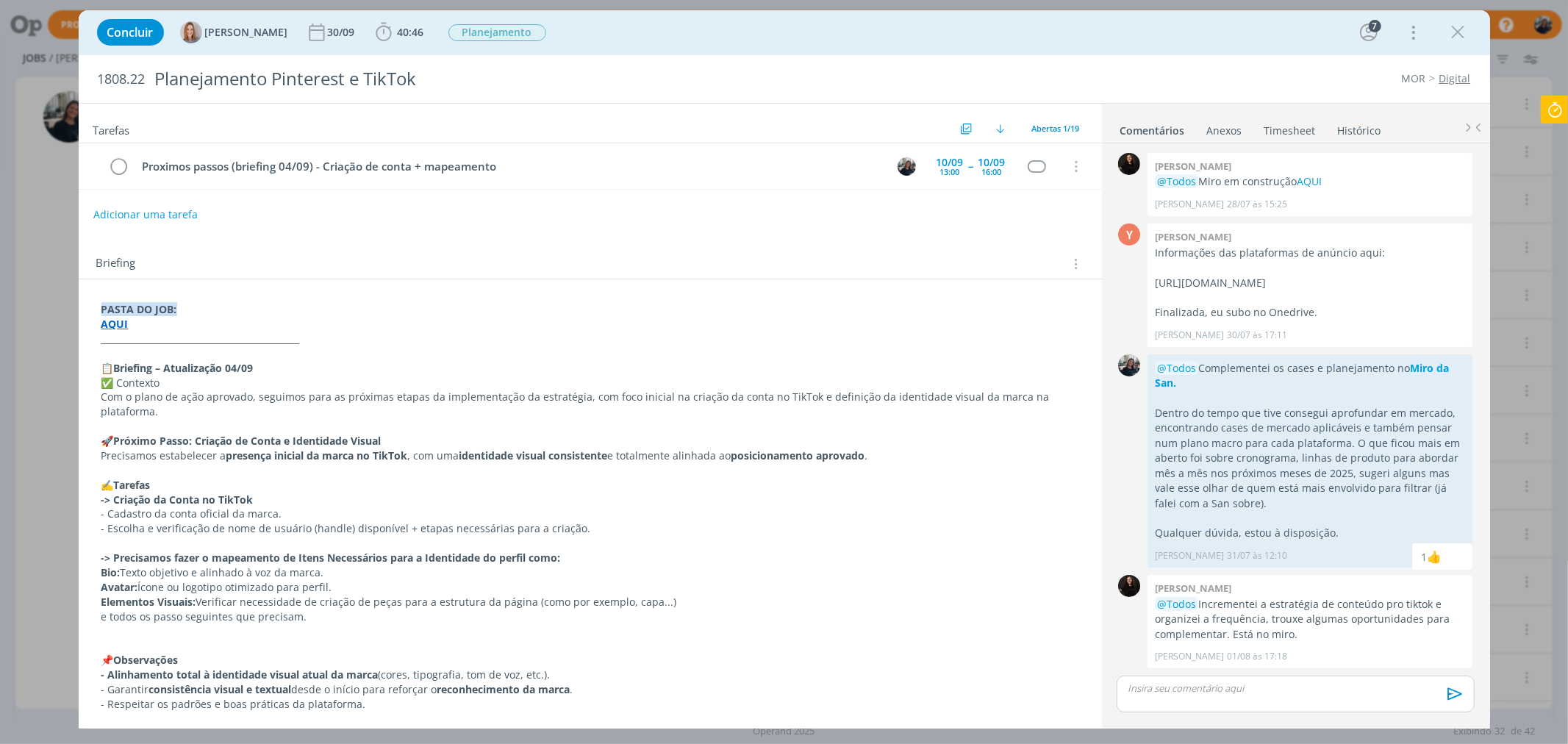
scroll to position [429, 0]
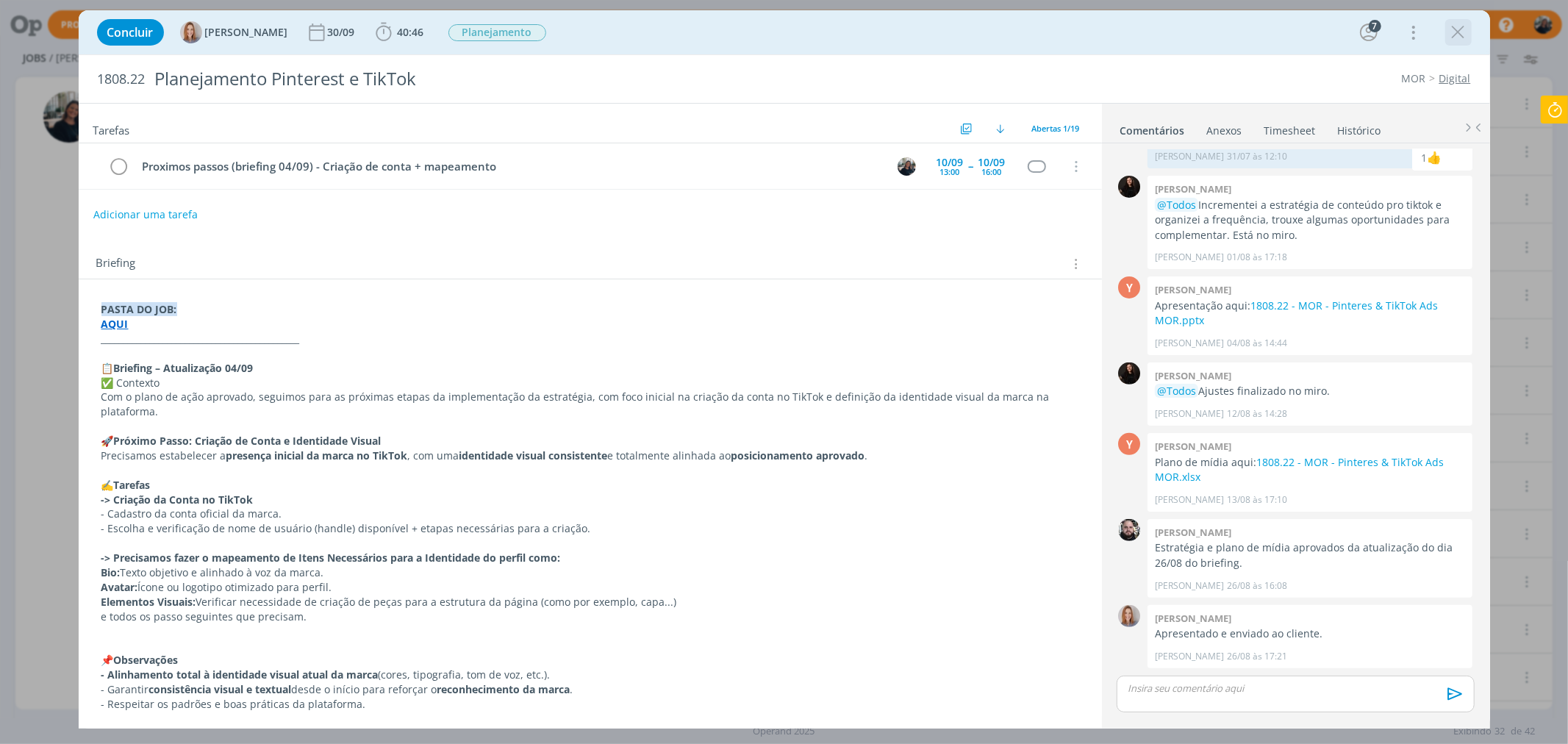
click at [1459, 24] on icon "dialog" at bounding box center [1458, 33] width 22 height 22
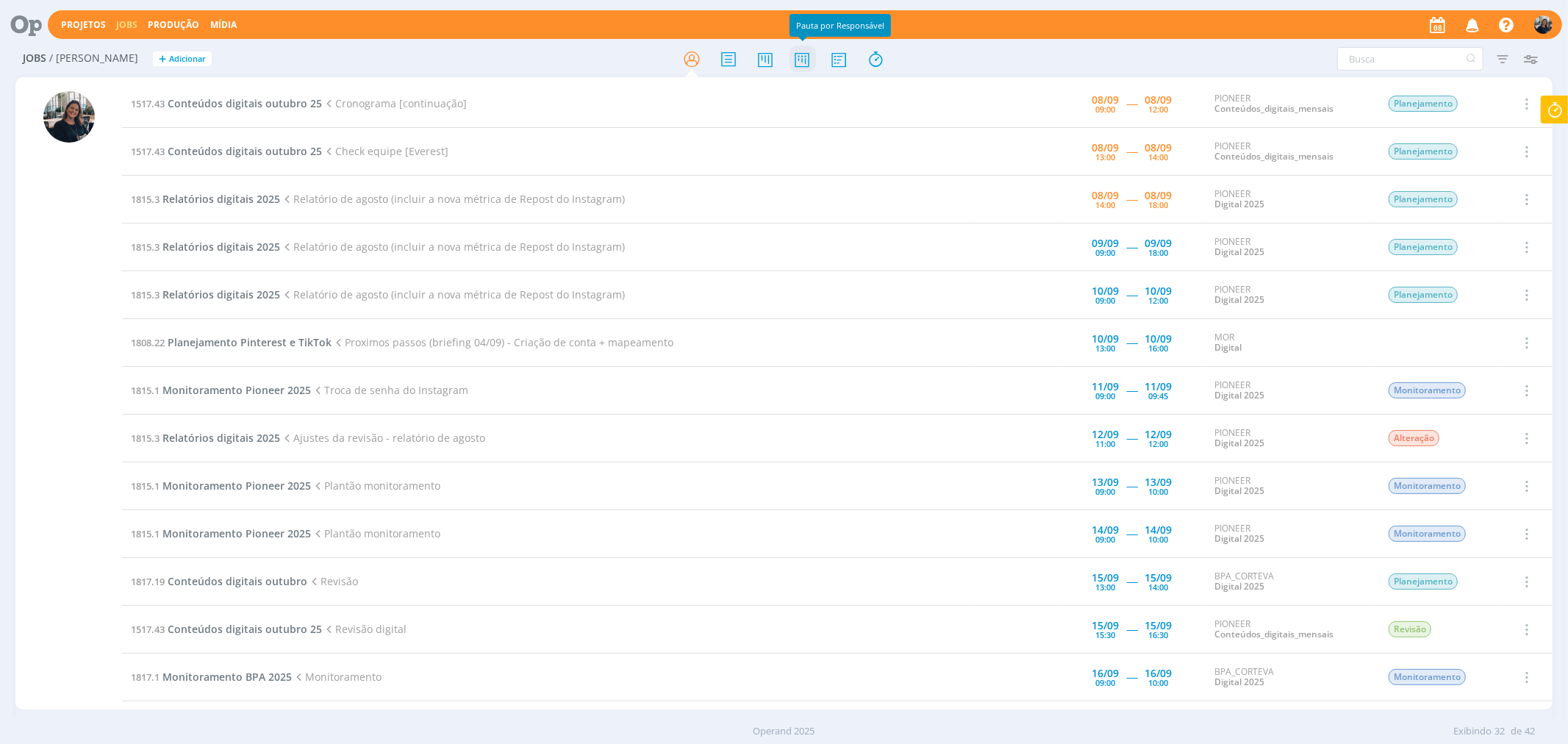
click at [805, 64] on icon at bounding box center [801, 59] width 26 height 29
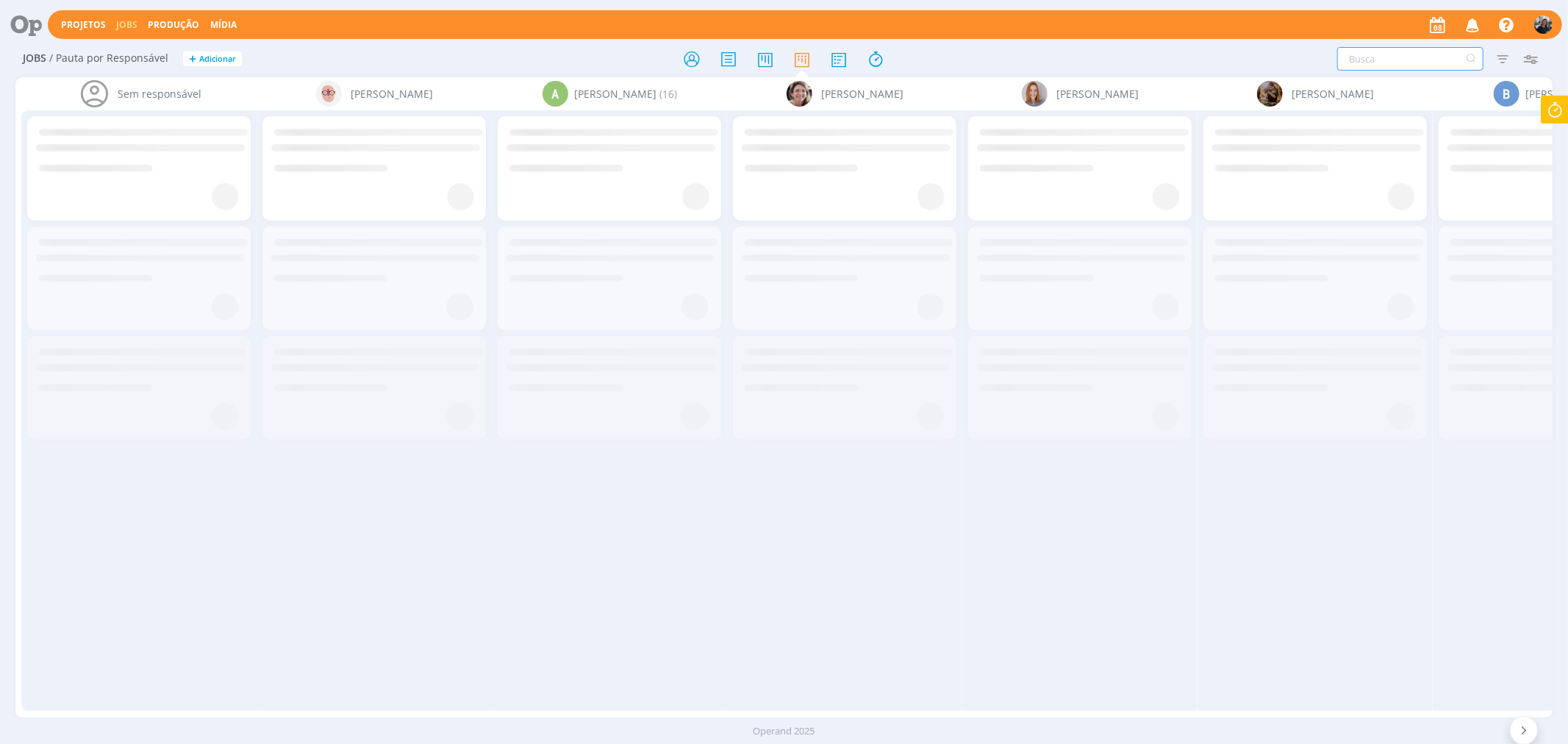
click at [1358, 57] on input "text" at bounding box center [1410, 59] width 146 height 24
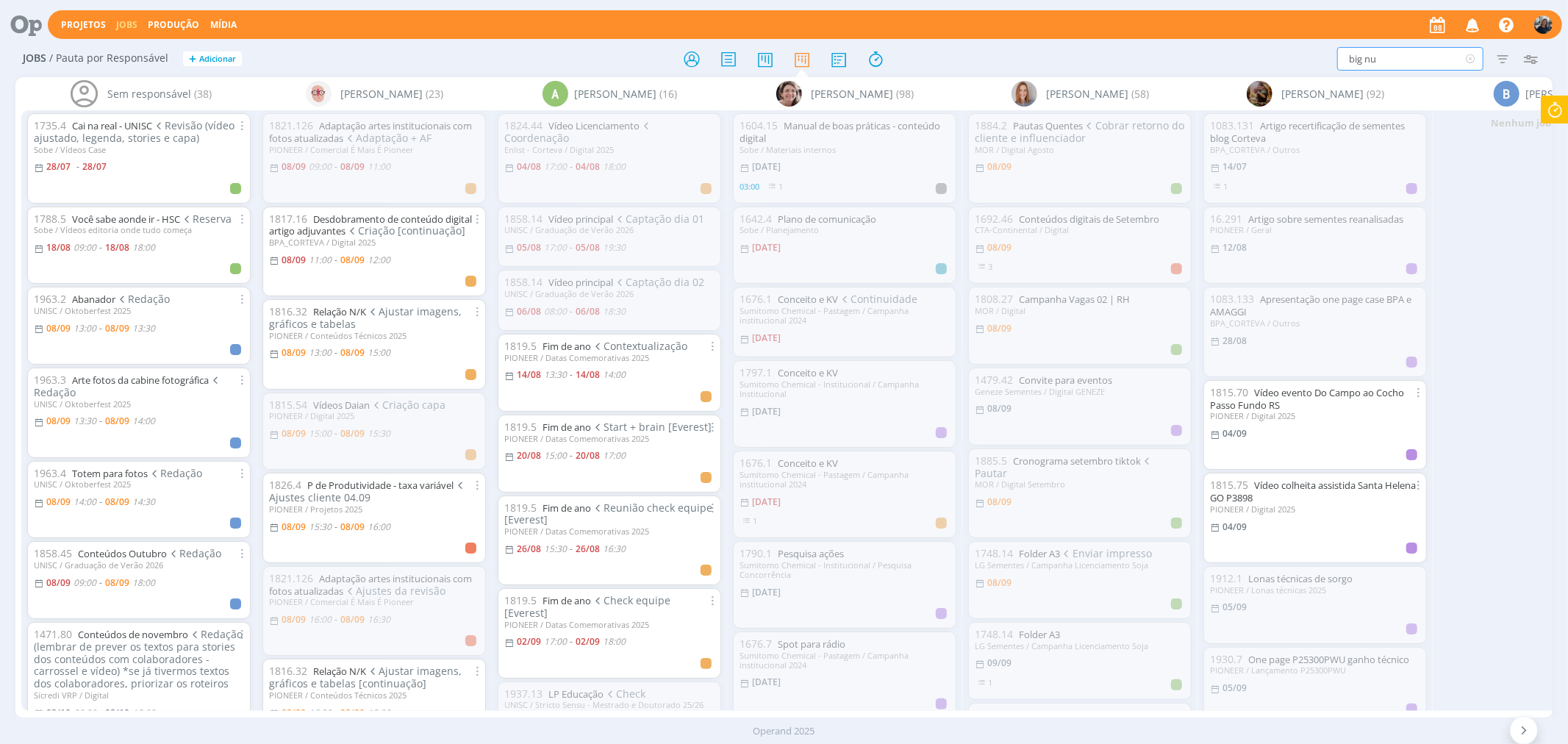
type input "big num"
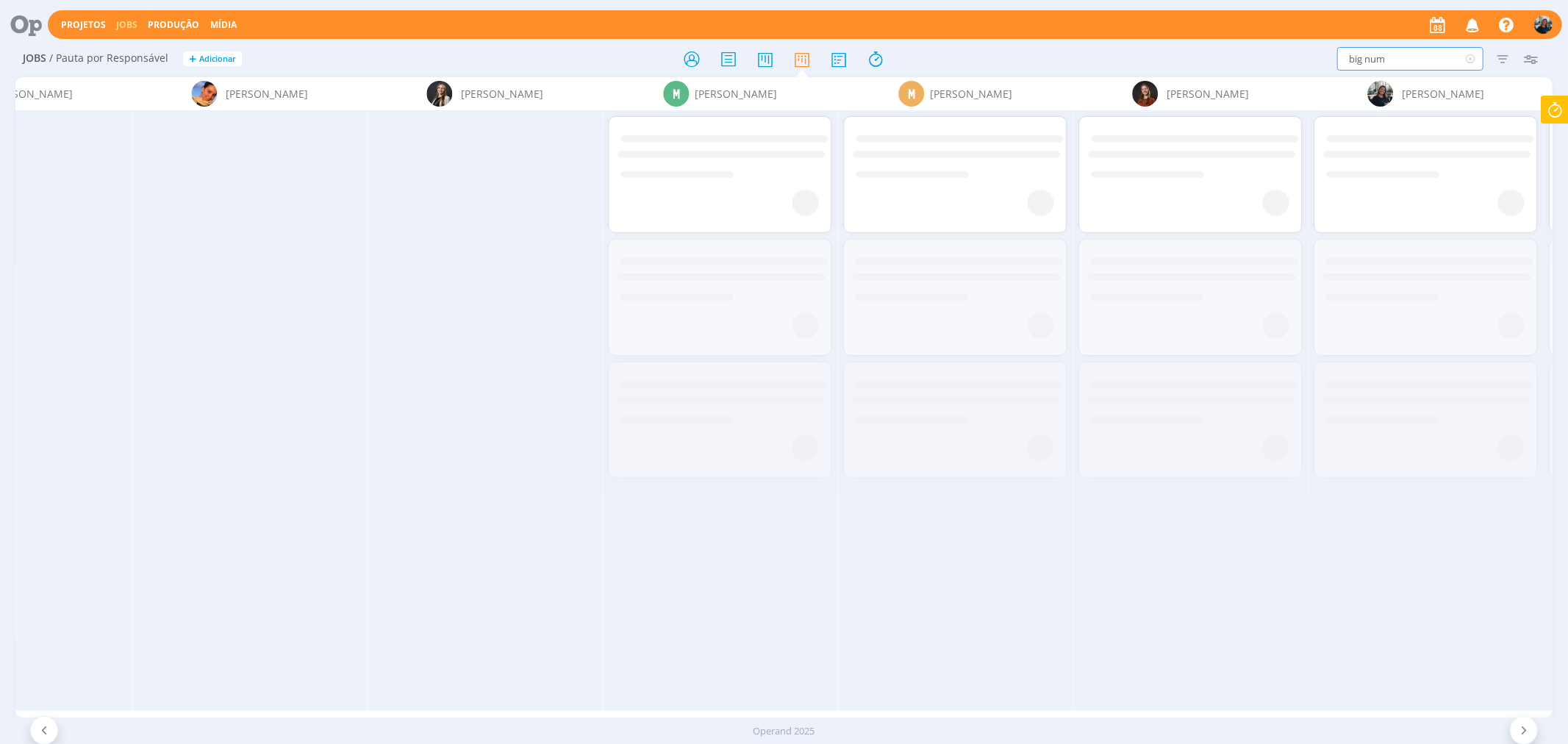
scroll to position [0, 8201]
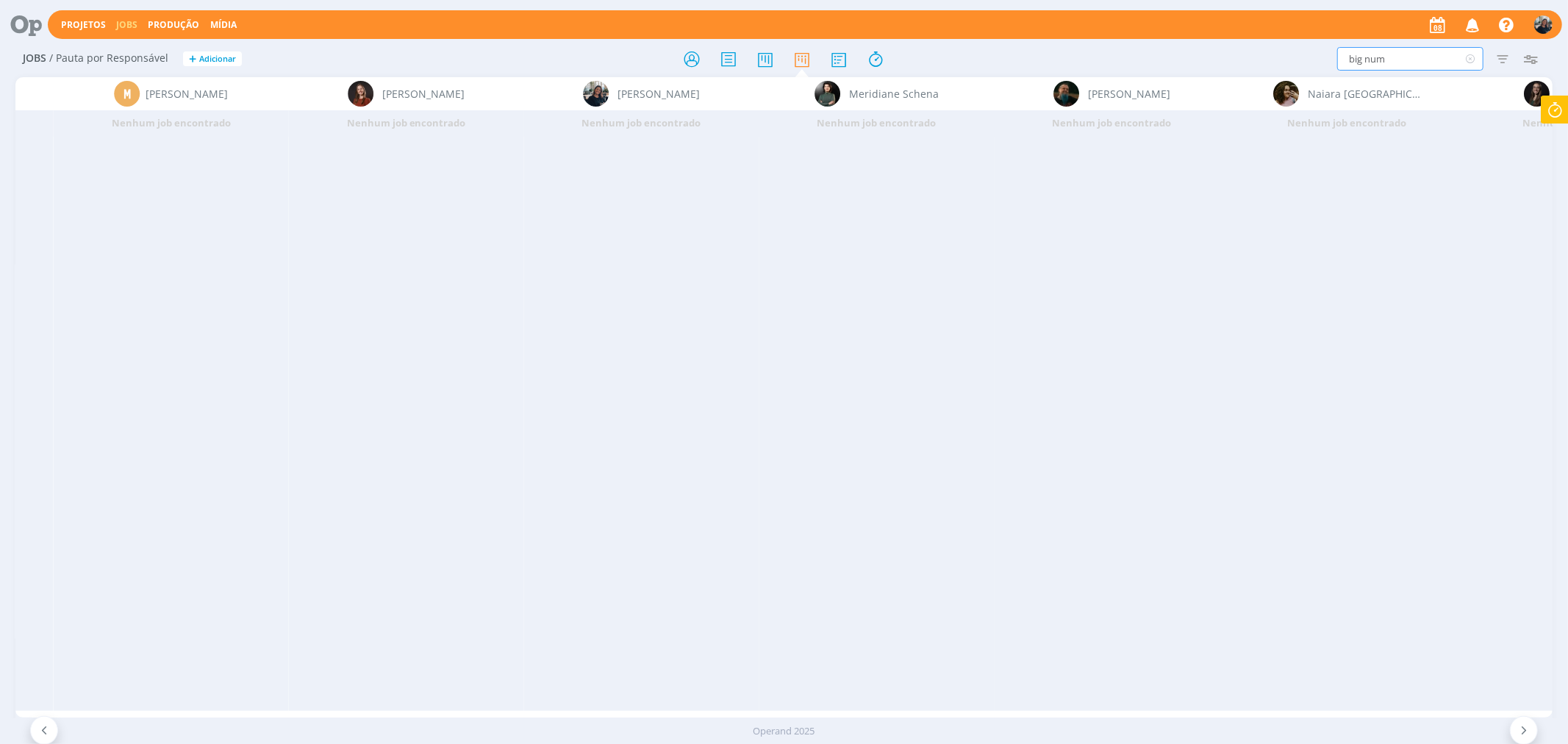
drag, startPoint x: 1341, startPoint y: 69, endPoint x: 1315, endPoint y: 67, distance: 26.1
click at [1315, 67] on div "big num Filtrar Filtrar Limpar big num Tipo Jobs e Tarefas Data Personalizado a…" at bounding box center [1296, 59] width 498 height 24
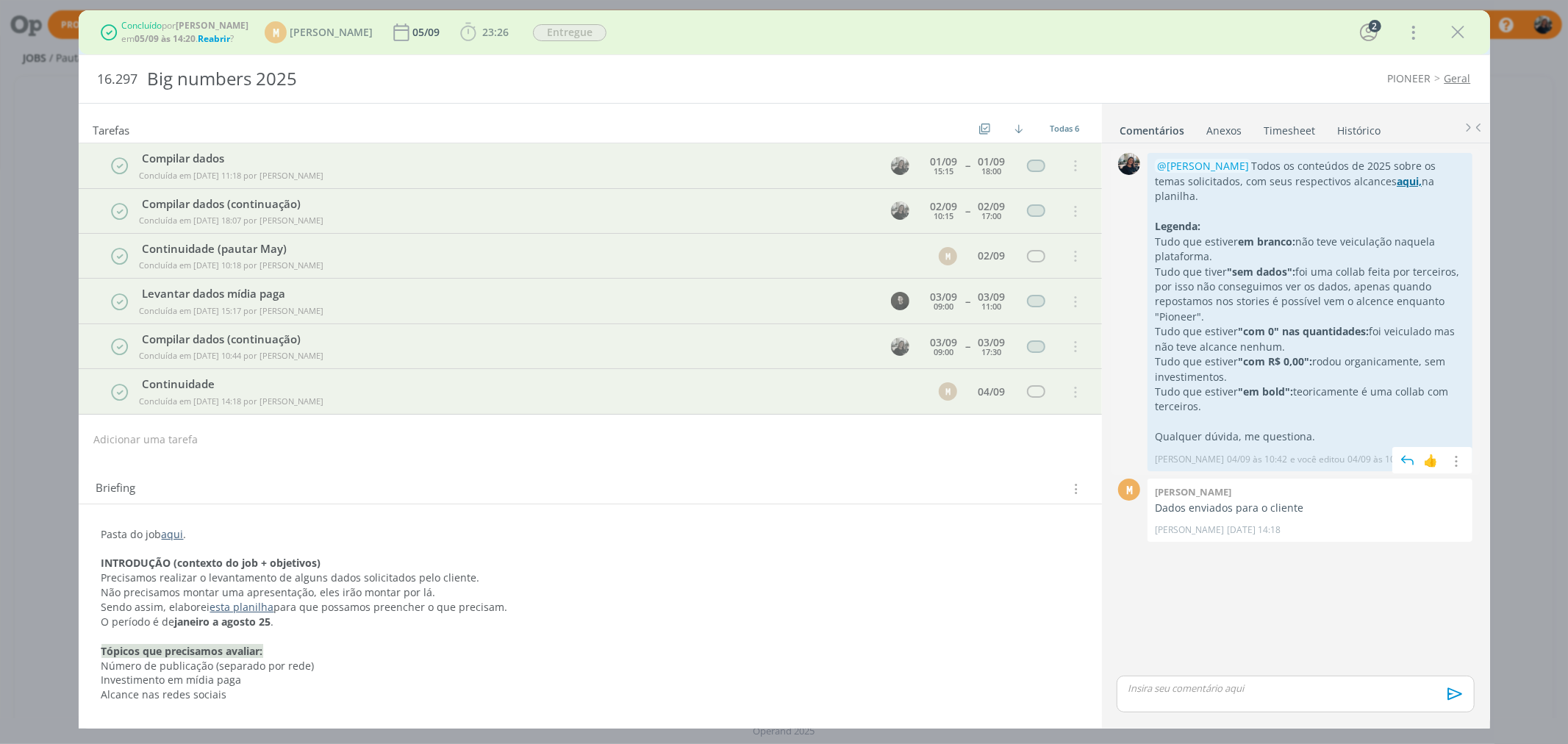
click at [1408, 175] on strong "aqui," at bounding box center [1408, 181] width 25 height 14
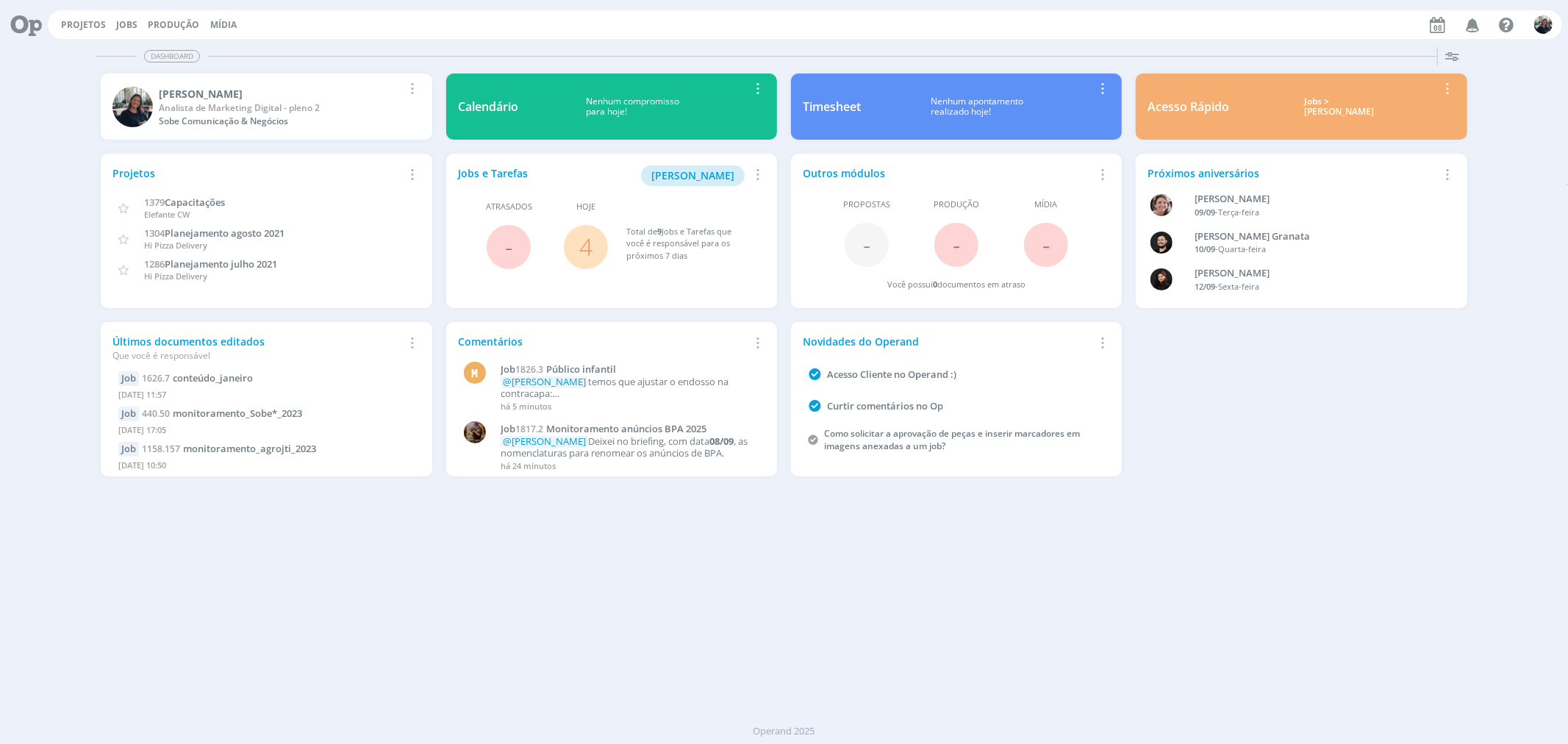
click at [1316, 102] on div "Jobs > [PERSON_NAME]" at bounding box center [1338, 106] width 198 height 21
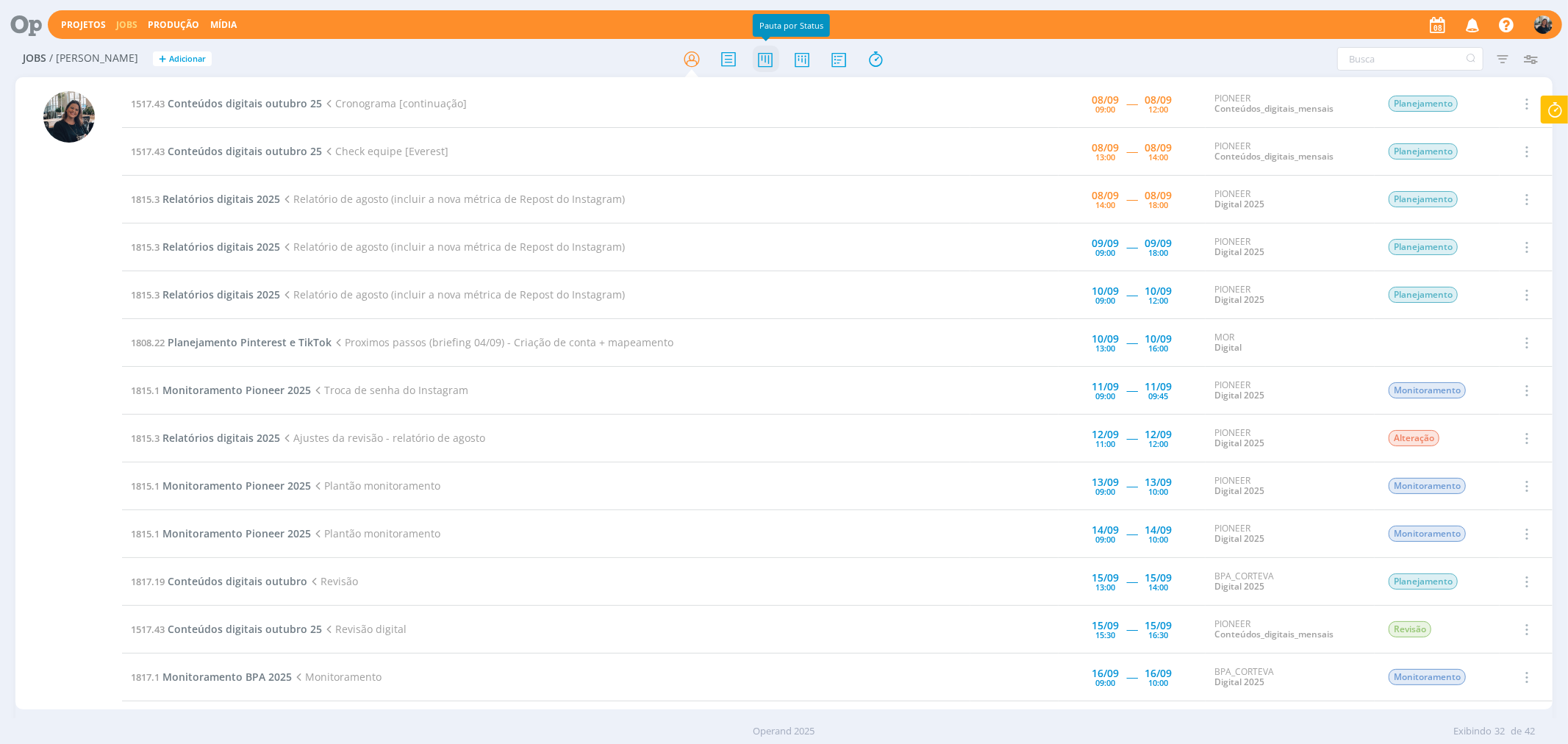
click at [757, 60] on icon at bounding box center [765, 59] width 26 height 29
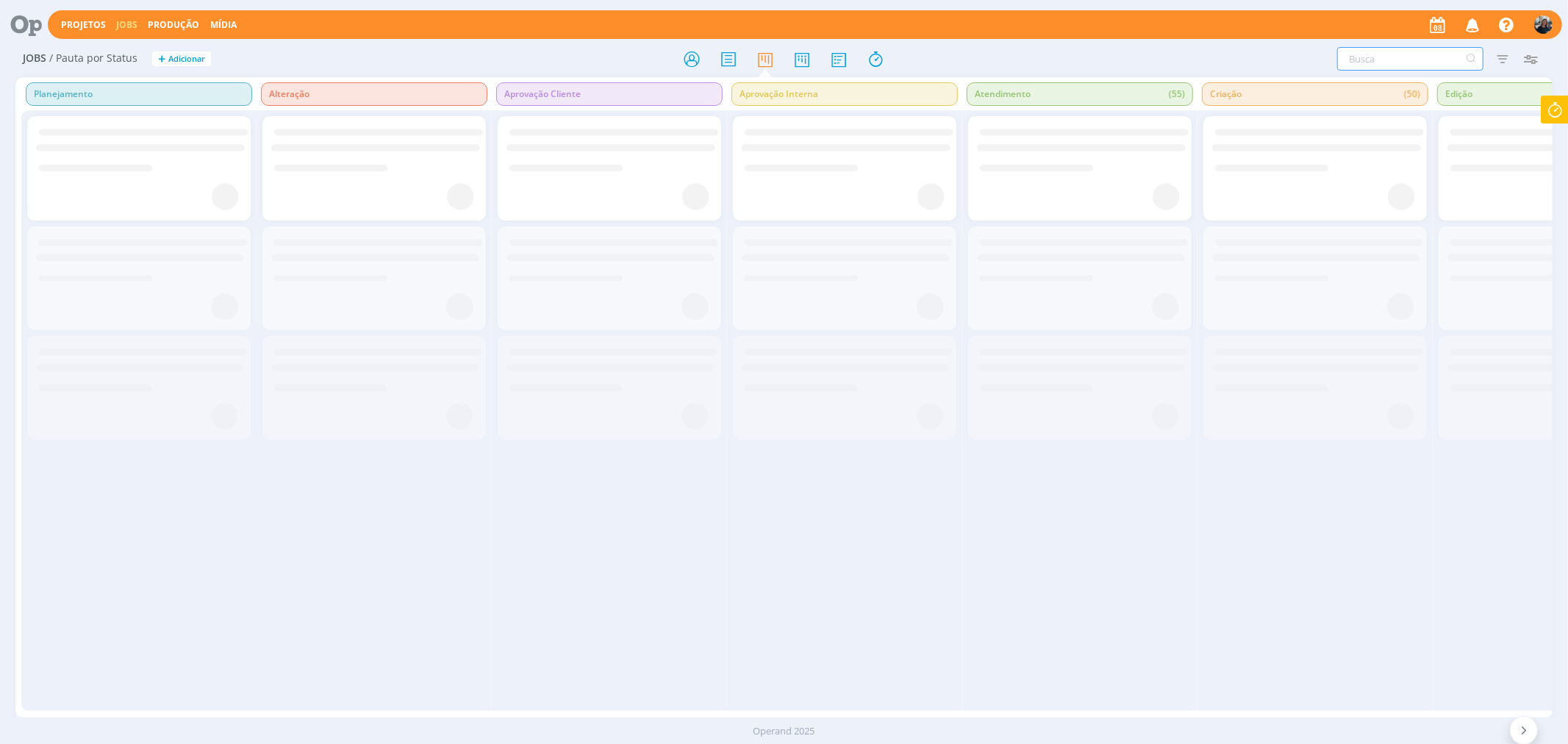
click at [1373, 60] on input "text" at bounding box center [1410, 59] width 146 height 24
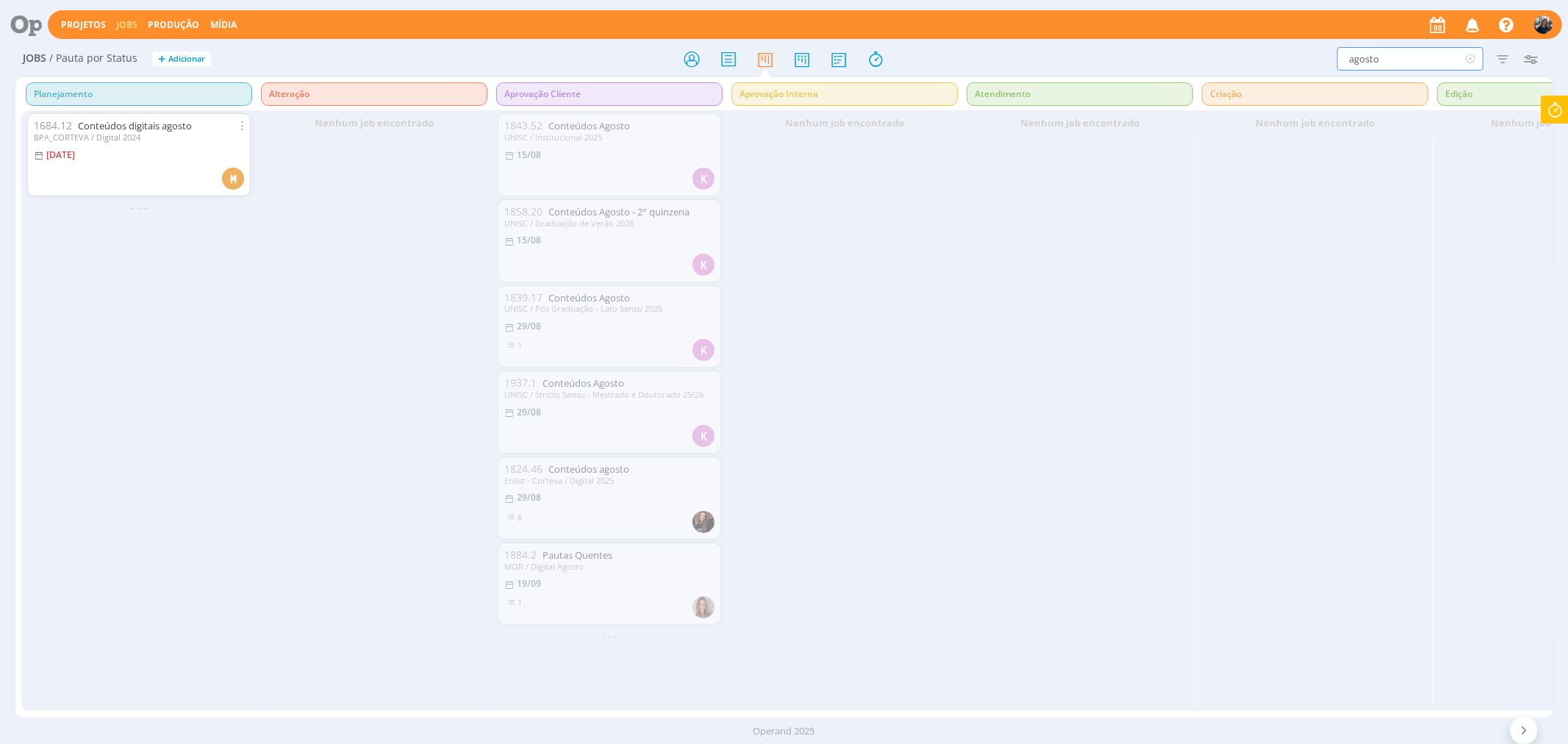
type input "agosto"
click at [790, 61] on icon at bounding box center [801, 59] width 26 height 29
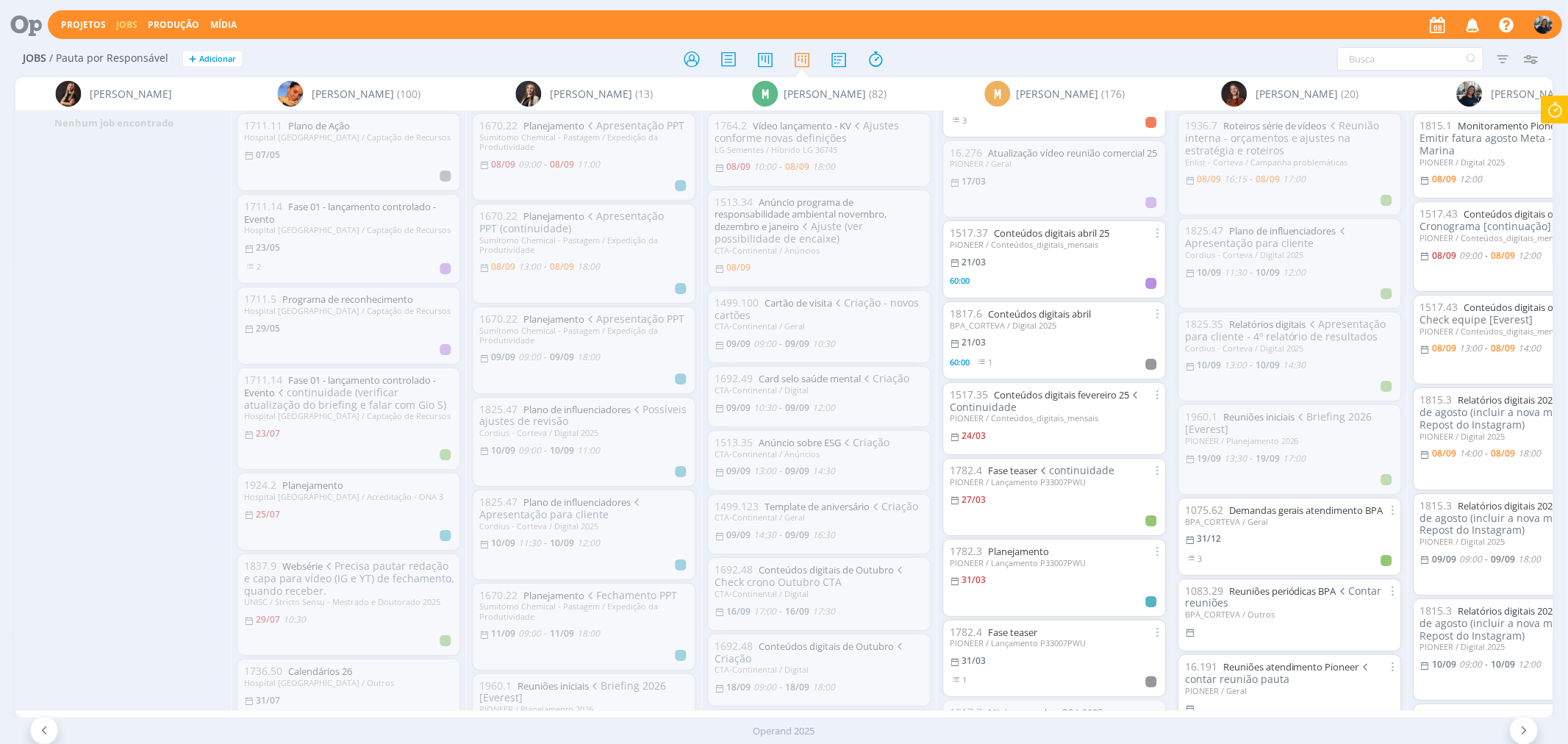
scroll to position [5595, 0]
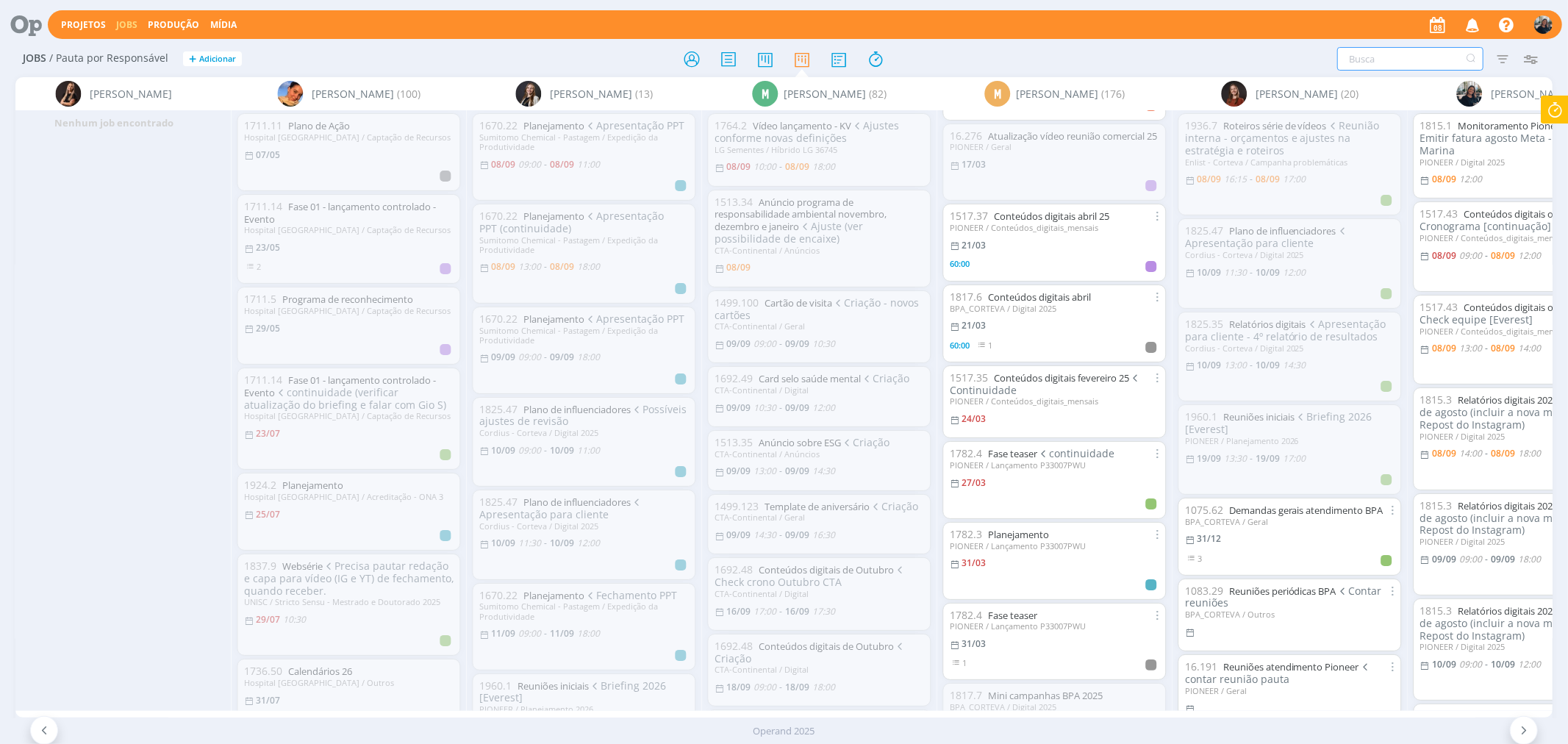
click at [1400, 61] on input "text" at bounding box center [1410, 59] width 146 height 24
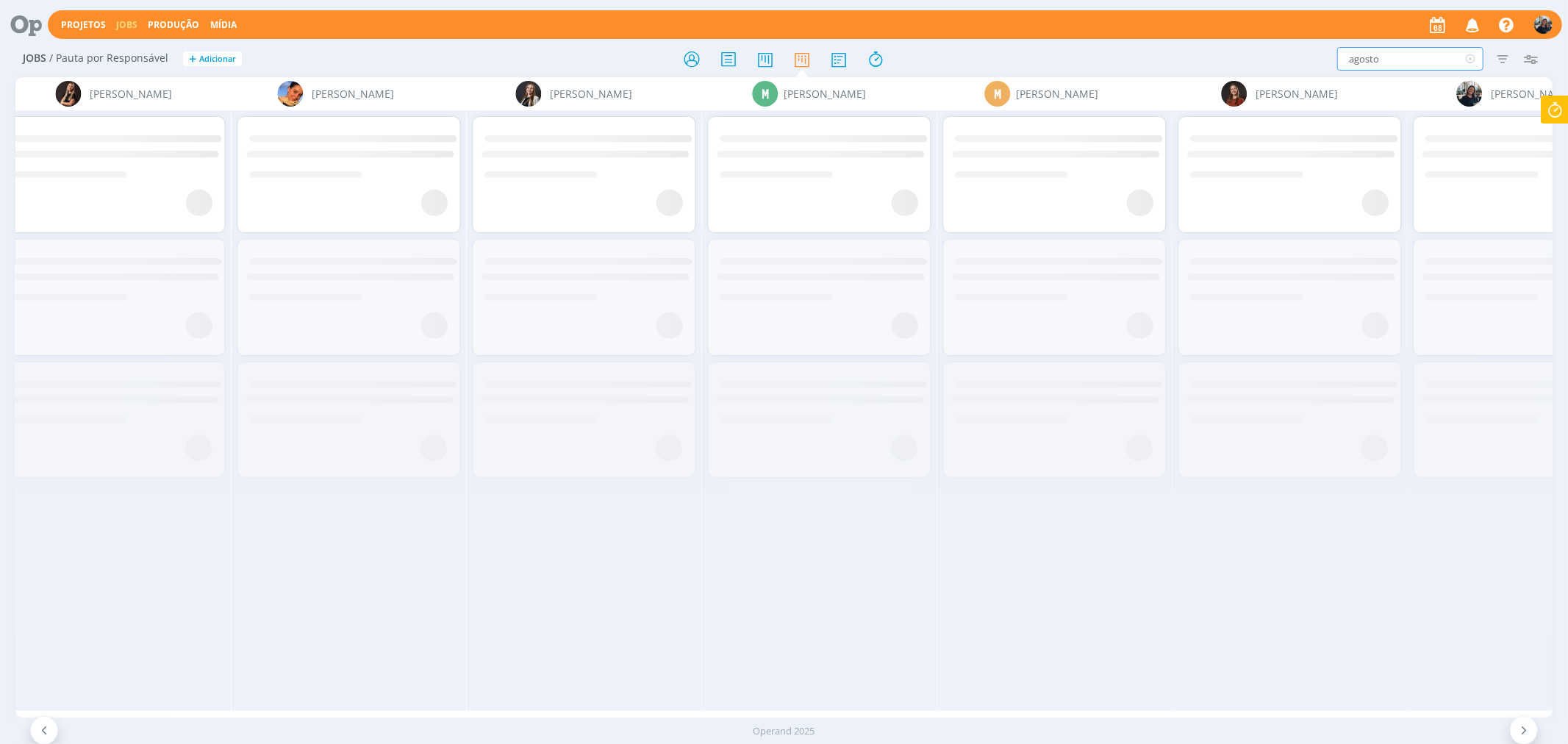
scroll to position [0, 0]
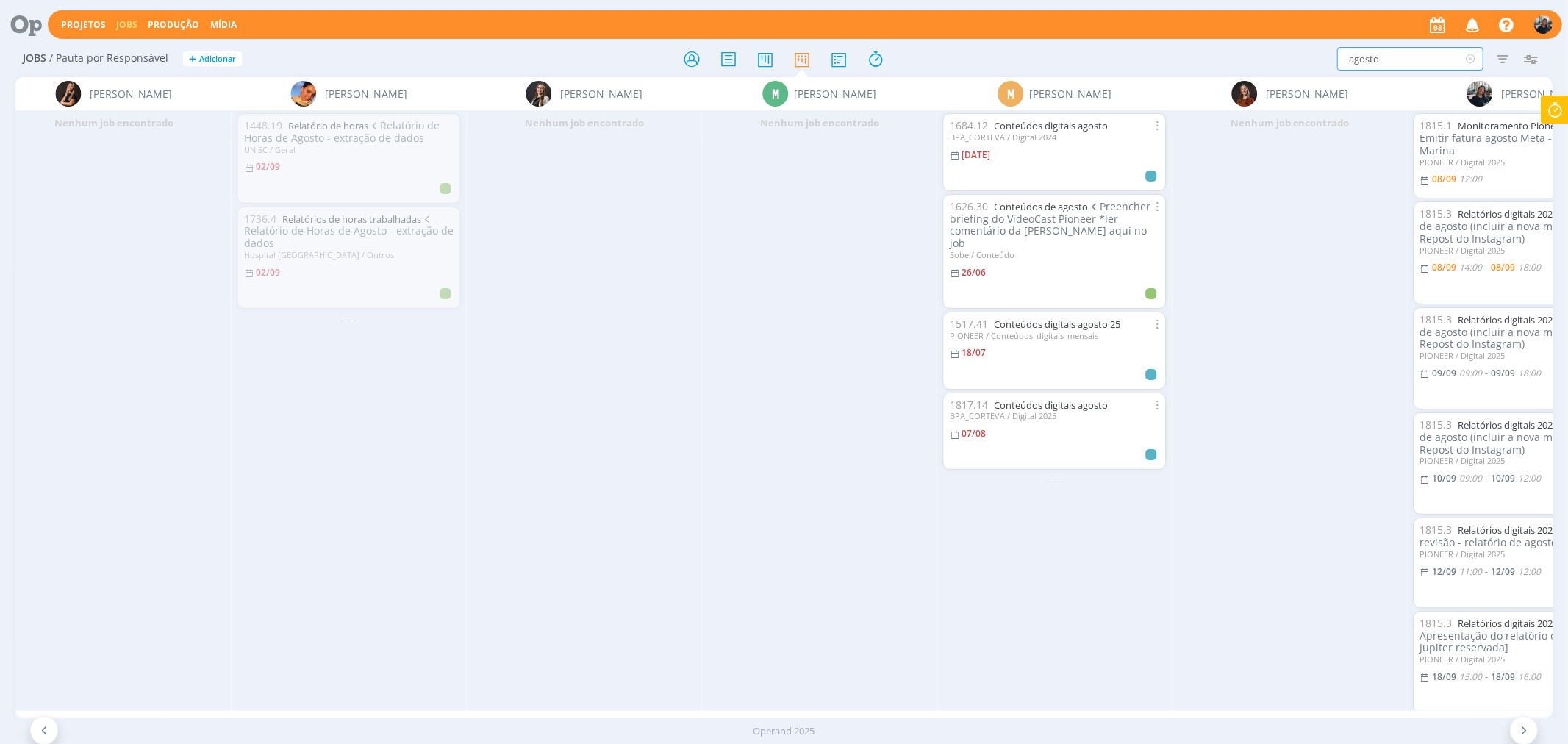
type input "agosto"
click at [1078, 318] on link "Conteúdos digitais agosto 25" at bounding box center [1056, 324] width 126 height 13
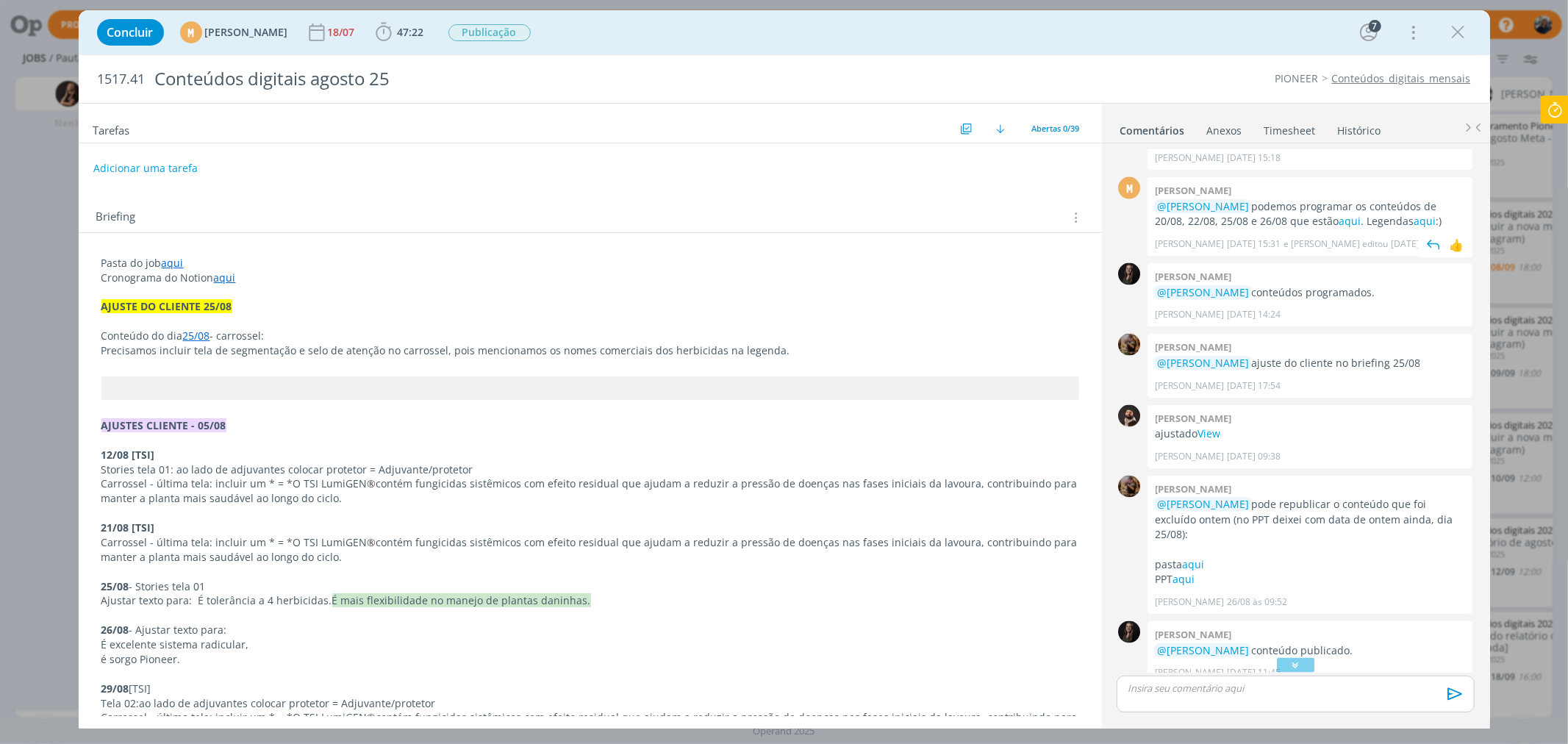
scroll to position [1872, 0]
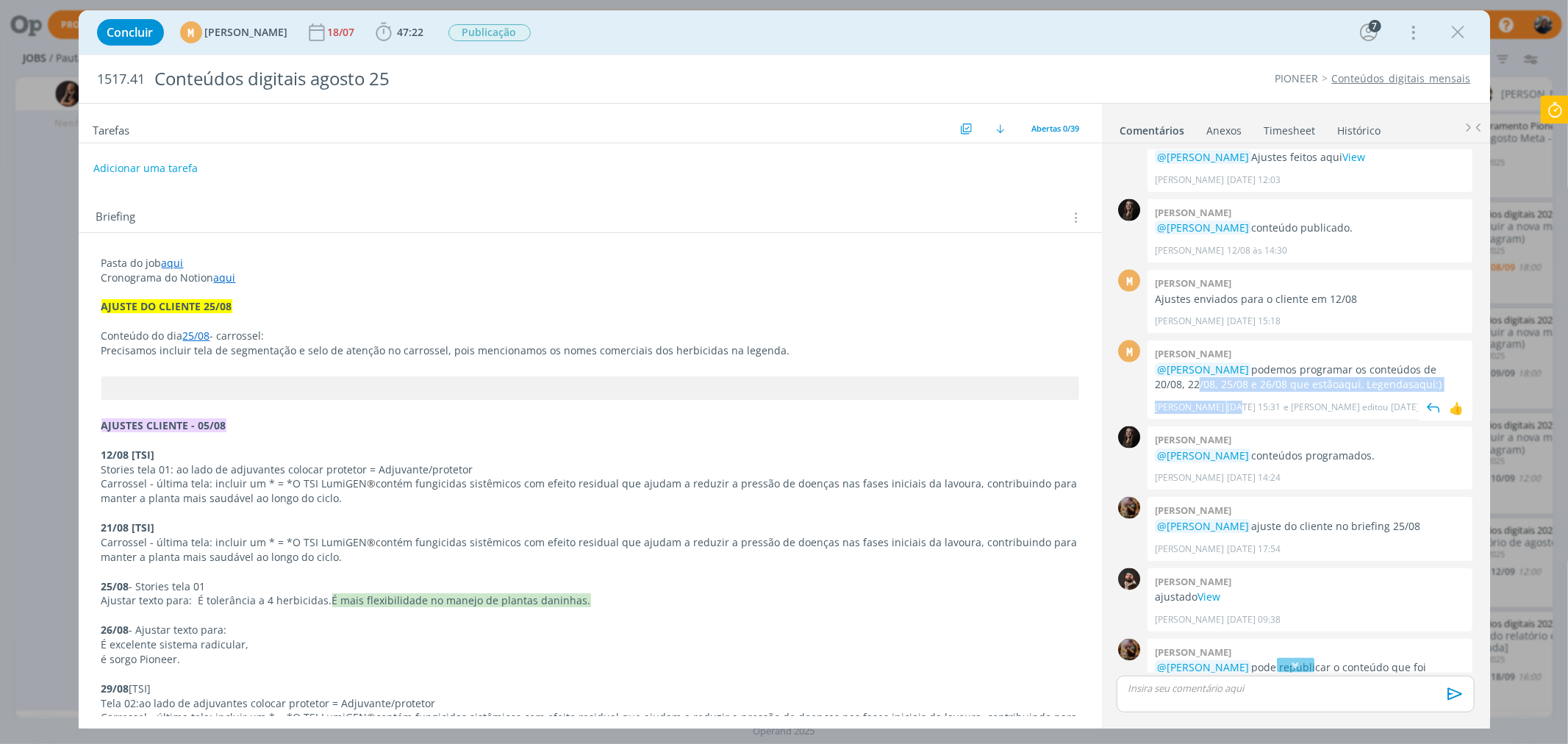
drag, startPoint x: 1163, startPoint y: 385, endPoint x: 1266, endPoint y: 391, distance: 103.2
click at [1266, 391] on div "[PERSON_NAME] @[PERSON_NAME] podemos programar os conteúdos de 20/08, 22/08, 25…" at bounding box center [1310, 379] width 325 height 79
click at [1338, 377] on link "aqui" at bounding box center [1350, 384] width 22 height 14
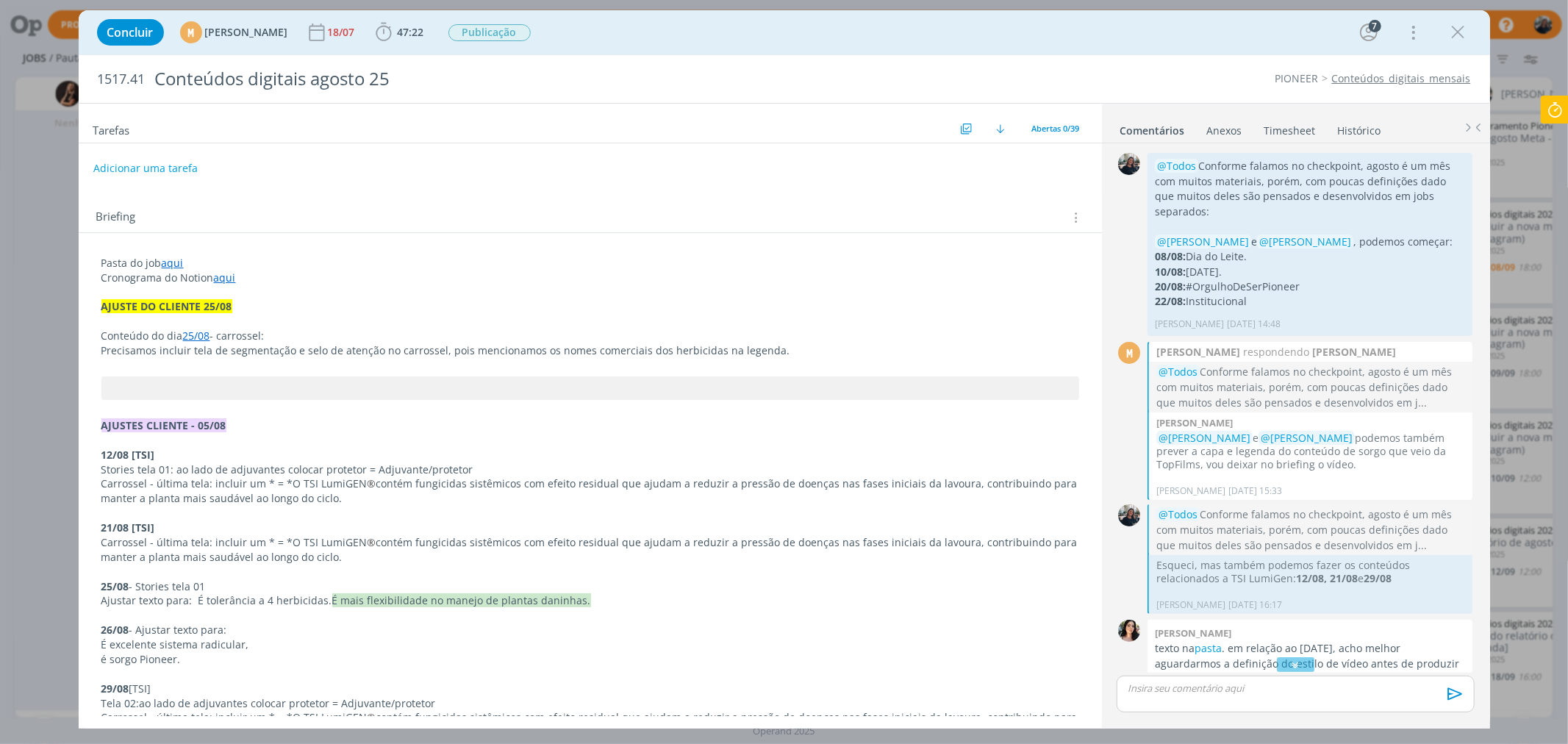
scroll to position [1872, 0]
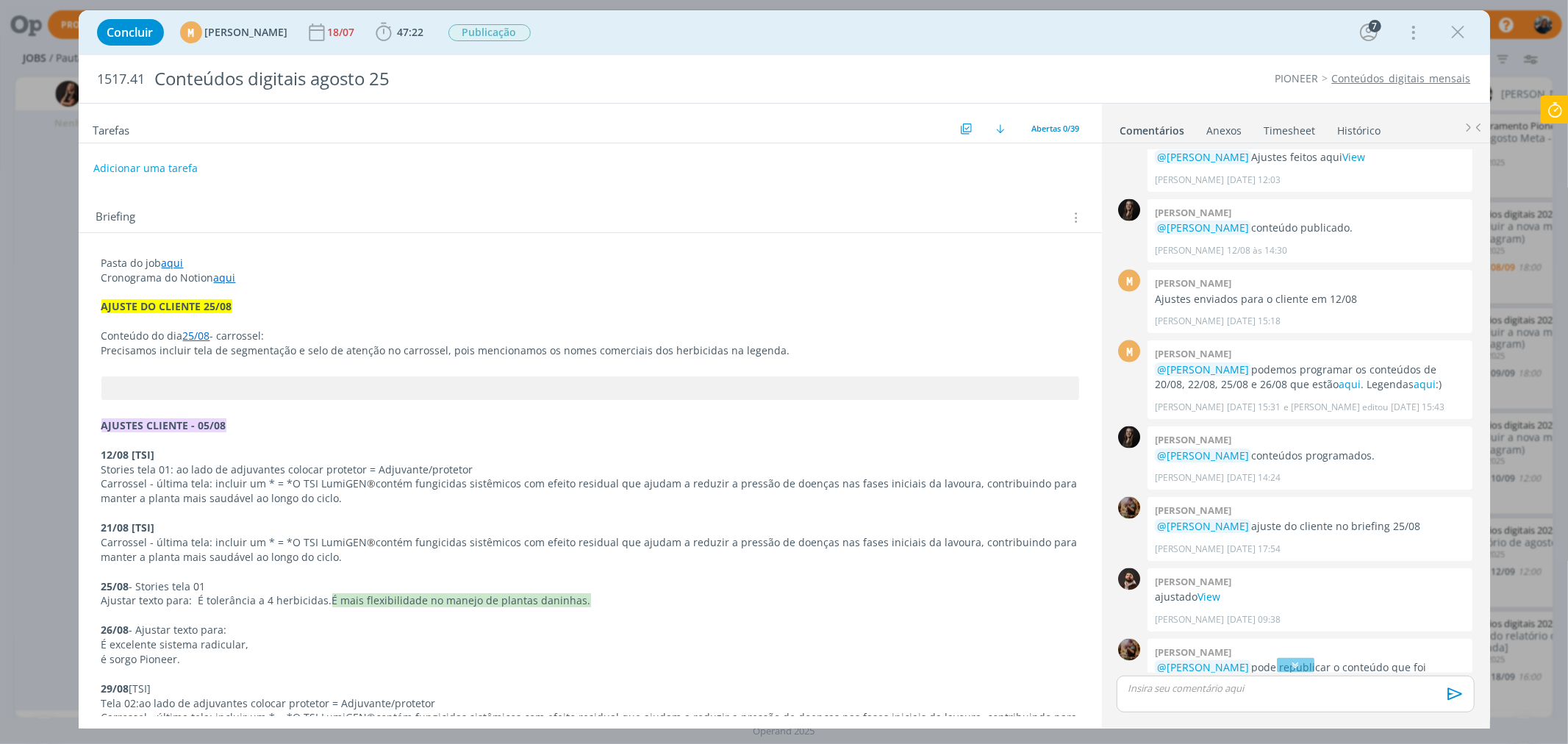
click at [1552, 106] on icon at bounding box center [1554, 110] width 26 height 29
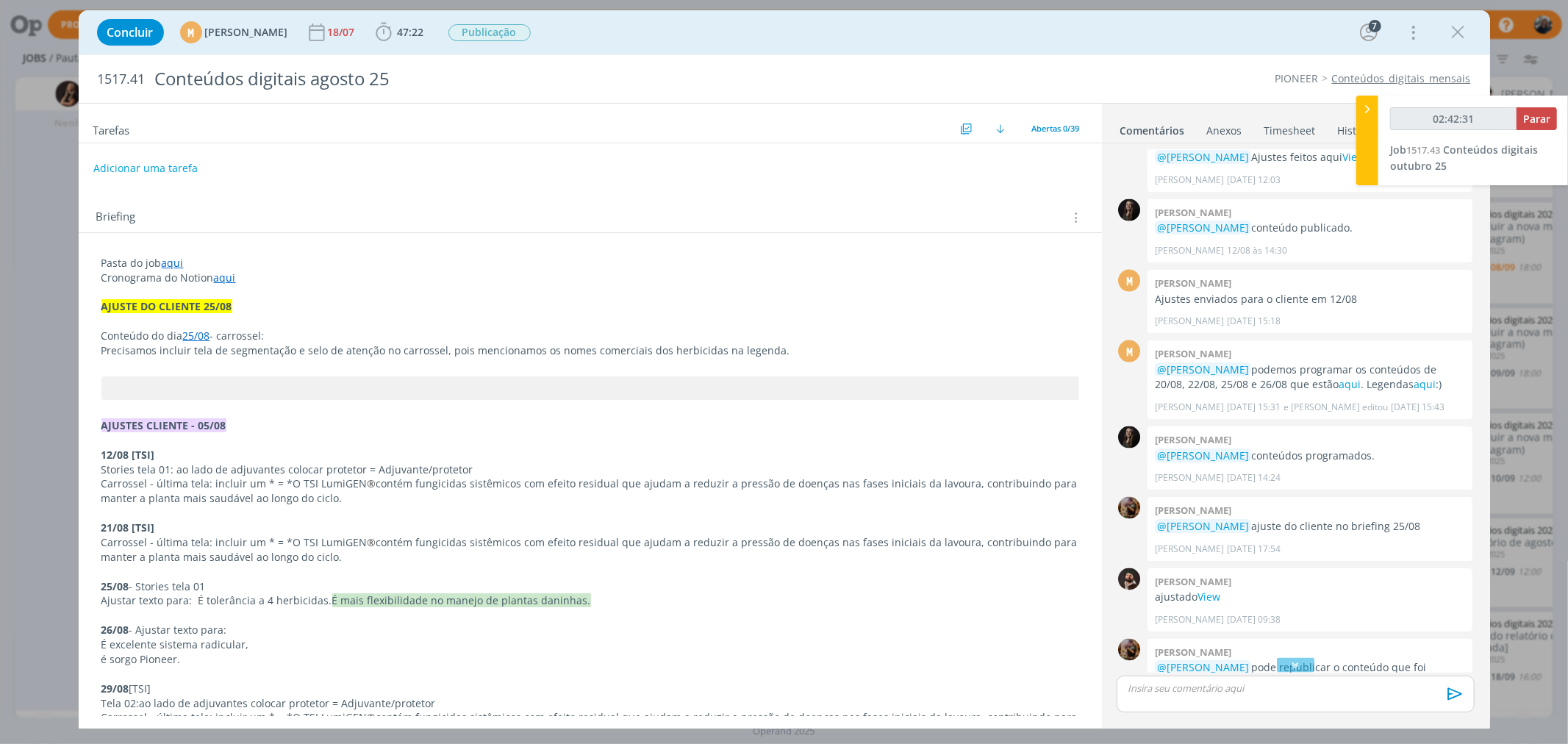
type input "02:42:32"
click at [1531, 114] on span "Parar" at bounding box center [1537, 119] width 27 height 14
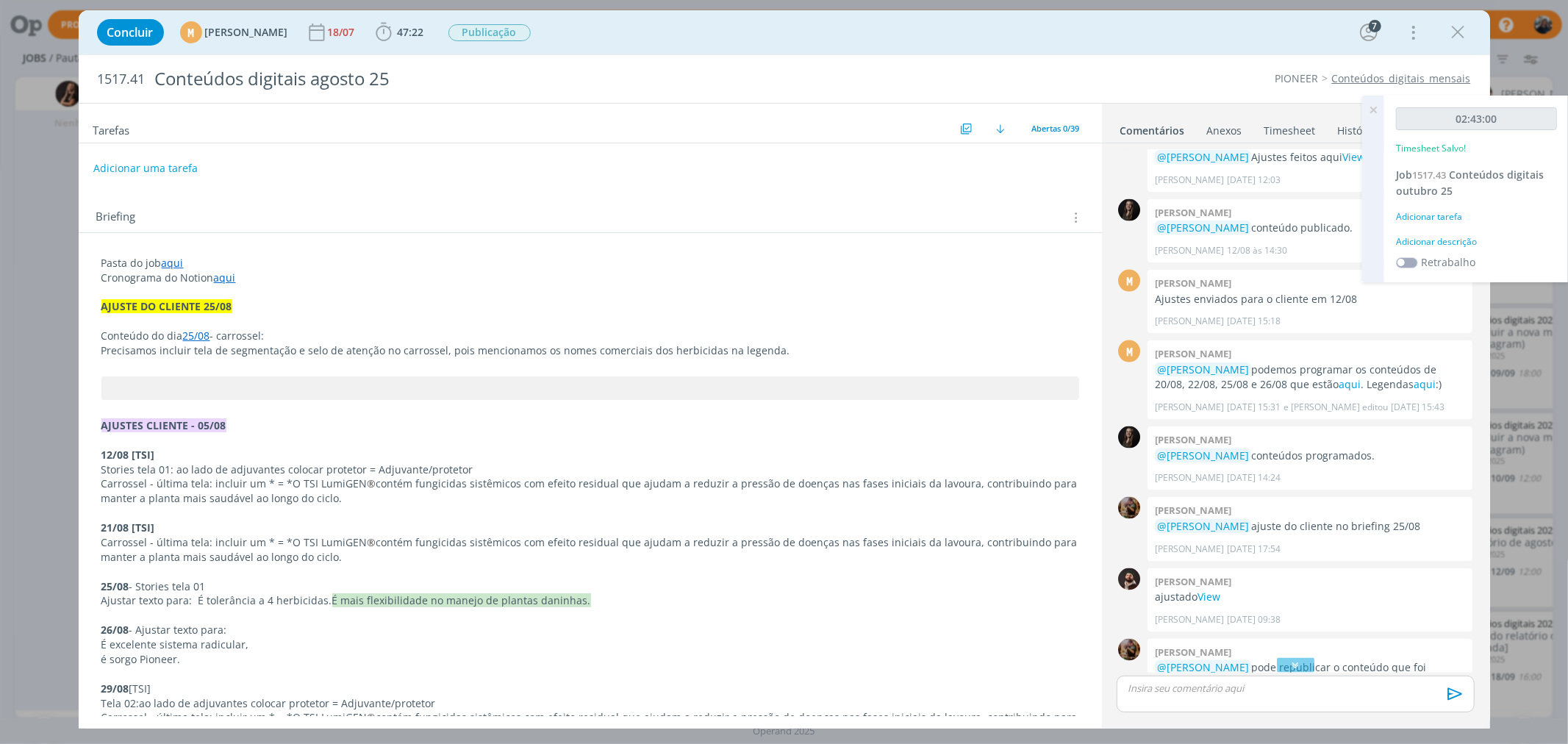
click at [1450, 237] on div "Adicionar descrição" at bounding box center [1476, 241] width 161 height 13
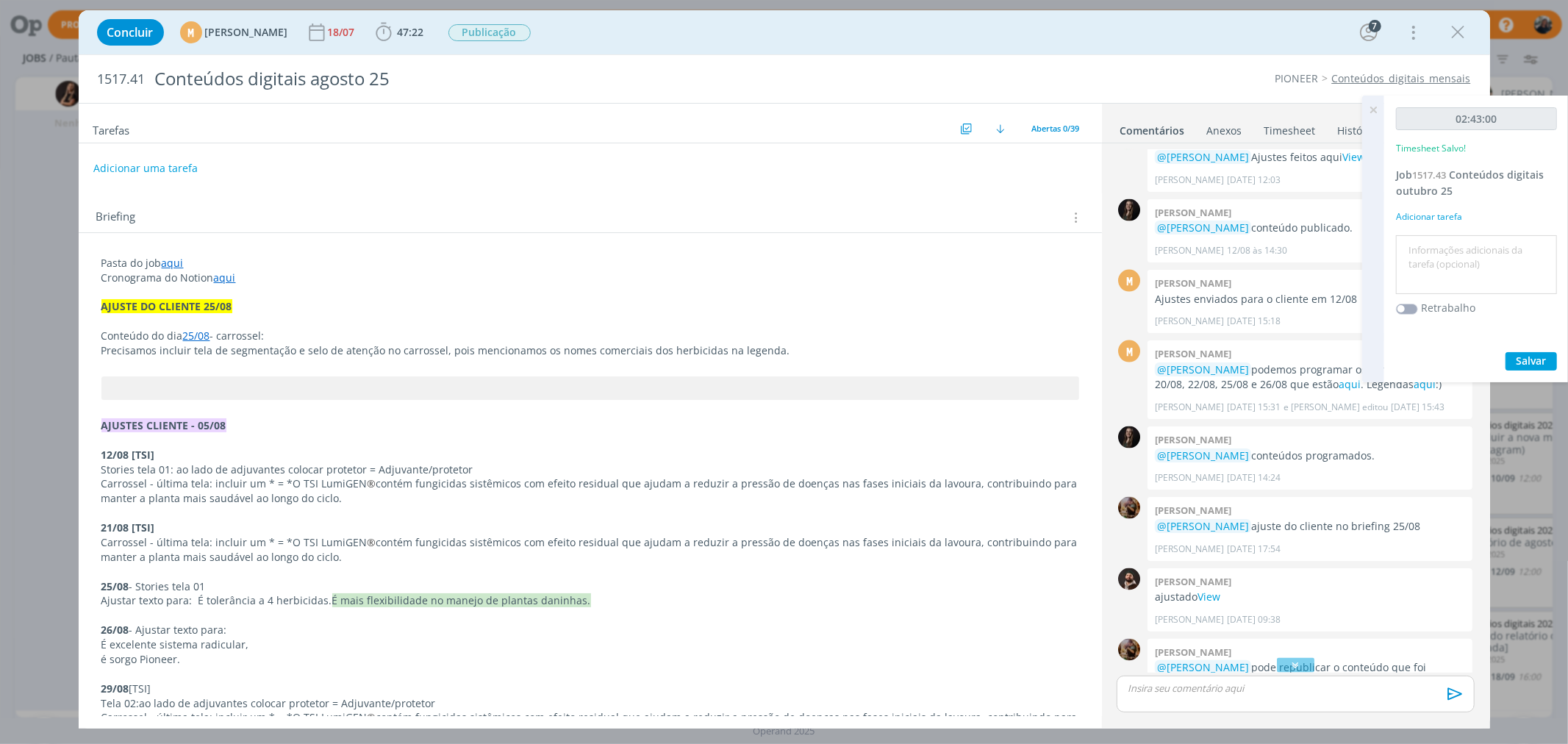
click at [1451, 245] on textarea at bounding box center [1476, 265] width 153 height 52
type textarea "Cronograma mensal"
click at [1522, 356] on span "Salvar" at bounding box center [1531, 360] width 30 height 14
click at [175, 261] on link "aqui" at bounding box center [173, 263] width 22 height 14
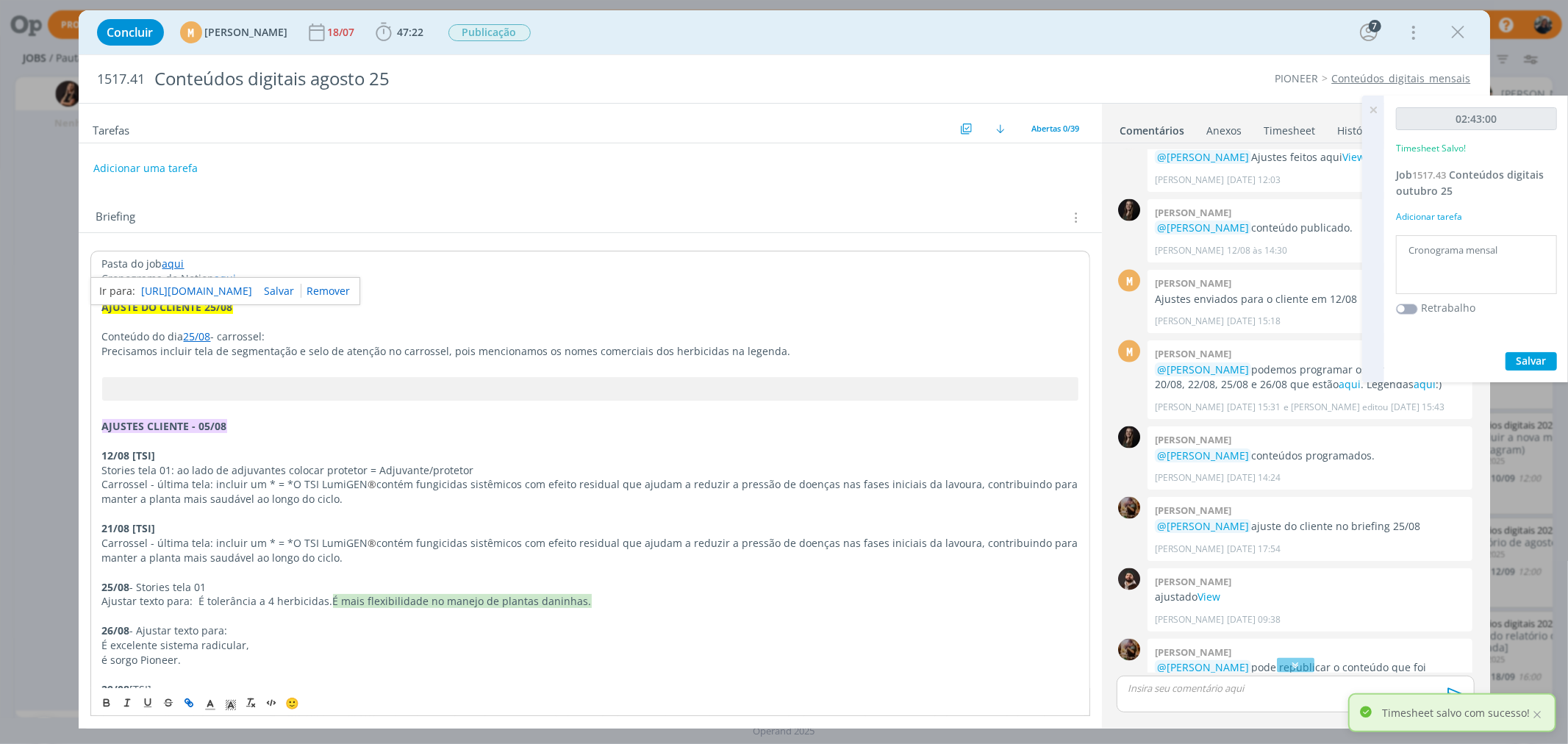
click at [183, 291] on link "https://sobeae.sharepoint.com/:f:/s/SOBEAE/EpPJNRBW3DNBq6ISJc0FrF8BT5VNKY2BYoHA…" at bounding box center [198, 291] width 111 height 19
click at [1375, 112] on icon at bounding box center [1373, 110] width 26 height 29
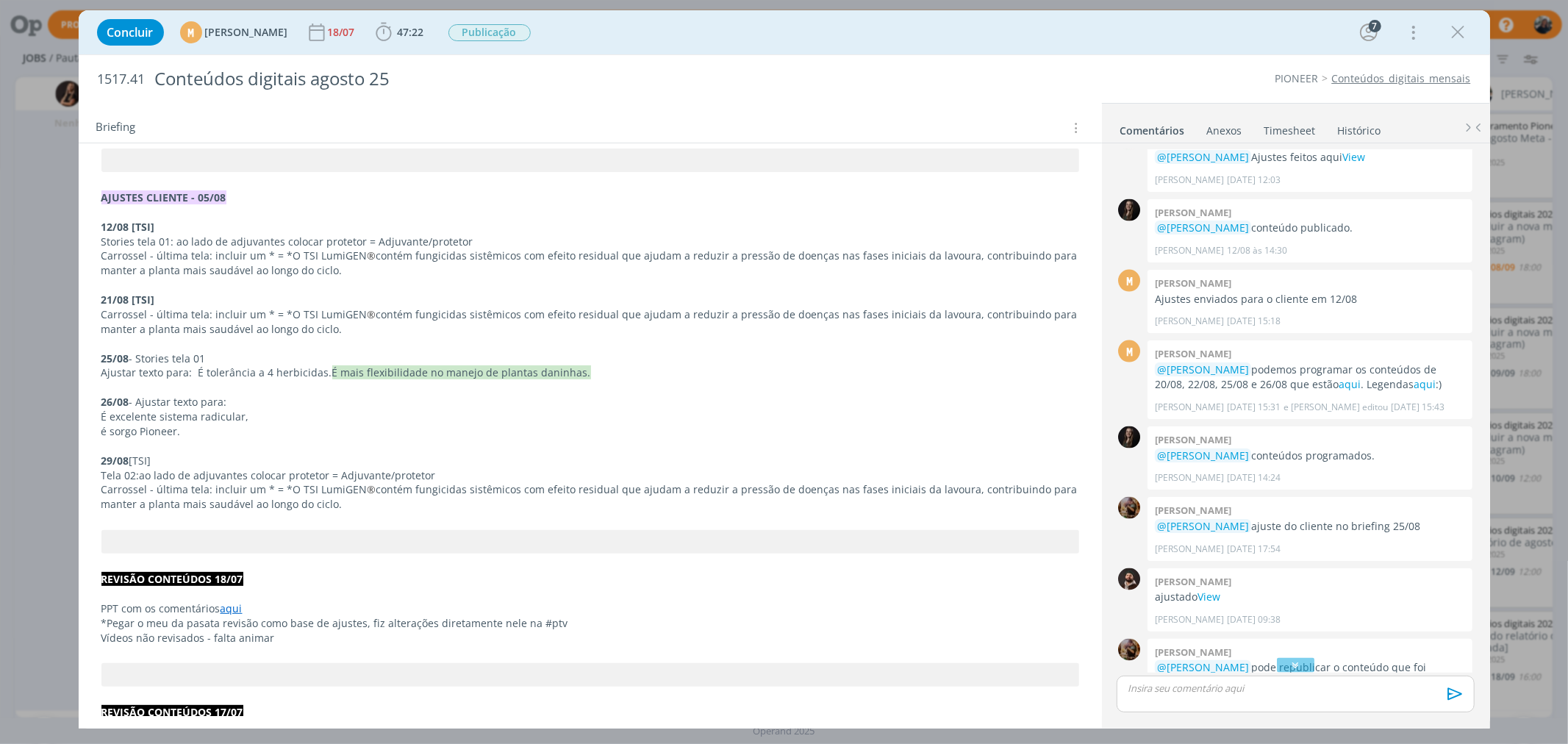
scroll to position [245, 0]
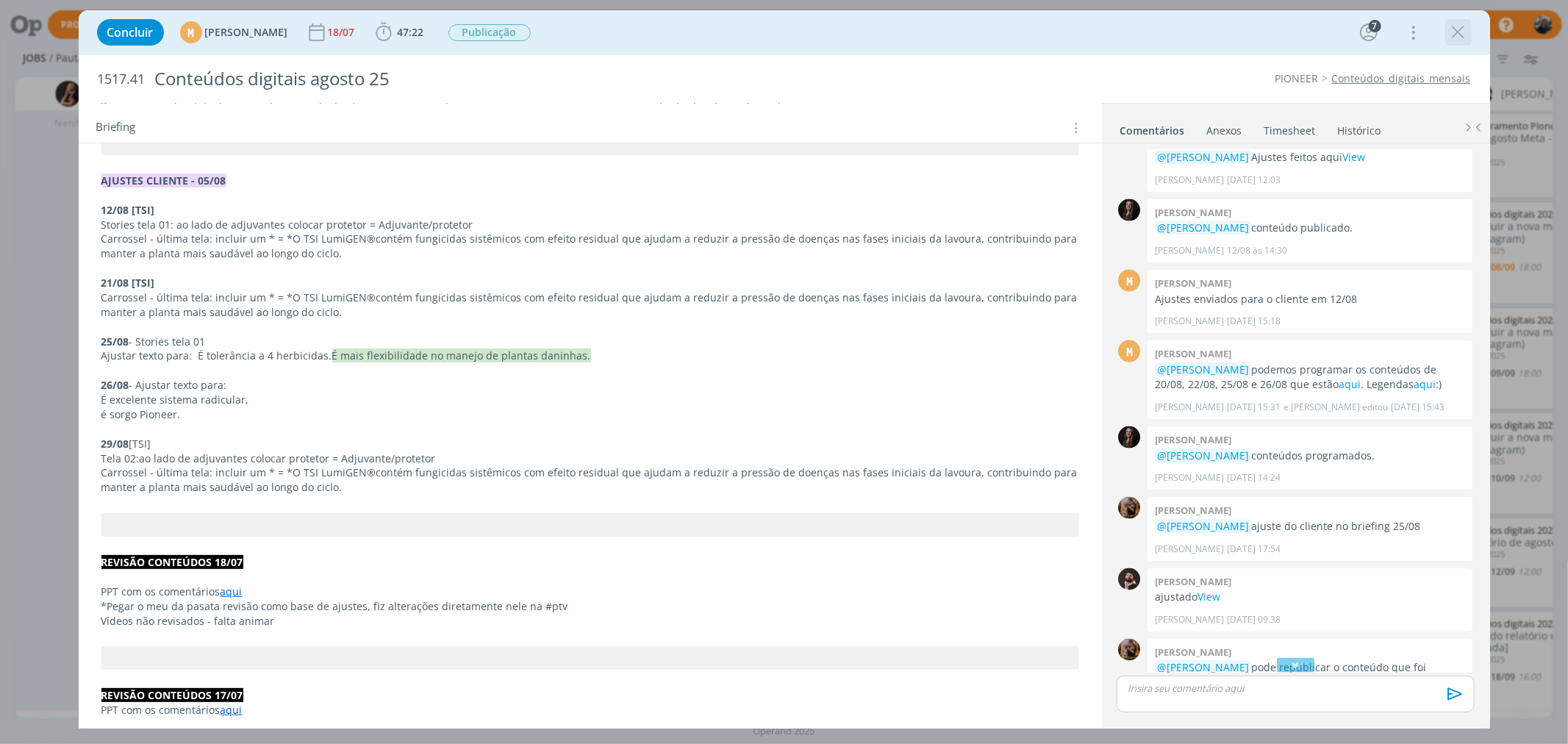
click at [1457, 28] on icon "dialog" at bounding box center [1458, 33] width 22 height 22
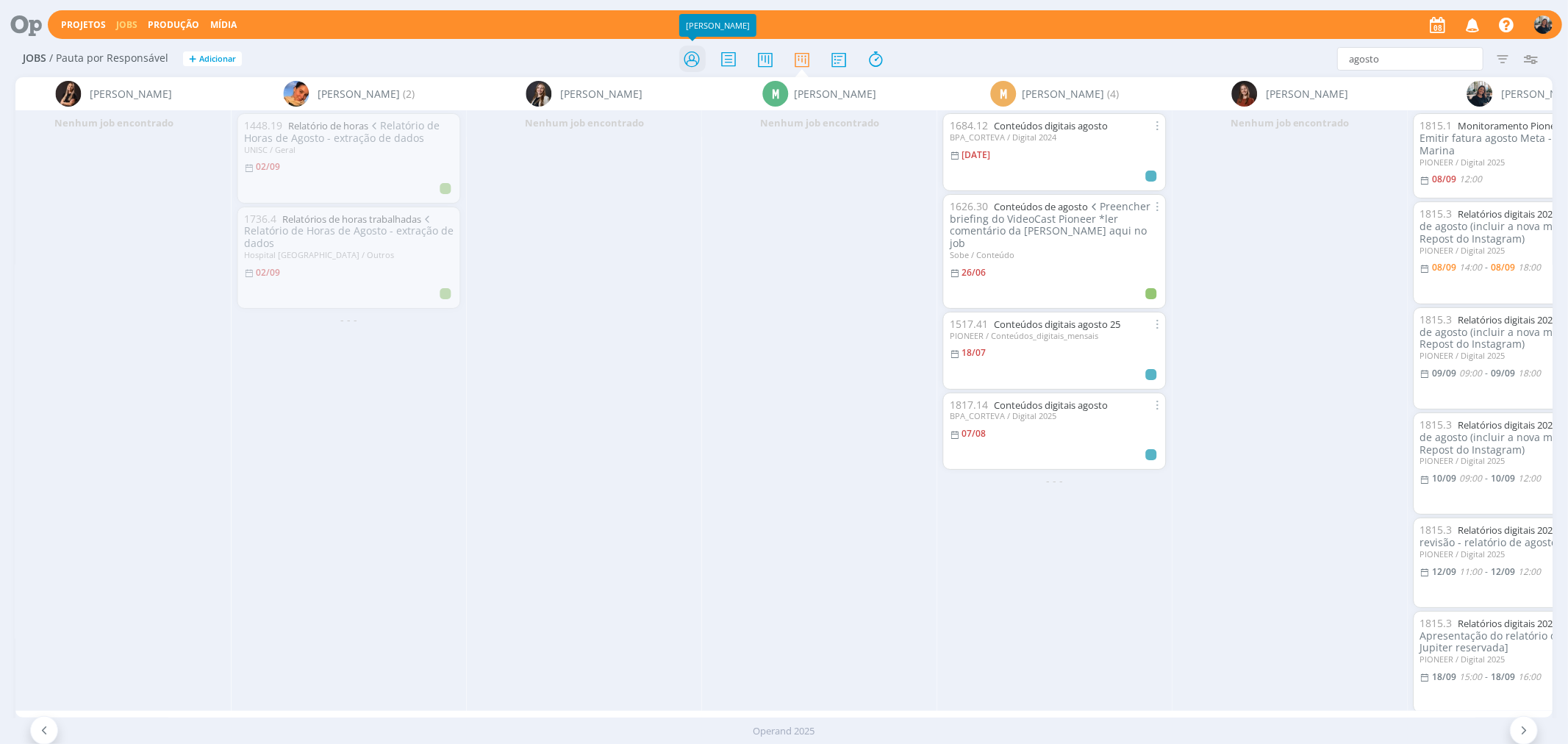
click at [693, 64] on icon at bounding box center [691, 59] width 26 height 29
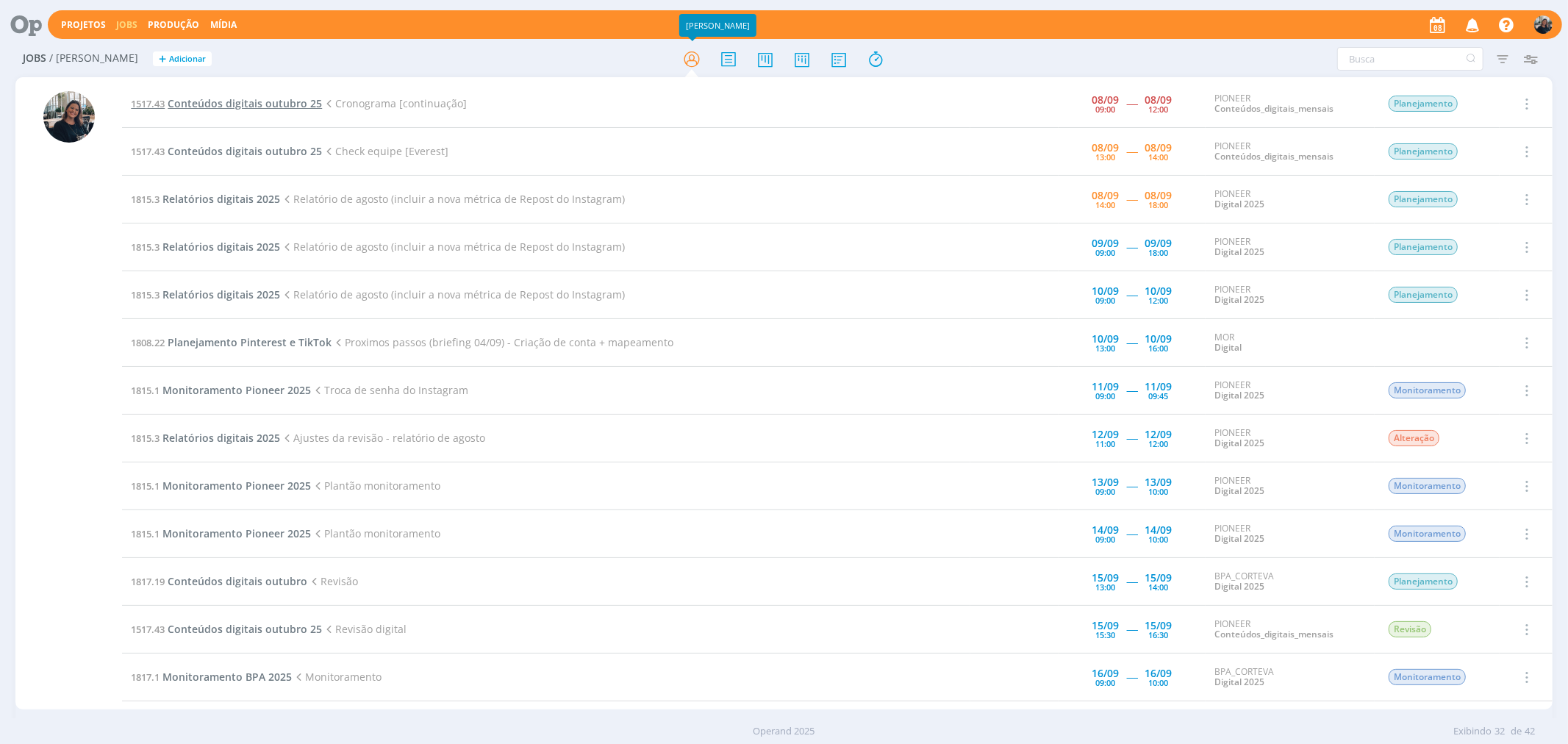
click at [254, 100] on span "Conteúdos digitais outubro 25" at bounding box center [245, 103] width 154 height 14
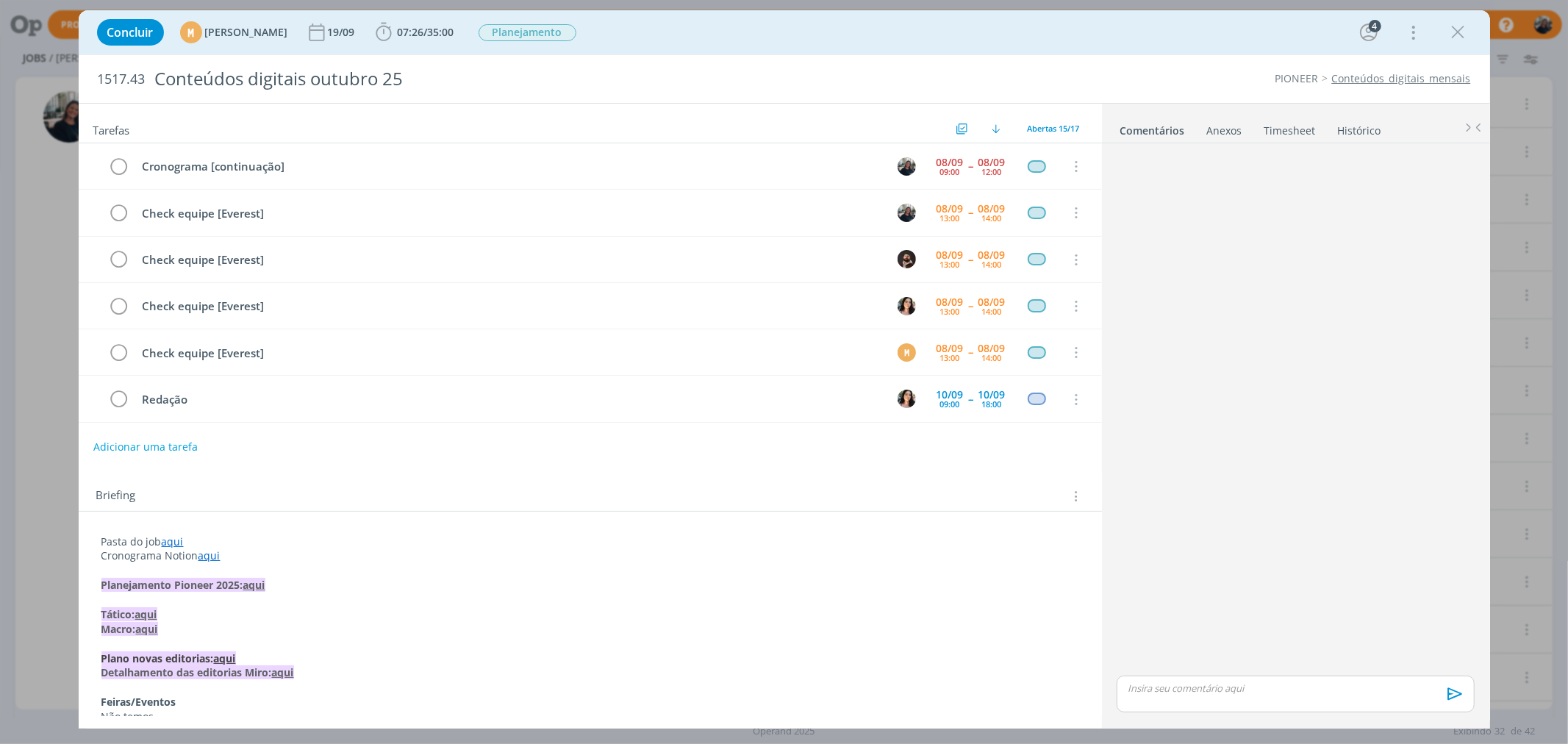
click at [172, 538] on link "aqui" at bounding box center [173, 542] width 22 height 14
click at [183, 574] on link "https://sobeae.sharepoint.com/:f:/s/SOBEAE/Eq2kRokXBYJFpH2NPxNOcMMBpmwb6W4UOKcm…" at bounding box center [198, 569] width 111 height 19
click at [119, 167] on icon "dialog" at bounding box center [119, 167] width 21 height 22
click at [171, 540] on link "aqui" at bounding box center [173, 542] width 22 height 14
drag, startPoint x: 350, startPoint y: 485, endPoint x: 589, endPoint y: 491, distance: 239.1
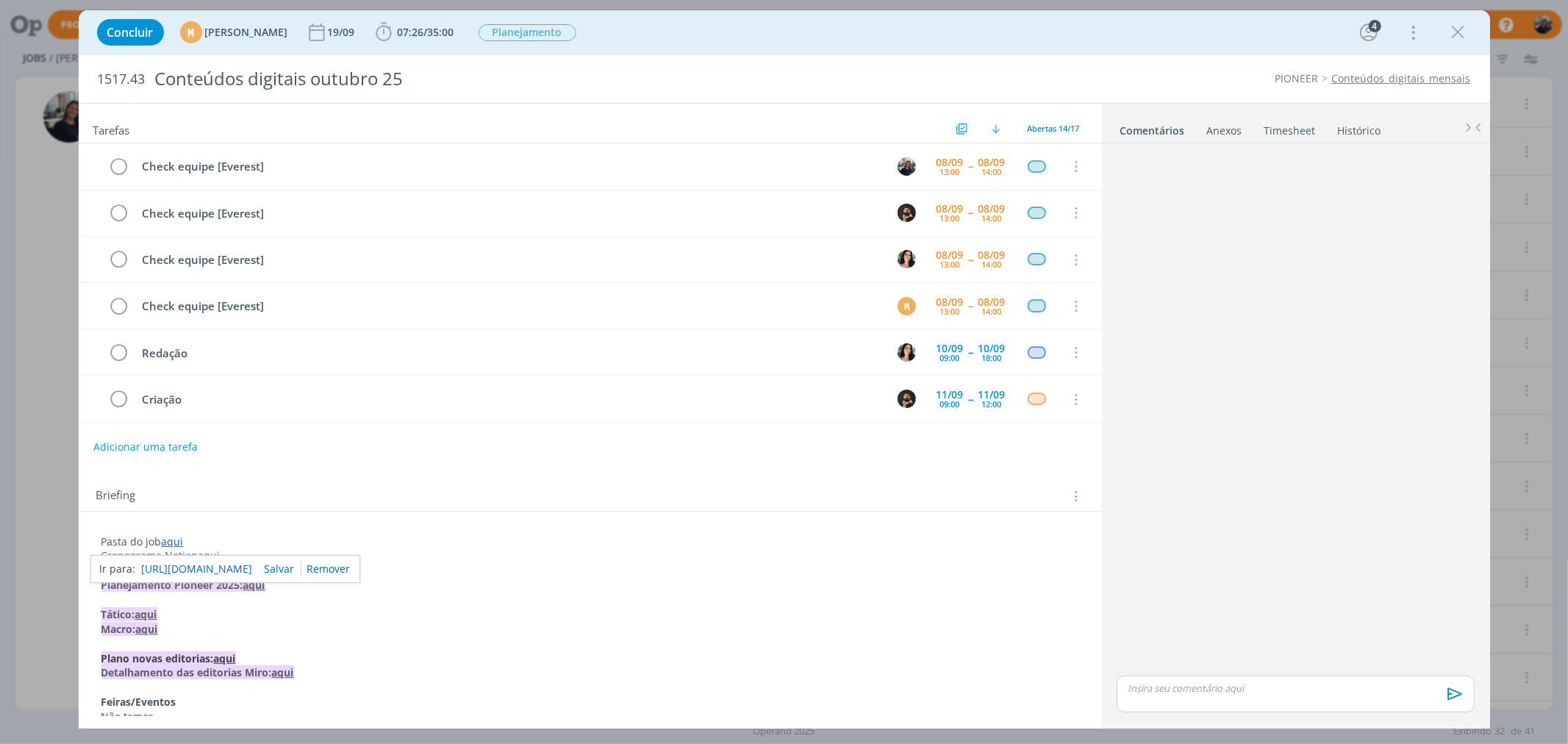
click at [357, 482] on div "Briefing Briefings Predefinidos Versões do Briefing Ver Briefing do Projeto" at bounding box center [590, 492] width 1023 height 40
click at [1222, 675] on div "dialog" at bounding box center [1296, 693] width 357 height 37
click at [1188, 677] on body "Projetos Jobs Produção Mídia Notificações Central de Ajuda Área de Membros Impl…" at bounding box center [784, 372] width 1568 height 744
click at [1181, 669] on div "@todos" at bounding box center [1296, 665] width 357 height 37
click at [1152, 680] on li "📣 Todos" at bounding box center [1166, 680] width 74 height 25
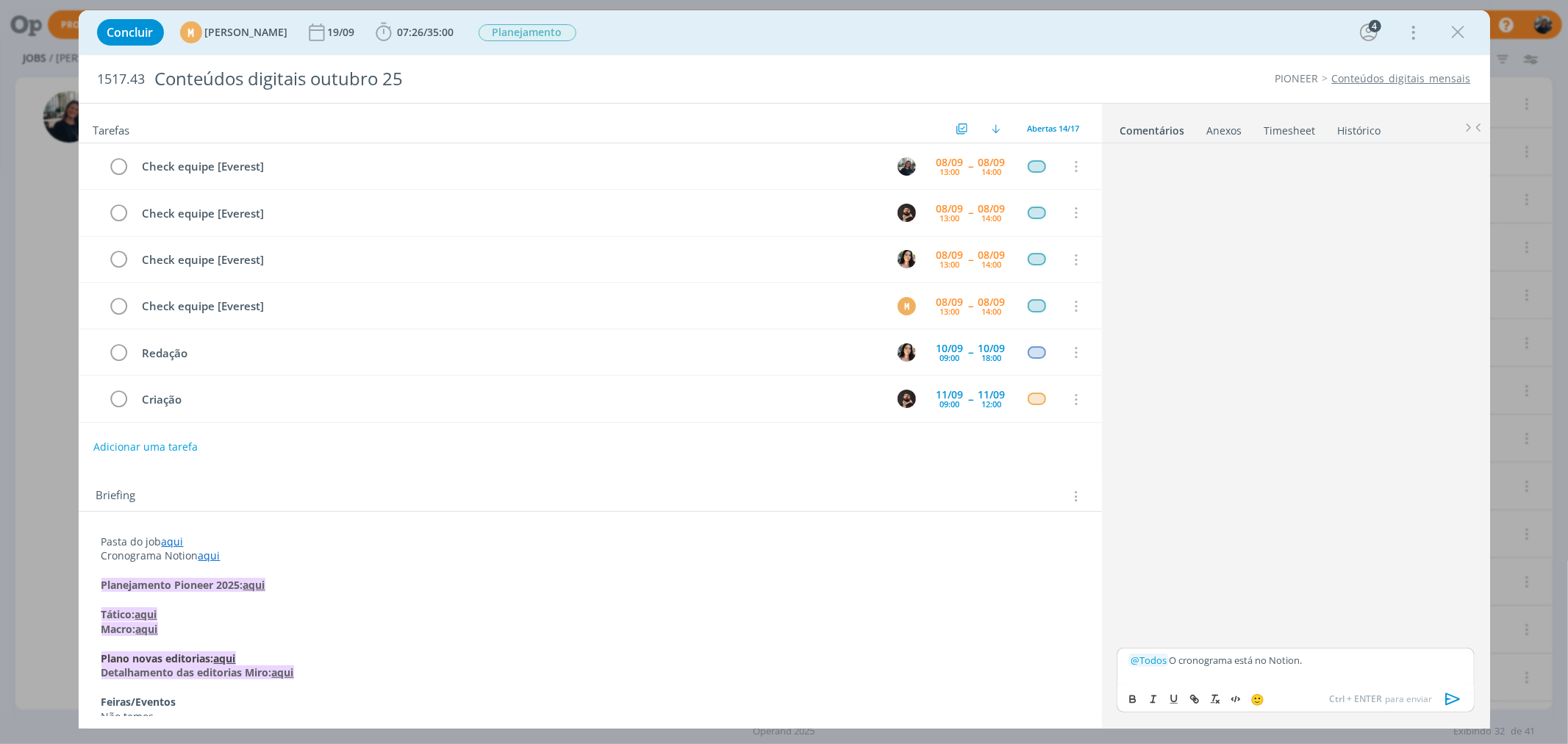
click at [1454, 694] on icon "dialog" at bounding box center [1454, 699] width 22 height 22
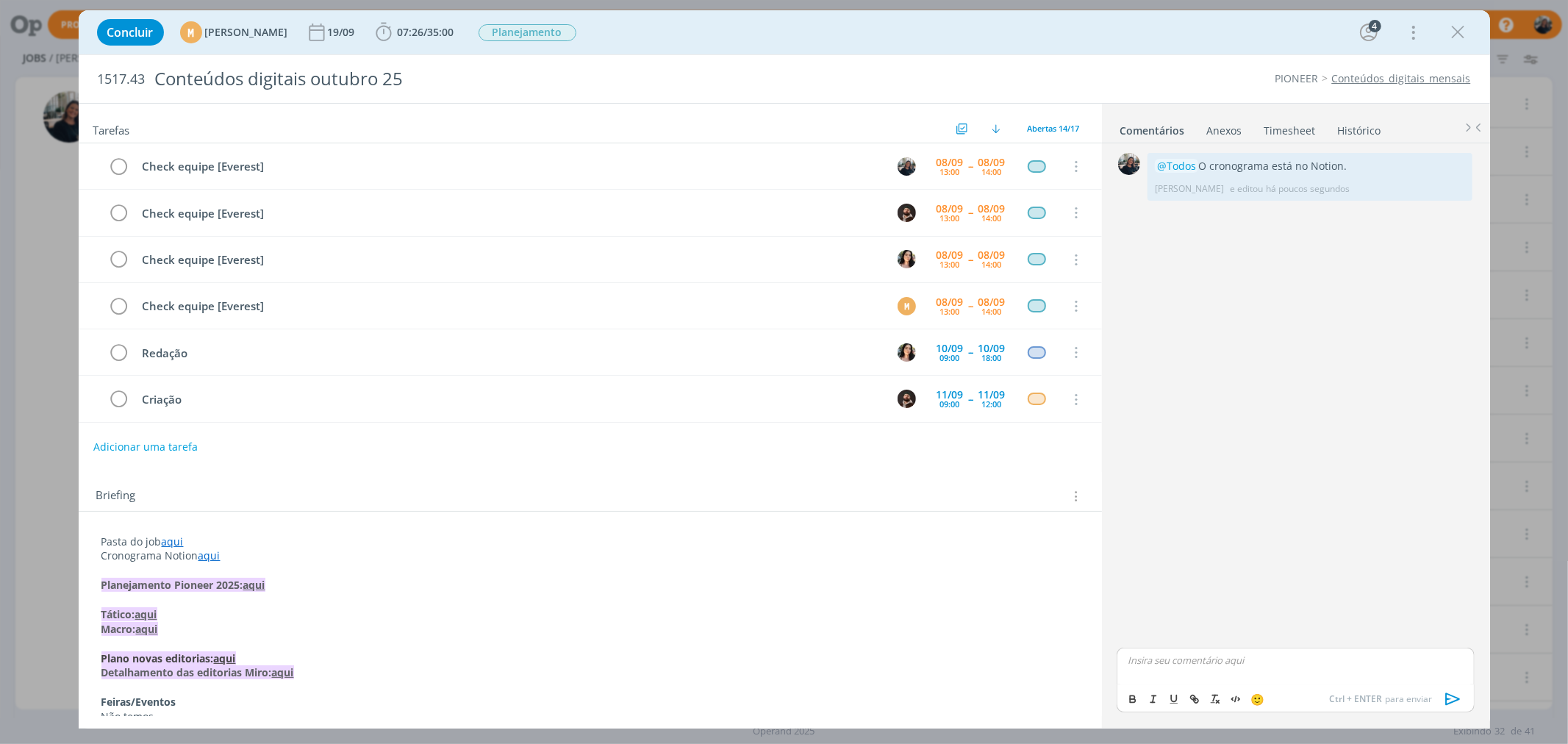
click at [252, 554] on p "Cronograma Notion aqui" at bounding box center [590, 555] width 978 height 15
click at [267, 570] on p "dialog" at bounding box center [590, 570] width 978 height 15
click at [280, 567] on p "dialog" at bounding box center [590, 570] width 978 height 15
click at [262, 547] on p "Pasta do job aqui" at bounding box center [590, 542] width 978 height 15
click at [274, 556] on p "Cronograma Notion aqui" at bounding box center [590, 555] width 978 height 15
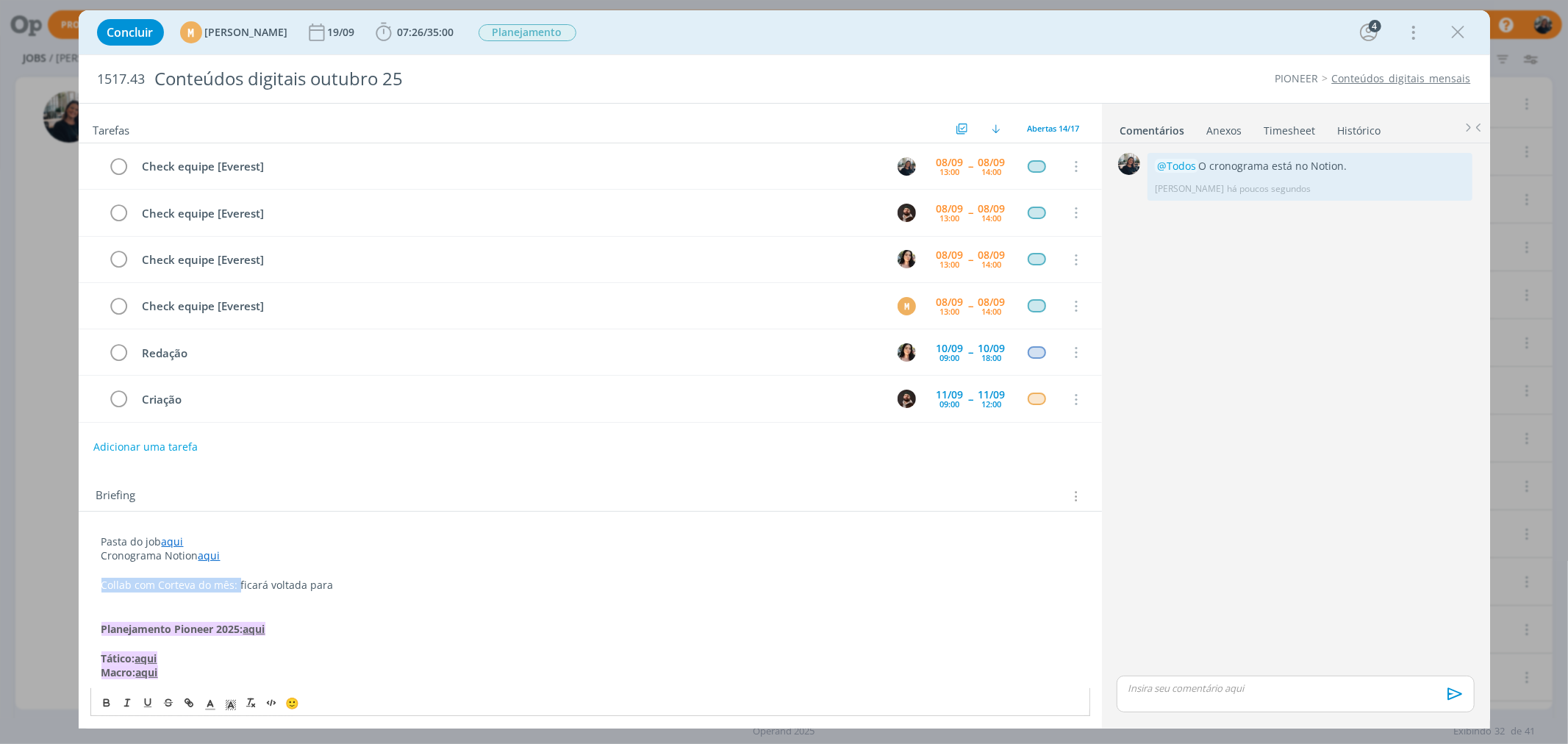
drag, startPoint x: 214, startPoint y: 586, endPoint x: 92, endPoint y: 588, distance: 122.0
click at [106, 696] on icon "dialog" at bounding box center [106, 702] width 12 height 12
click at [370, 583] on p "Collab com Corteva do mês: ficará voltada para" at bounding box center [590, 584] width 978 height 15
click at [428, 576] on p "dialog" at bounding box center [590, 570] width 978 height 15
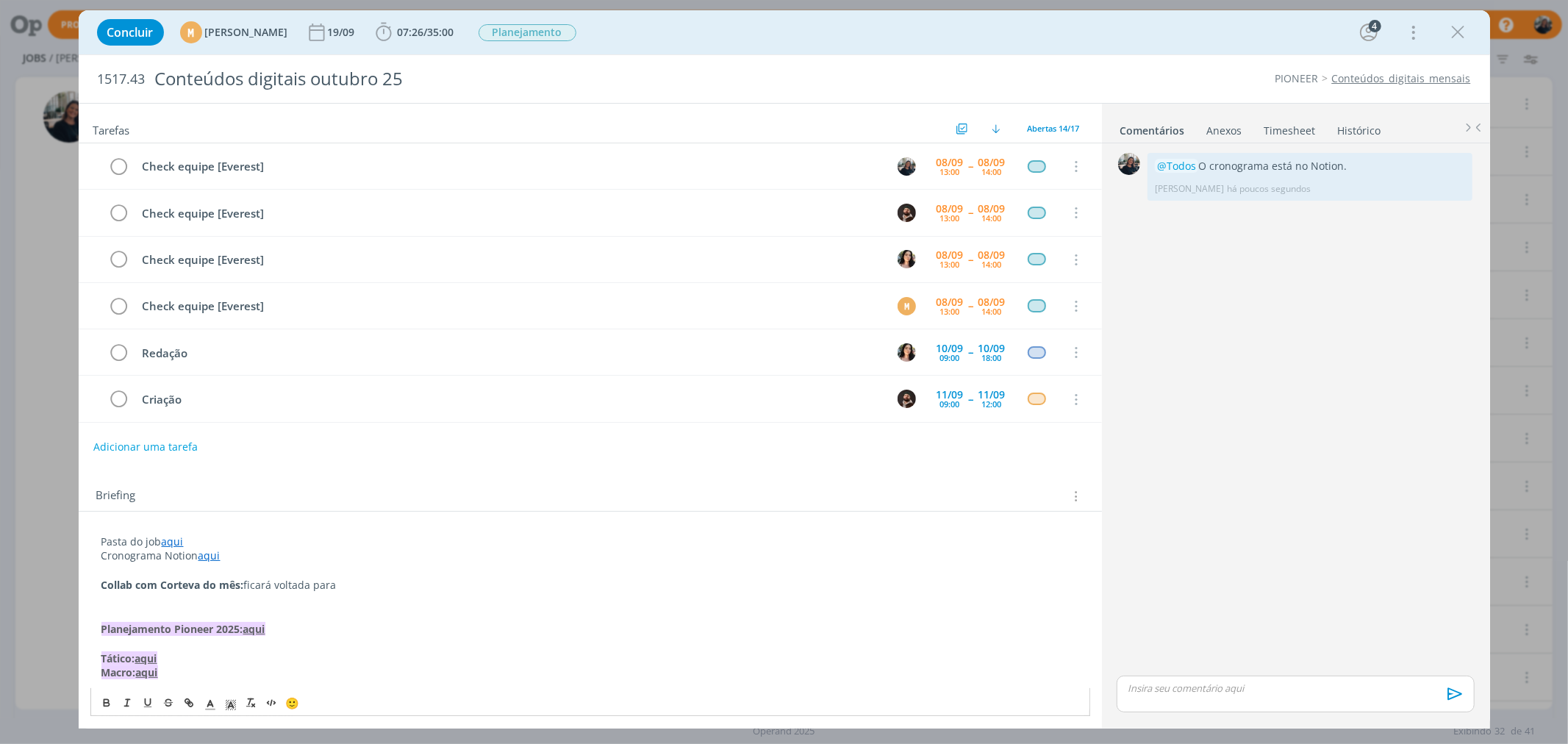
click at [435, 583] on p "Collab com Corteva do mês: ficará voltada para" at bounding box center [590, 584] width 978 height 15
click at [102, 584] on strong "Collab com Corteva do mês:" at bounding box center [173, 584] width 143 height 14
click at [114, 576] on p "dialog" at bounding box center [590, 570] width 978 height 15
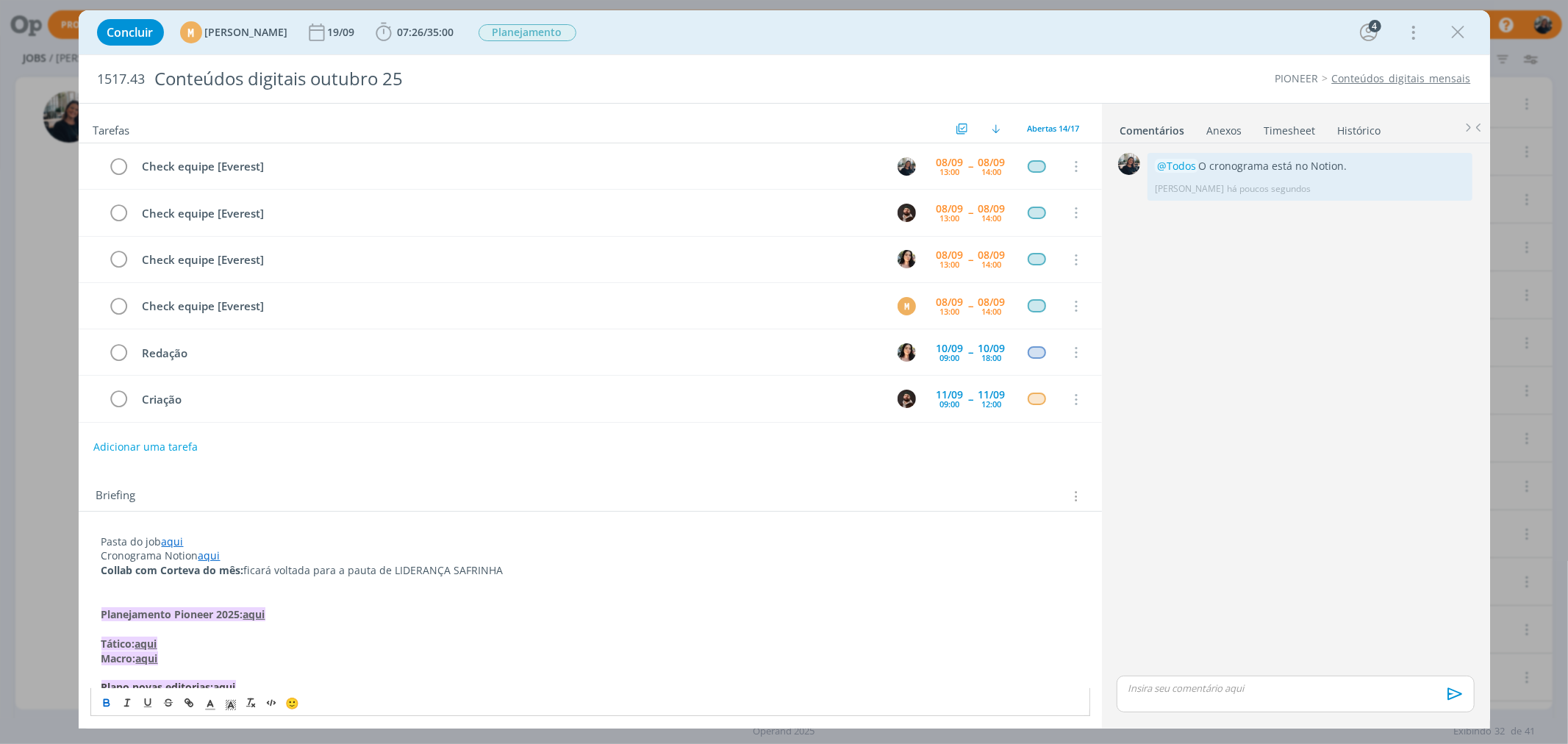
click at [509, 571] on p "Collab com Corteva do mês: ficará voltada para a pauta de LIDERANÇA SAFRINHA" at bounding box center [590, 570] width 978 height 15
drag, startPoint x: 644, startPoint y: 567, endPoint x: 802, endPoint y: 583, distance: 158.8
drag, startPoint x: 653, startPoint y: 569, endPoint x: 809, endPoint y: 557, distance: 156.5
click at [658, 567] on p "Collab com Corteva do mês: ficará voltada para a pauta de LIDERANÇA SAFRINHA (3…" at bounding box center [590, 570] width 978 height 15
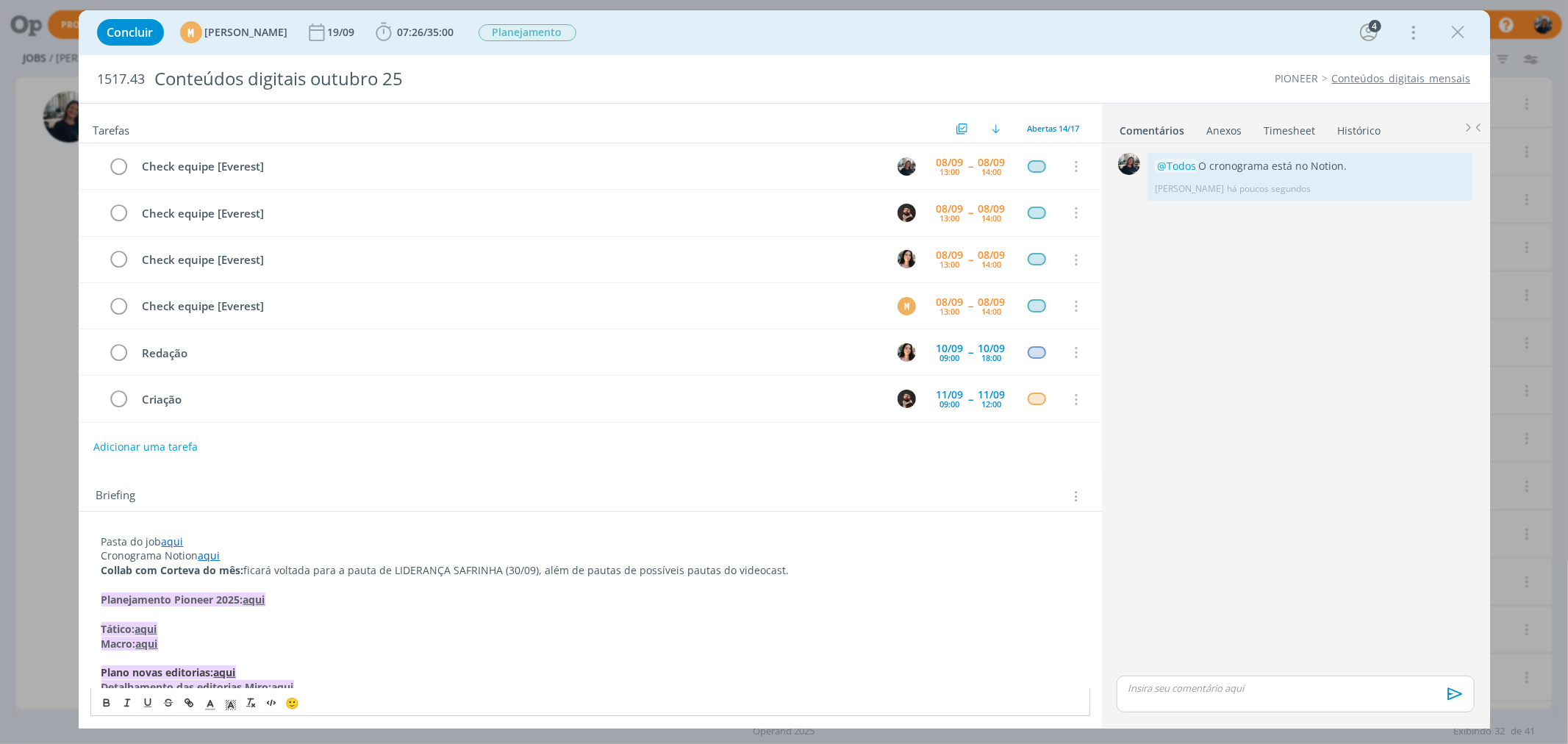
drag, startPoint x: 696, startPoint y: 461, endPoint x: 682, endPoint y: 547, distance: 87.1
click at [696, 461] on div "Tarefas Usar Job de template Ordenar por: Prazo crescente Prazo decrescente Ord…" at bounding box center [590, 409] width 1023 height 612
click at [206, 578] on p "dialog" at bounding box center [590, 584] width 978 height 15
click at [222, 487] on div "Briefing Briefings Predefinidos Versões do Briefing Ver Briefing do Projeto" at bounding box center [592, 496] width 991 height 19
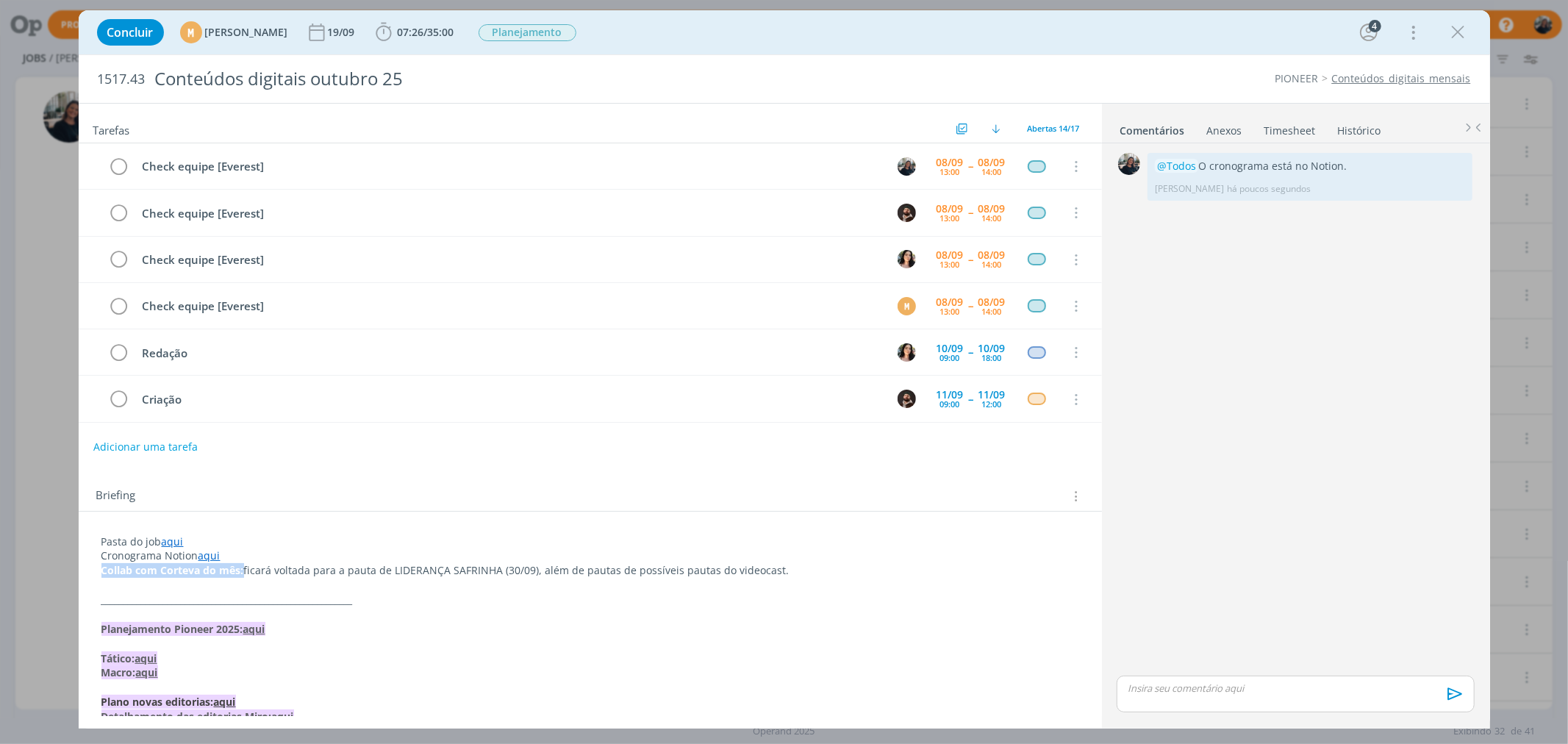
drag, startPoint x: 103, startPoint y: 569, endPoint x: 244, endPoint y: 571, distance: 141.0
click at [244, 571] on strong "Collab com Corteva do mês:" at bounding box center [173, 570] width 143 height 14
click at [226, 704] on icon "dialog" at bounding box center [230, 704] width 14 height 13
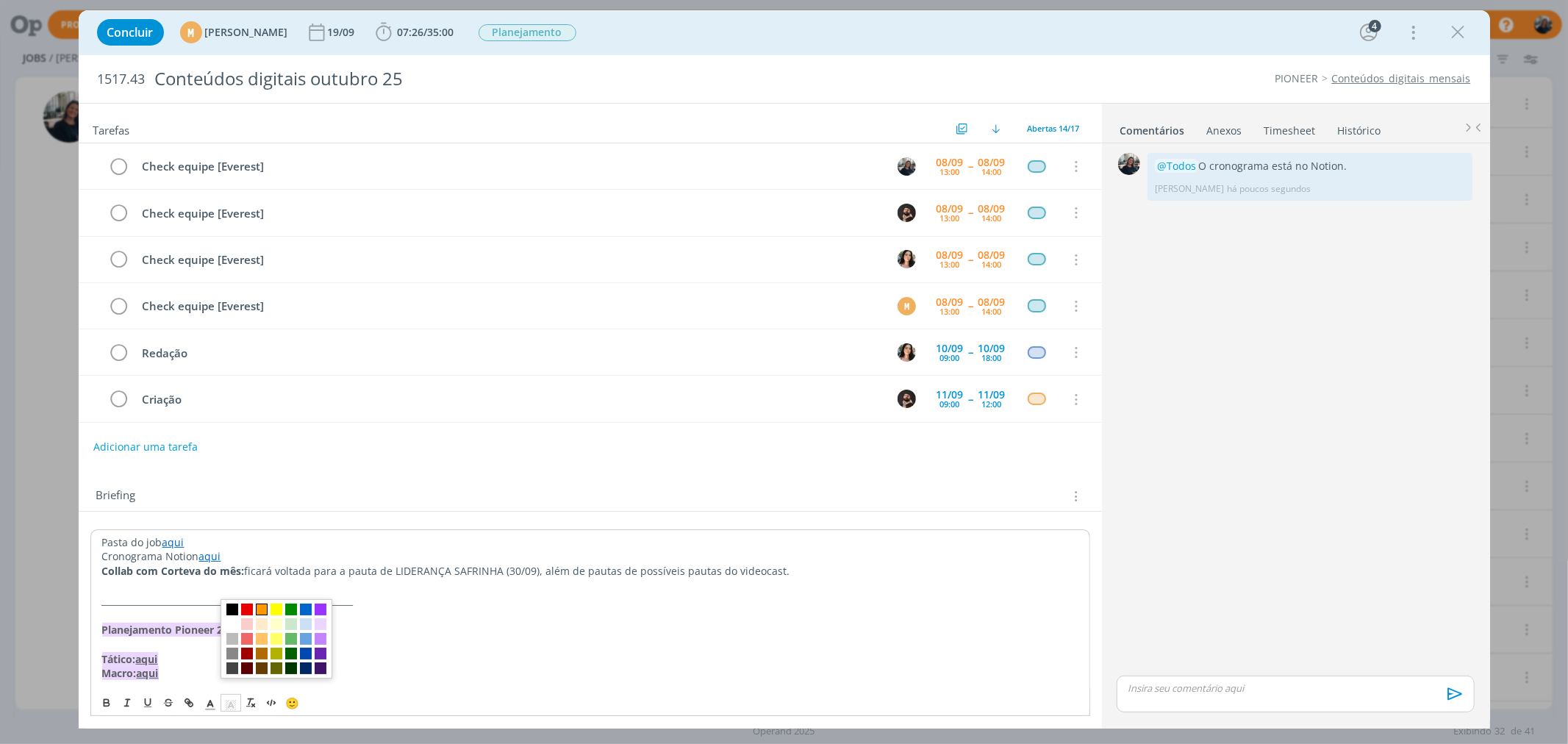
click at [262, 606] on span "dialog" at bounding box center [261, 609] width 12 height 12
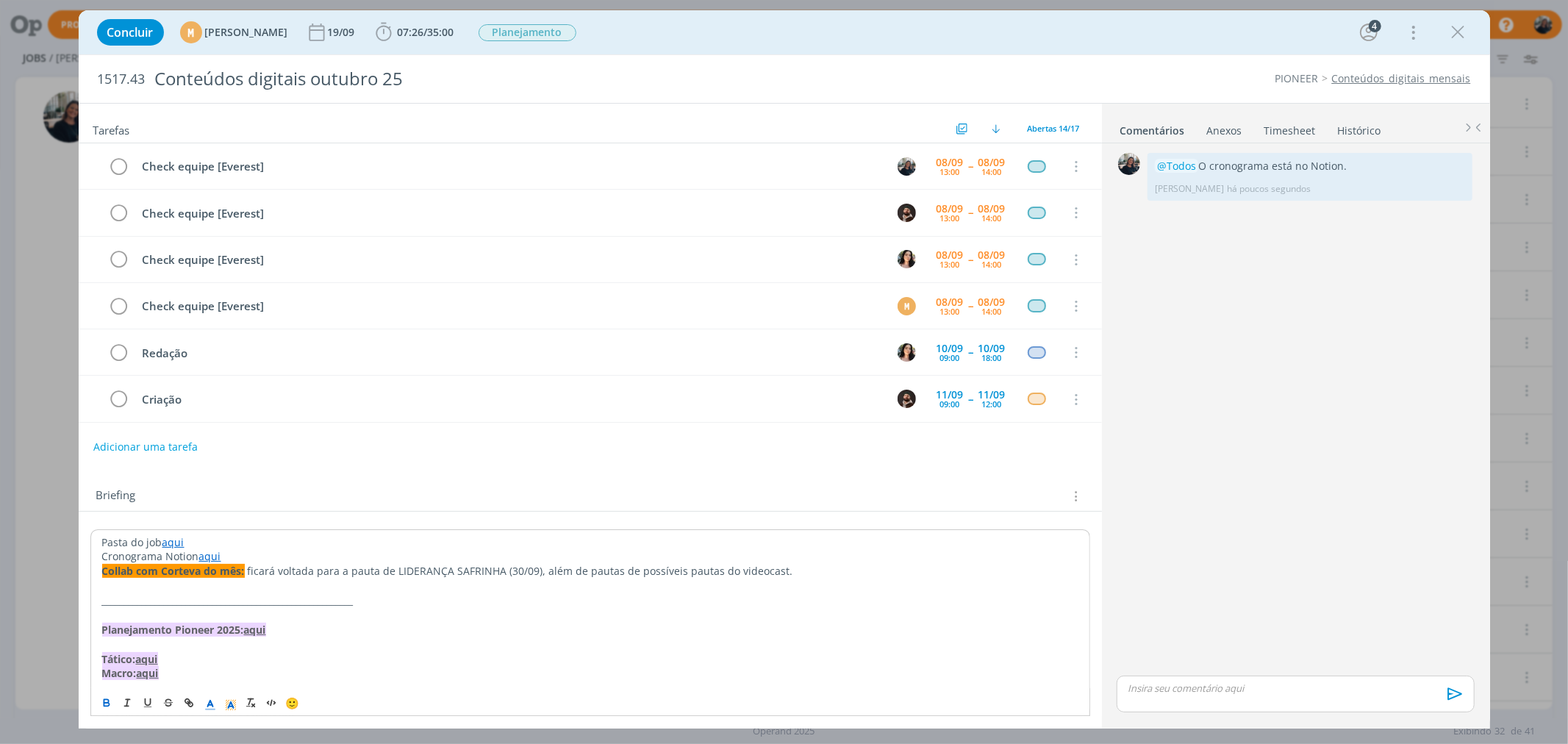
click at [211, 702] on icon "dialog" at bounding box center [210, 704] width 14 height 13
click at [218, 623] on span "dialog" at bounding box center [211, 623] width 12 height 12
click at [305, 468] on div "Tarefas Usar Job de template Ordenar por: Prazo crescente Prazo decrescente Ord…" at bounding box center [590, 409] width 1023 height 612
drag, startPoint x: 535, startPoint y: 571, endPoint x: 388, endPoint y: 569, distance: 147.0
click at [388, 569] on p "Collab com Corteva do mês: ficará voltada para a pauta de LIDERANÇA SAFRINHA (3…" at bounding box center [590, 570] width 978 height 15
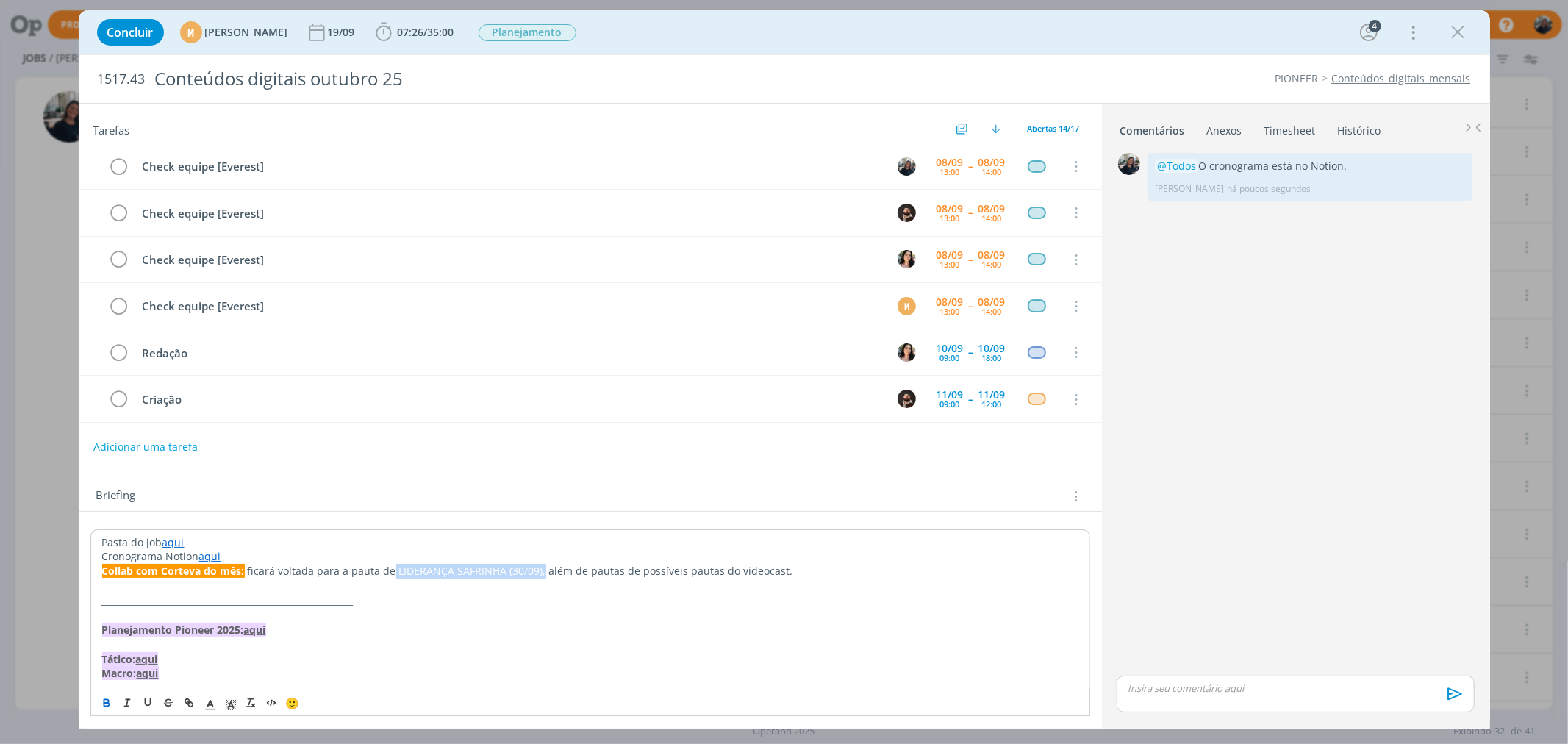
click at [105, 700] on icon "dialog" at bounding box center [106, 702] width 12 height 12
click at [329, 488] on div "Briefing Briefings Predefinidos Versões do Briefing Ver Briefing do Projeto" at bounding box center [592, 496] width 991 height 19
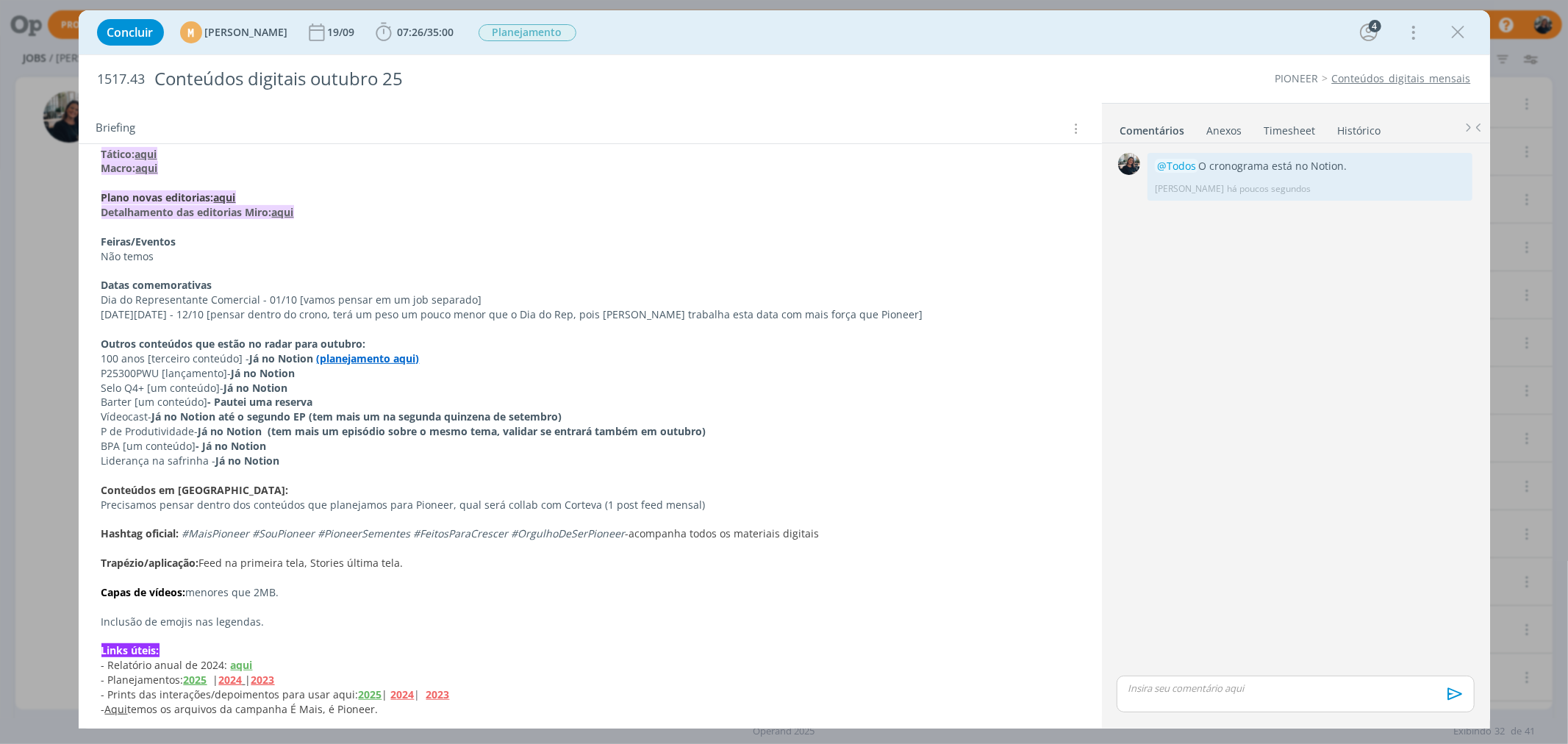
scroll to position [618, 0]
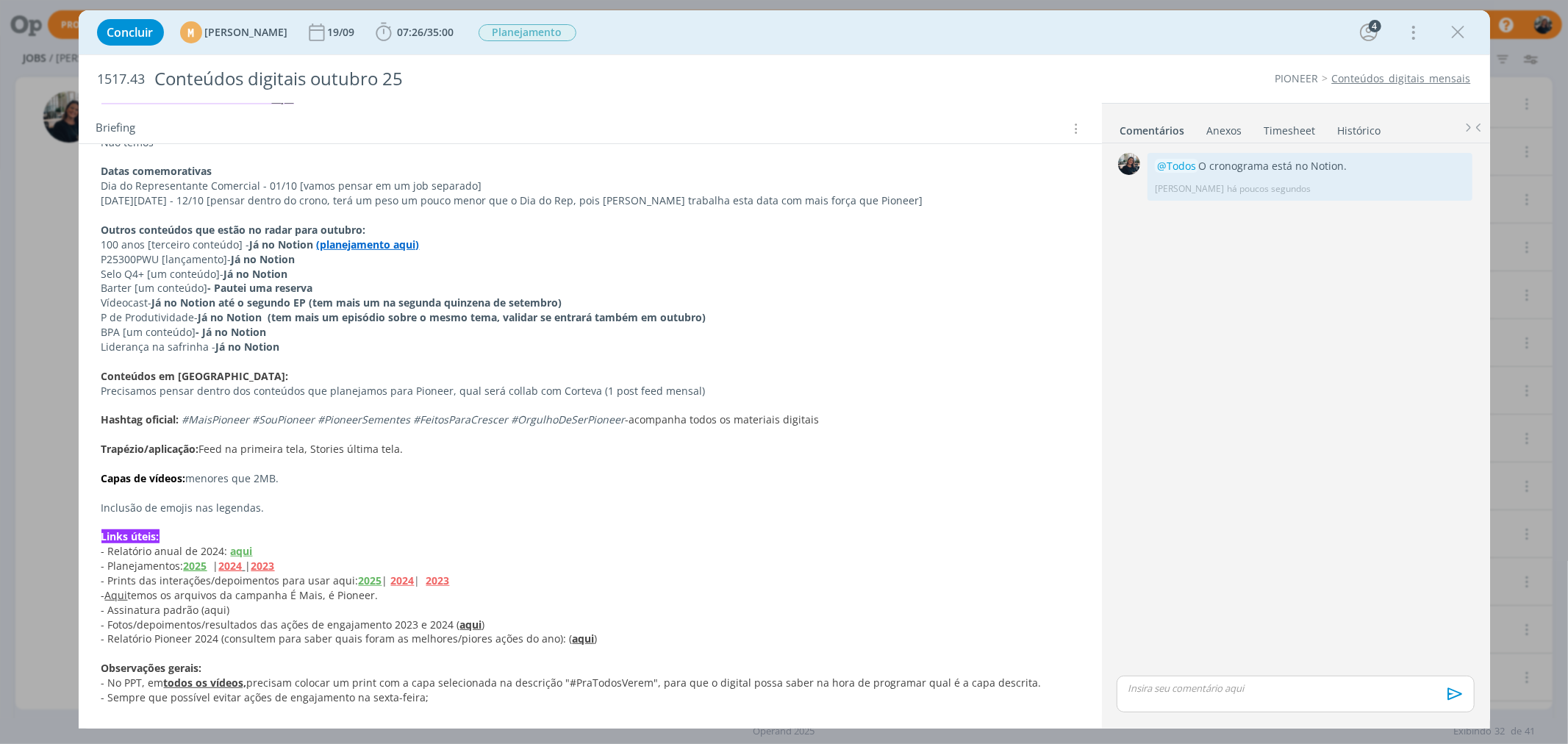
drag, startPoint x: 1458, startPoint y: 29, endPoint x: 1457, endPoint y: 20, distance: 9.1
click at [1458, 29] on icon "dialog" at bounding box center [1458, 33] width 22 height 22
